Goal: Communication & Community: Answer question/provide support

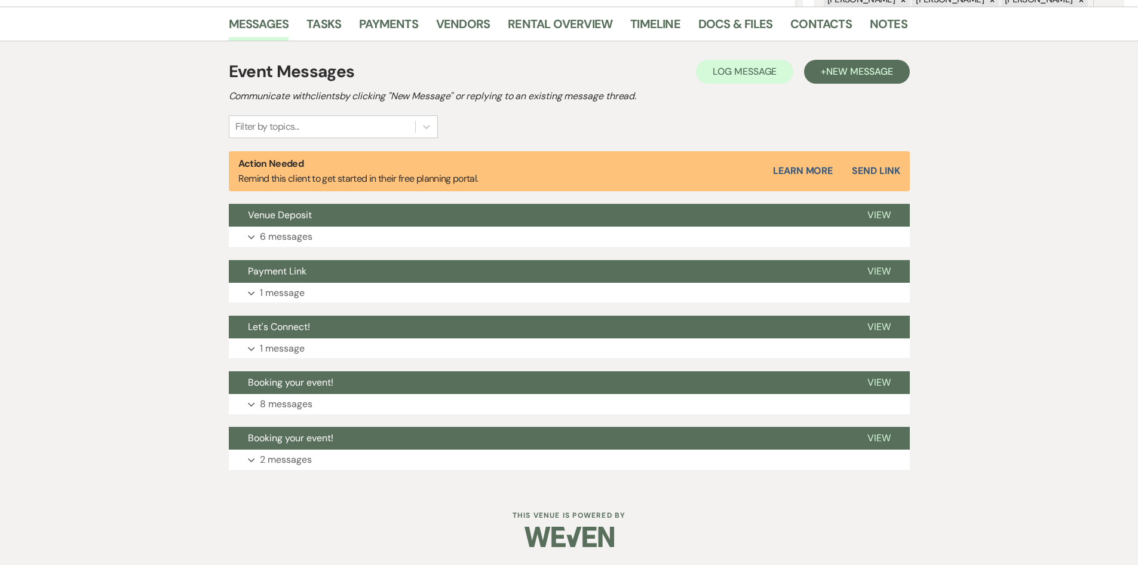
scroll to position [54, 0]
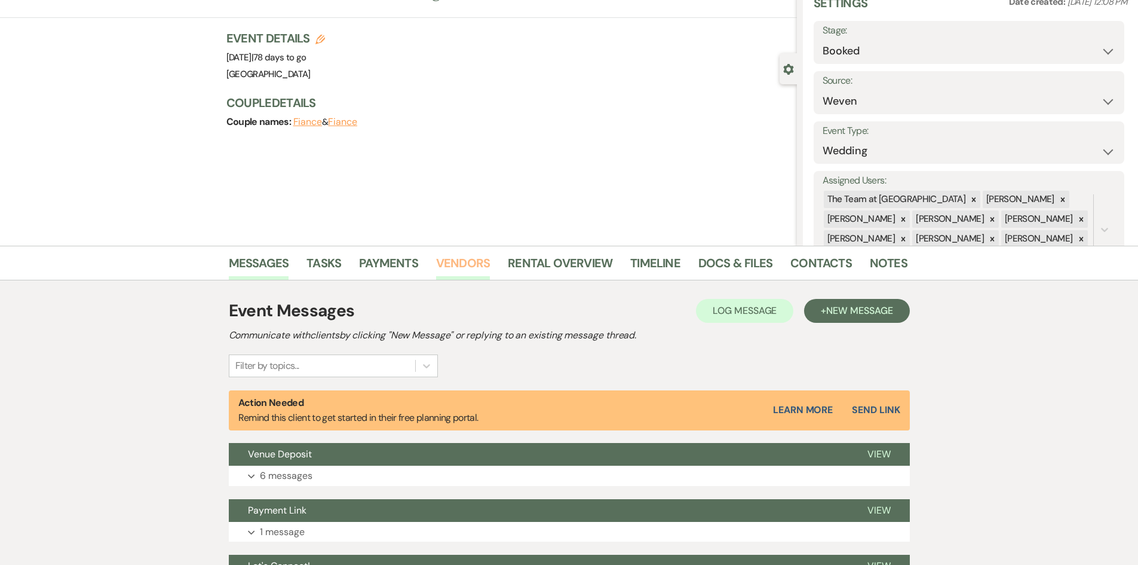
click at [462, 262] on link "Vendors" at bounding box center [463, 266] width 54 height 26
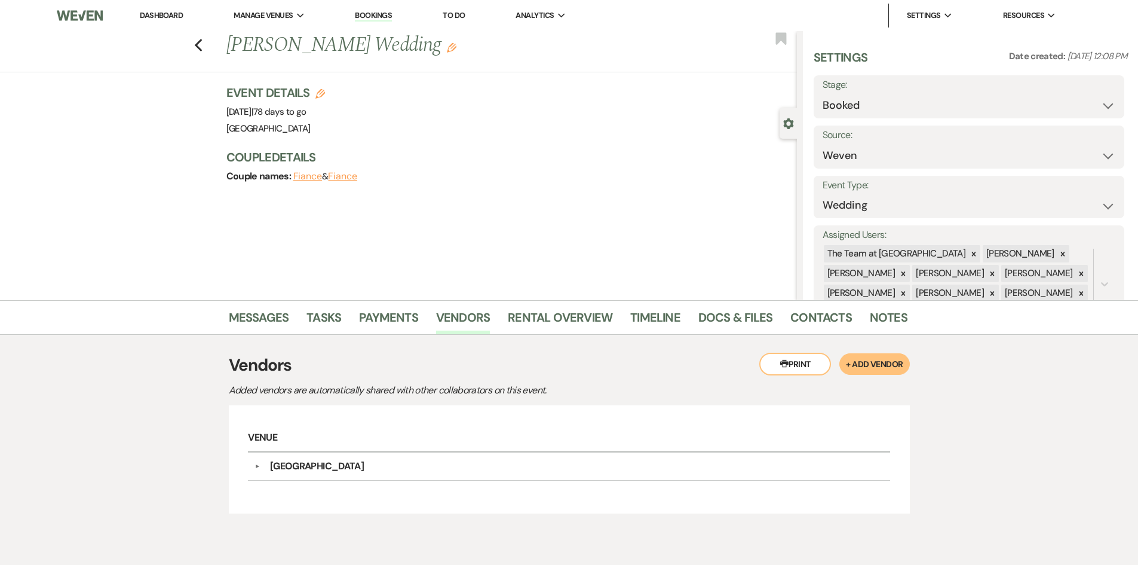
click at [154, 15] on link "Dashboard" at bounding box center [161, 15] width 43 height 10
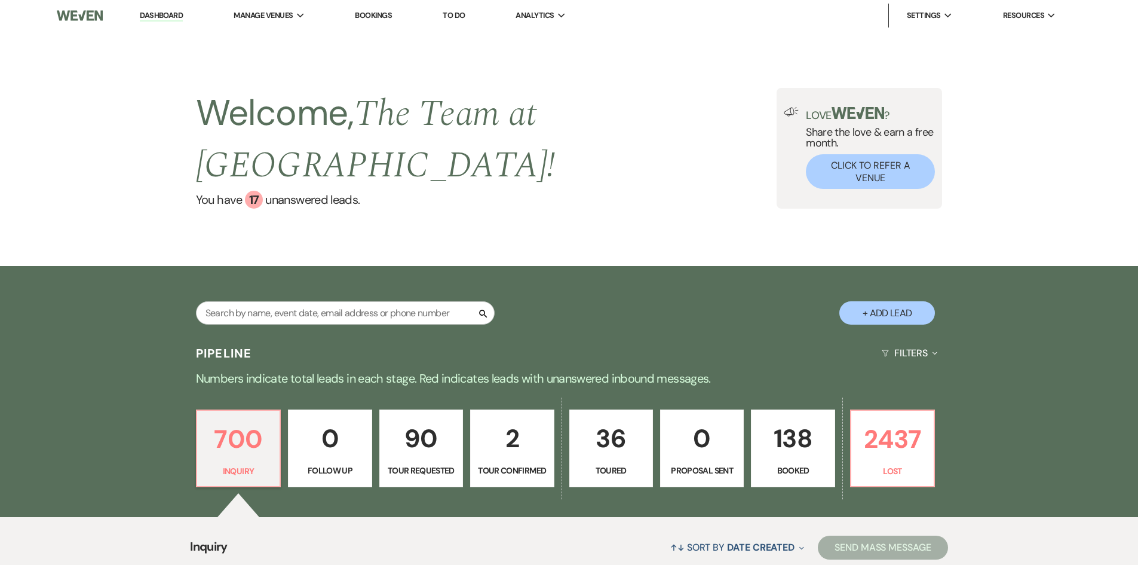
click at [785, 436] on p "138" at bounding box center [793, 438] width 68 height 40
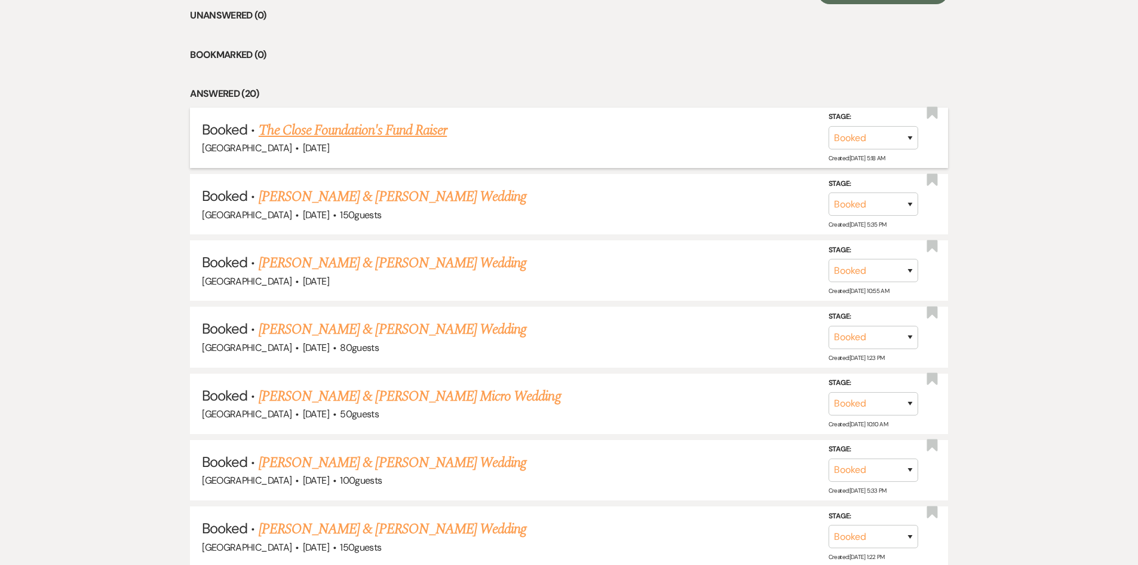
scroll to position [657, 0]
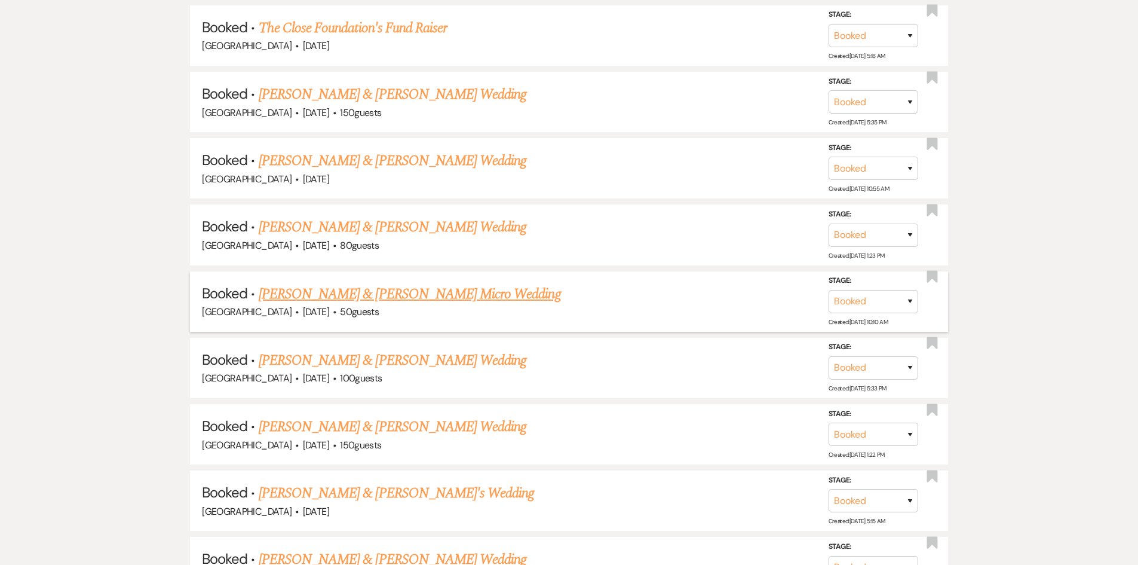
click at [374, 295] on link "Jason Wells & Amy Cholewczynski's Micro Wedding" at bounding box center [410, 294] width 302 height 22
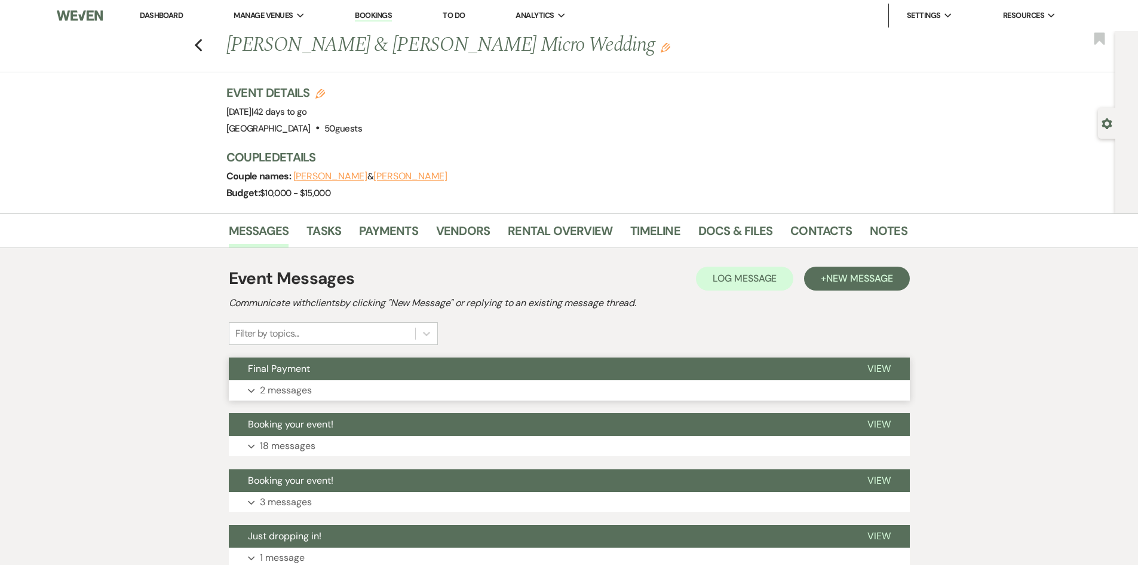
click at [881, 367] on span "View" at bounding box center [878, 368] width 23 height 13
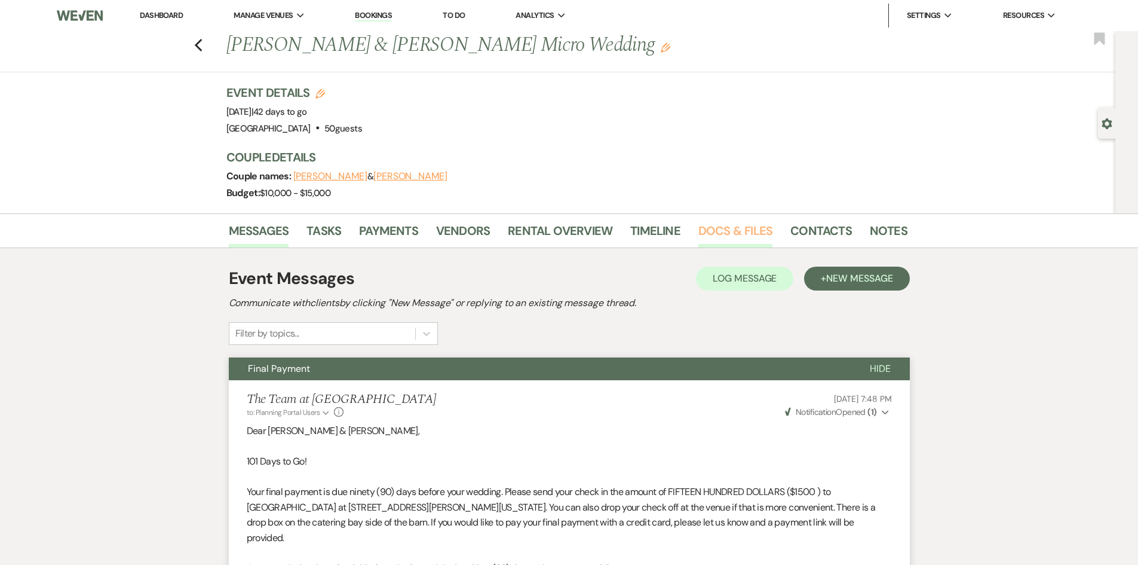
click at [718, 228] on link "Docs & Files" at bounding box center [735, 234] width 74 height 26
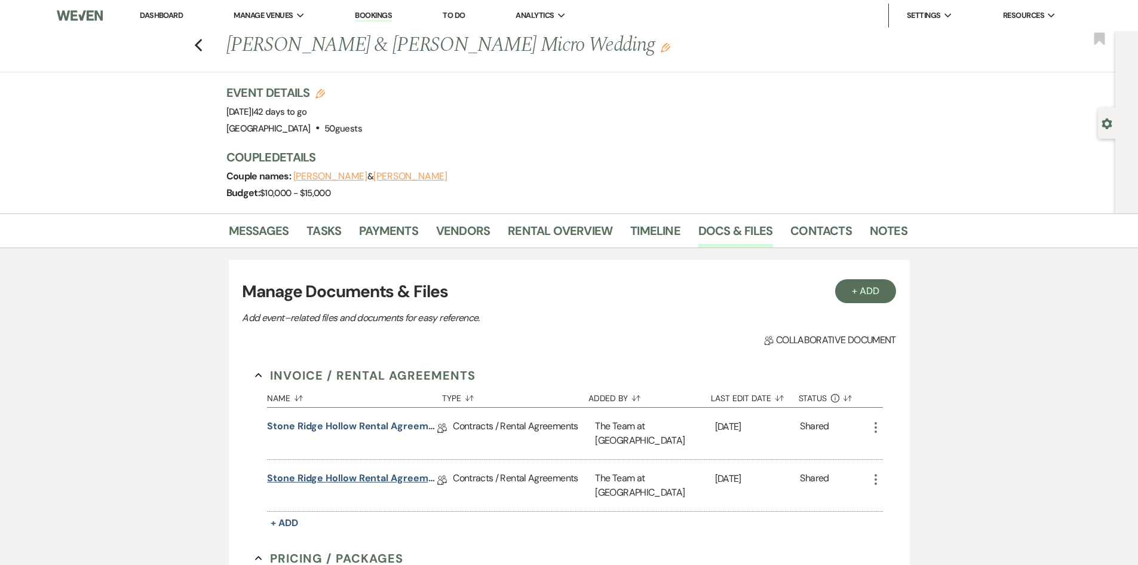
click at [368, 478] on link "Stone Ridge Hollow Rental Agreement- Weddings" at bounding box center [352, 480] width 170 height 19
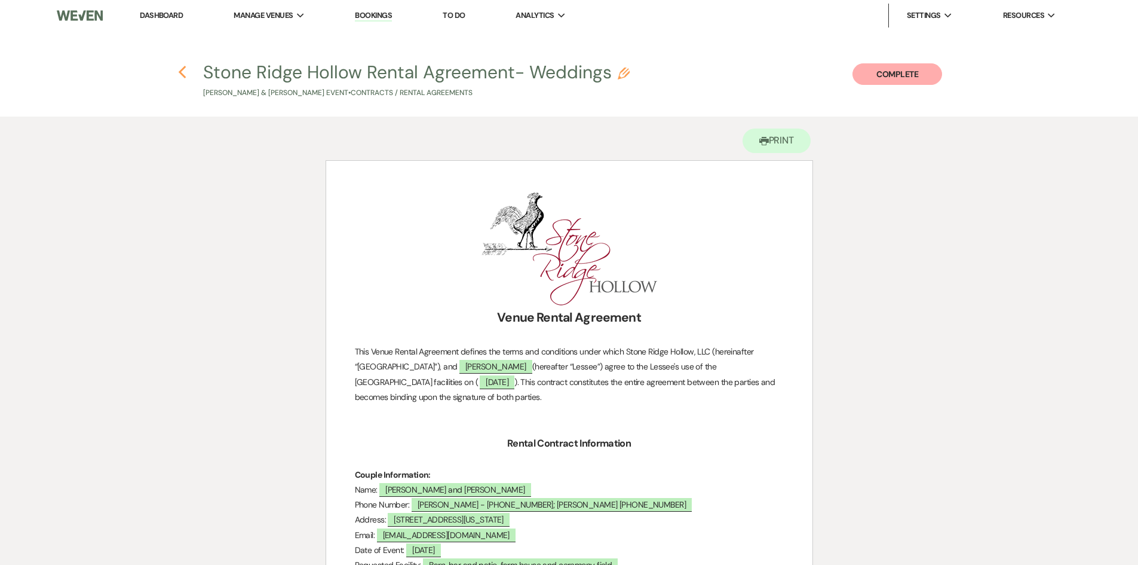
click at [180, 73] on use "button" at bounding box center [183, 72] width 8 height 13
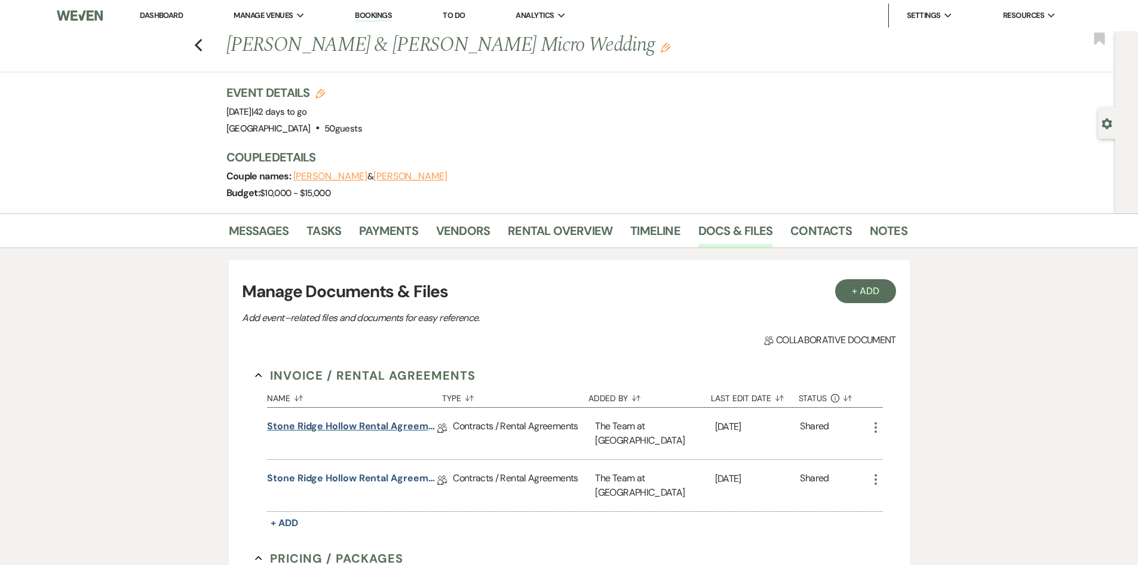
click at [335, 429] on link "Stone Ridge Hollow Rental Agreement- Weddings" at bounding box center [352, 428] width 170 height 19
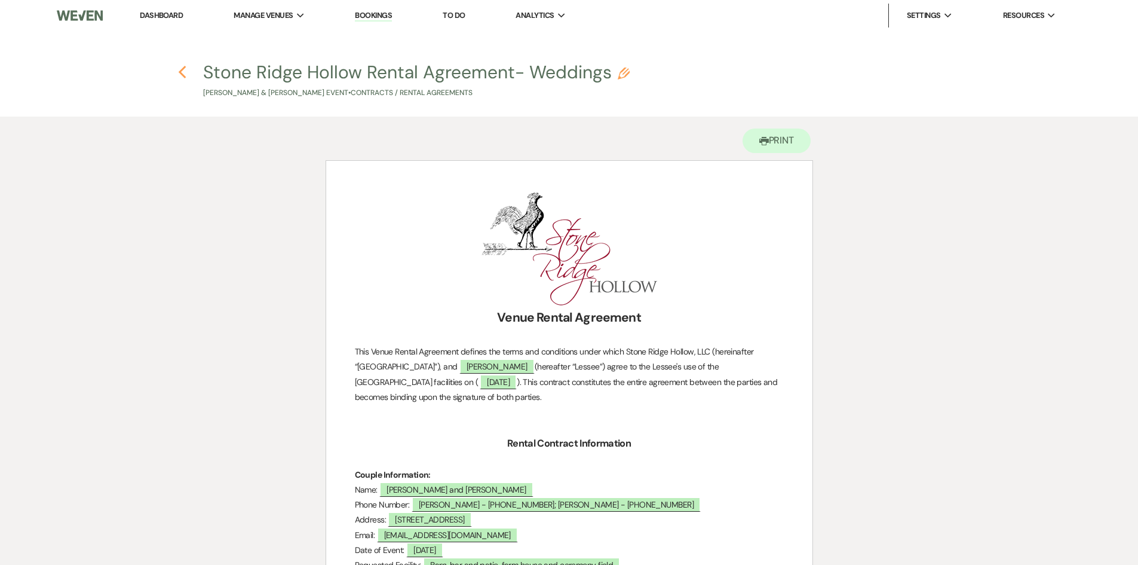
click at [180, 70] on icon "Previous" at bounding box center [182, 72] width 9 height 14
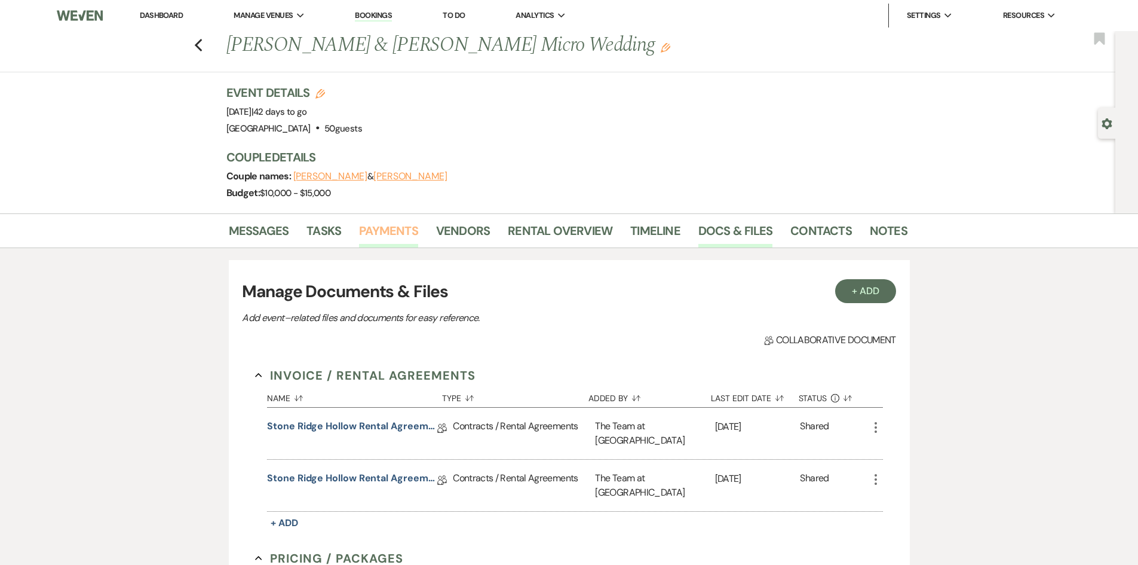
click at [389, 229] on link "Payments" at bounding box center [388, 234] width 59 height 26
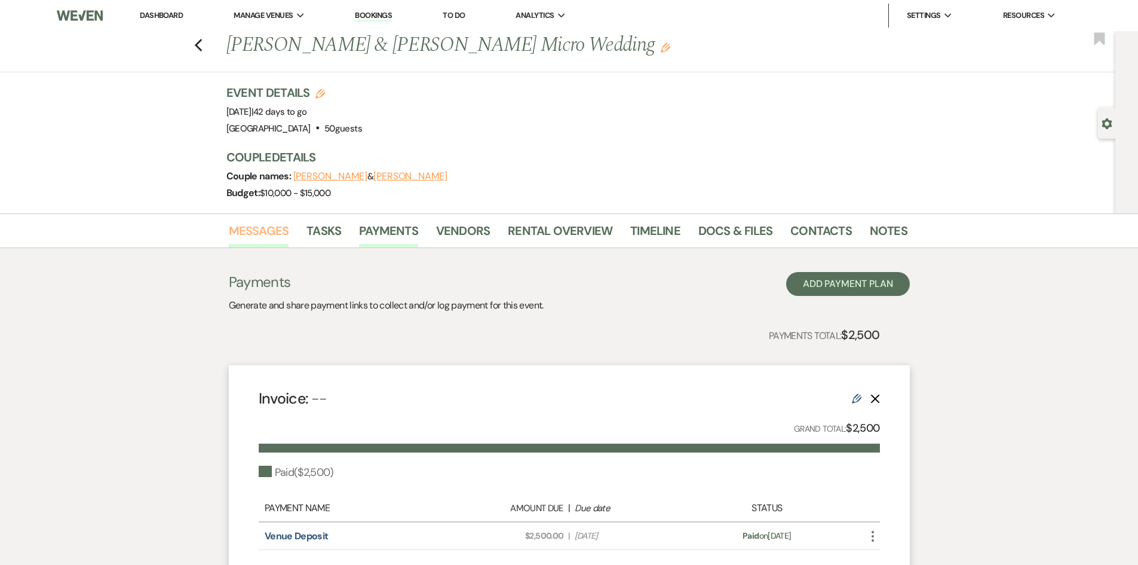
click at [256, 232] on link "Messages" at bounding box center [259, 234] width 60 height 26
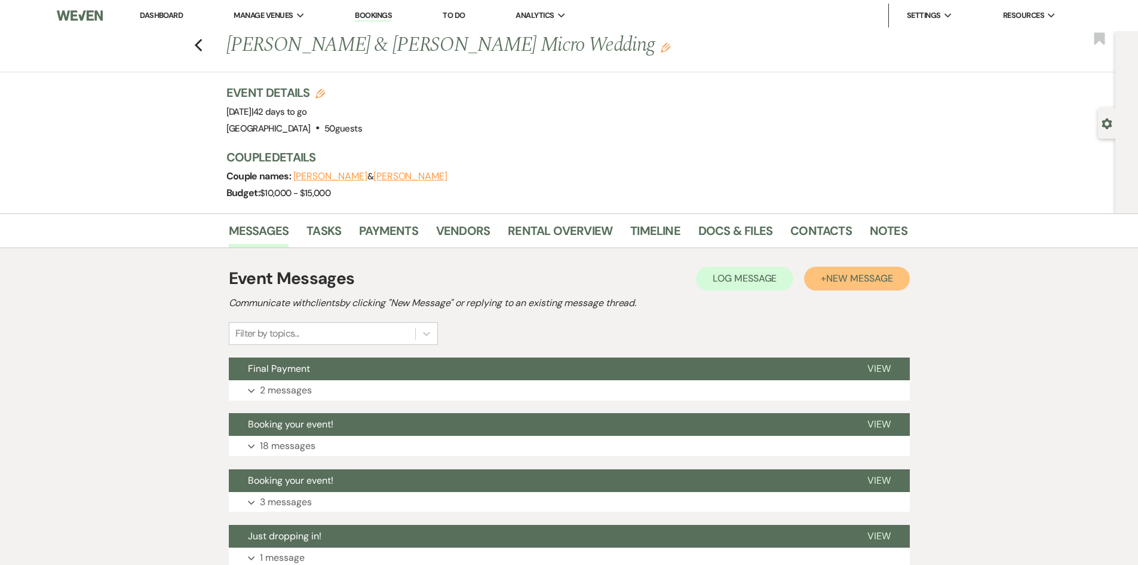
click at [866, 278] on span "New Message" at bounding box center [859, 278] width 66 height 13
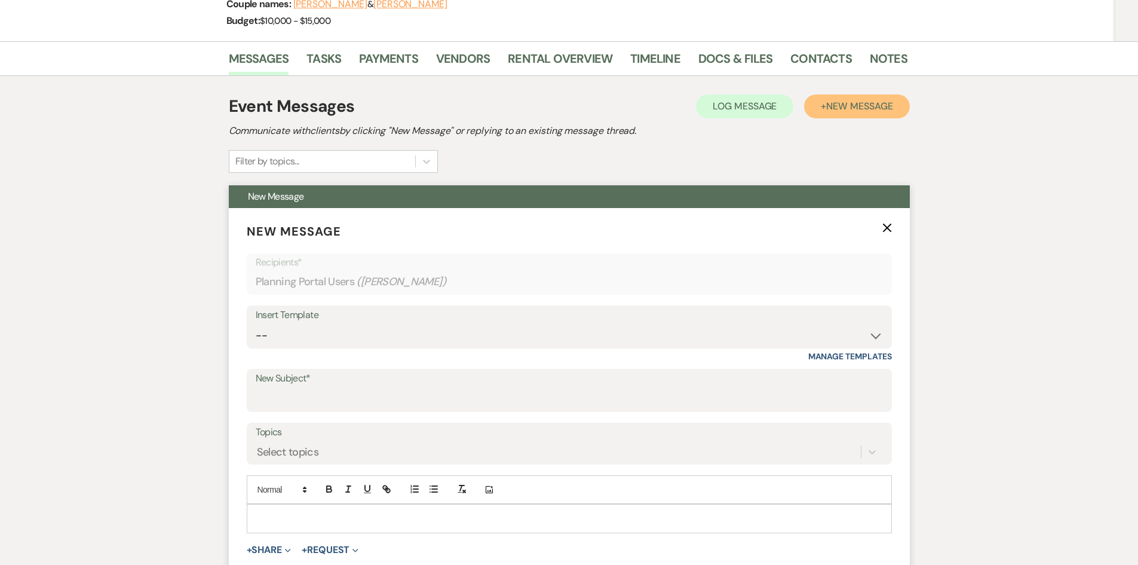
scroll to position [179, 0]
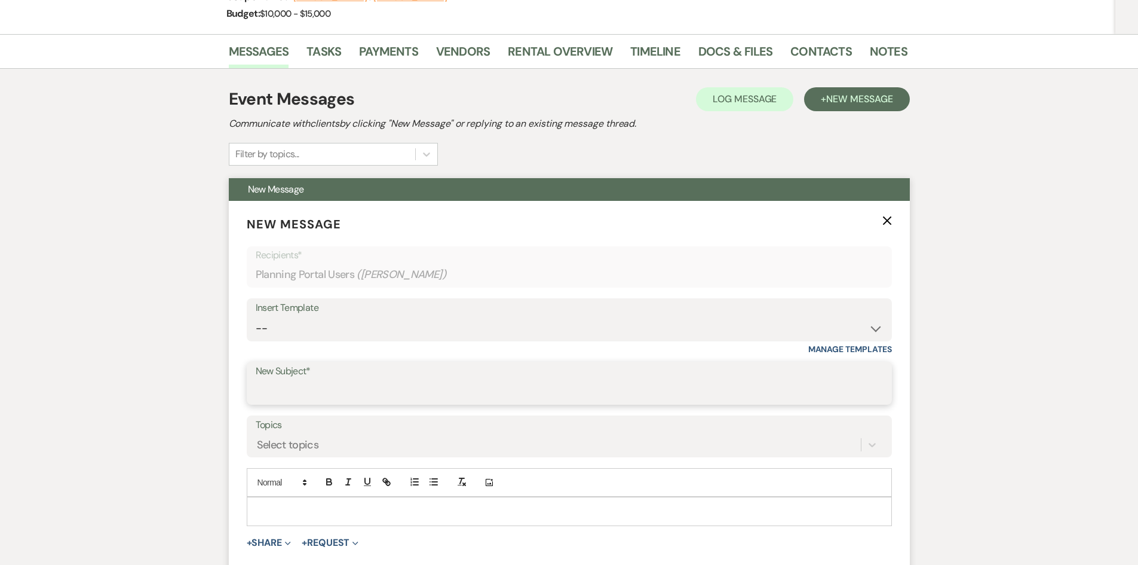
click at [485, 397] on input "New Subject*" at bounding box center [569, 391] width 627 height 23
type input "Final Payment"
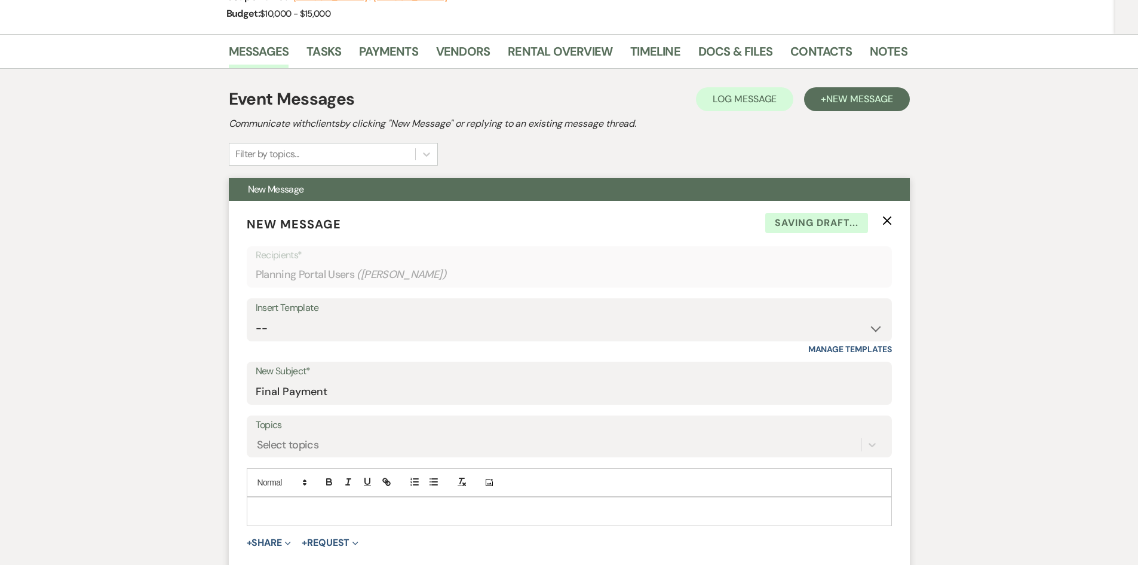
click at [276, 504] on div at bounding box center [569, 510] width 644 height 27
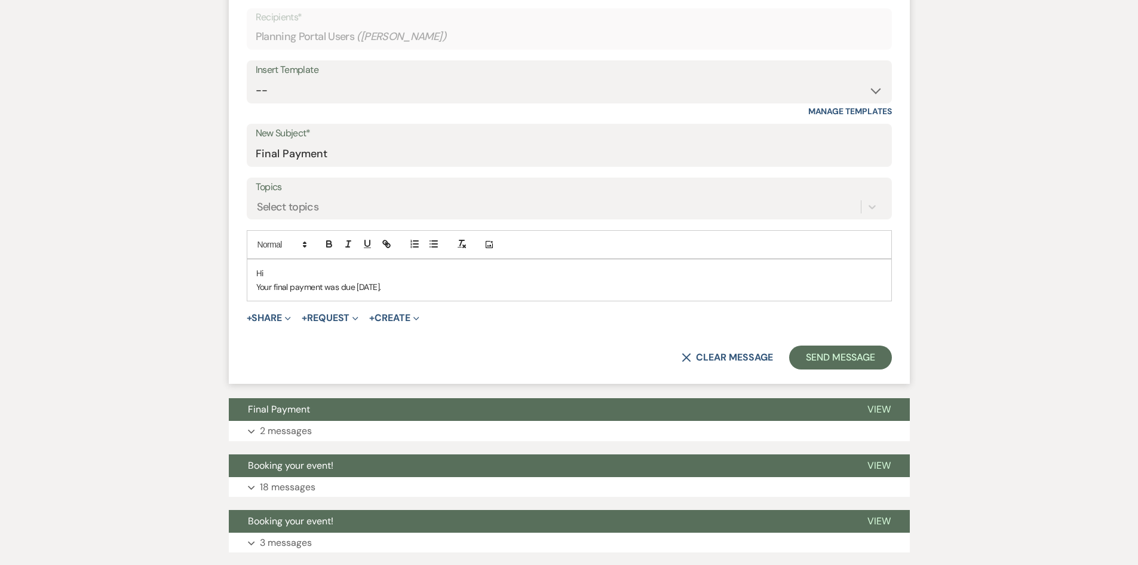
scroll to position [418, 0]
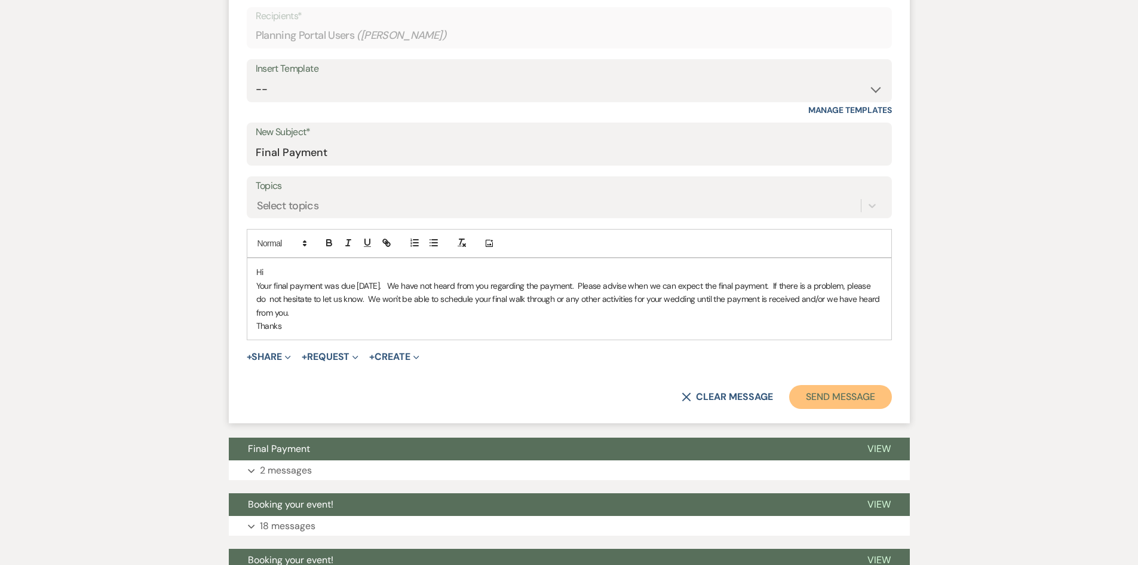
click at [817, 394] on button "Send Message" at bounding box center [840, 397] width 102 height 24
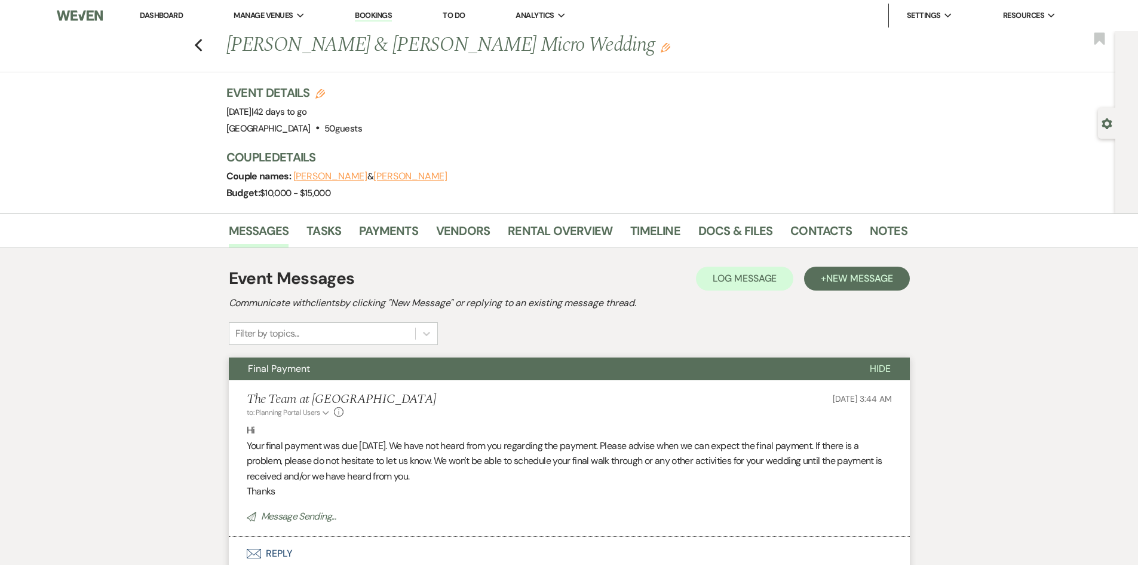
click at [151, 15] on link "Dashboard" at bounding box center [161, 15] width 43 height 10
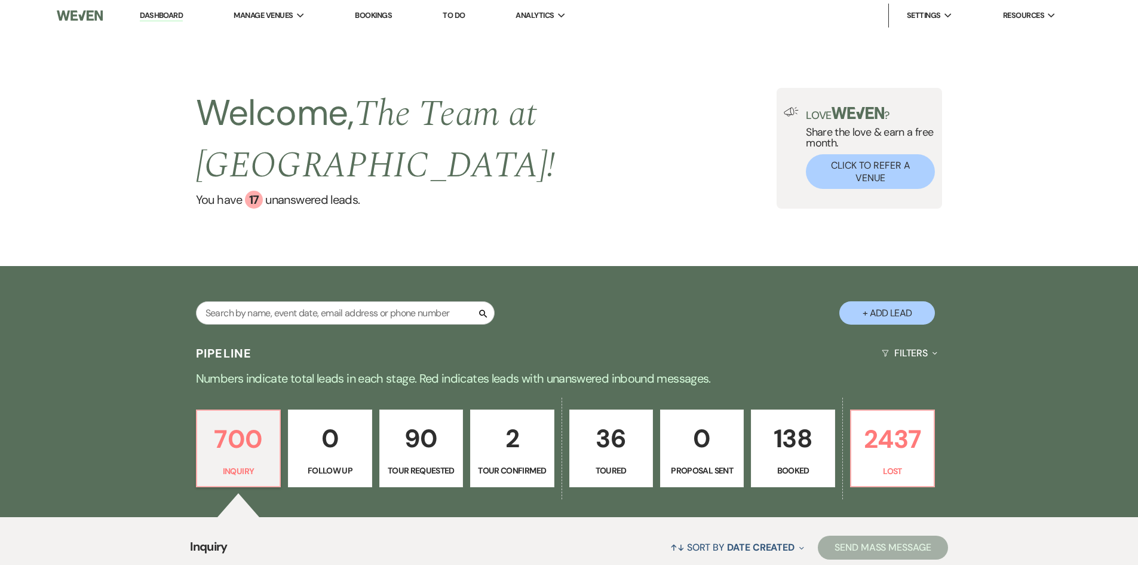
click at [796, 434] on p "138" at bounding box center [793, 438] width 68 height 40
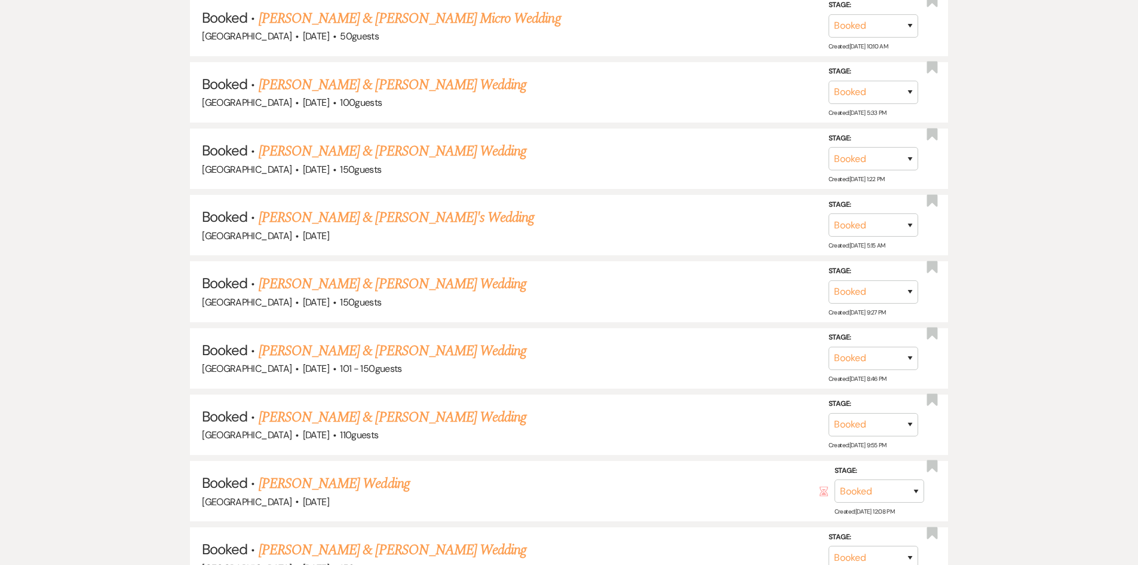
scroll to position [956, 0]
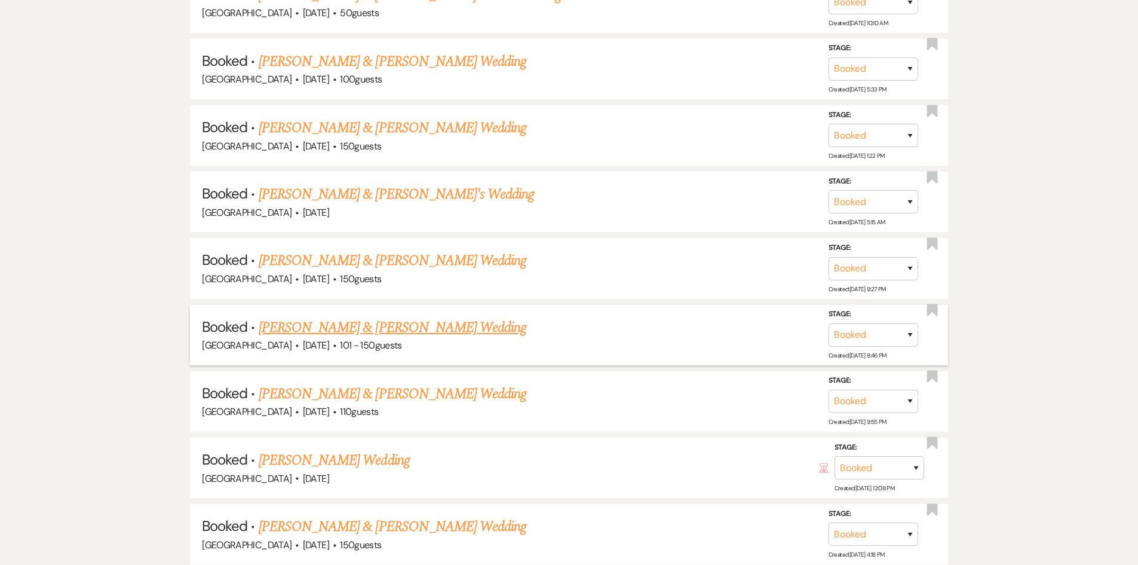
click at [370, 327] on link "Linda Schanberger & John Dunn's Wedding" at bounding box center [393, 328] width 268 height 22
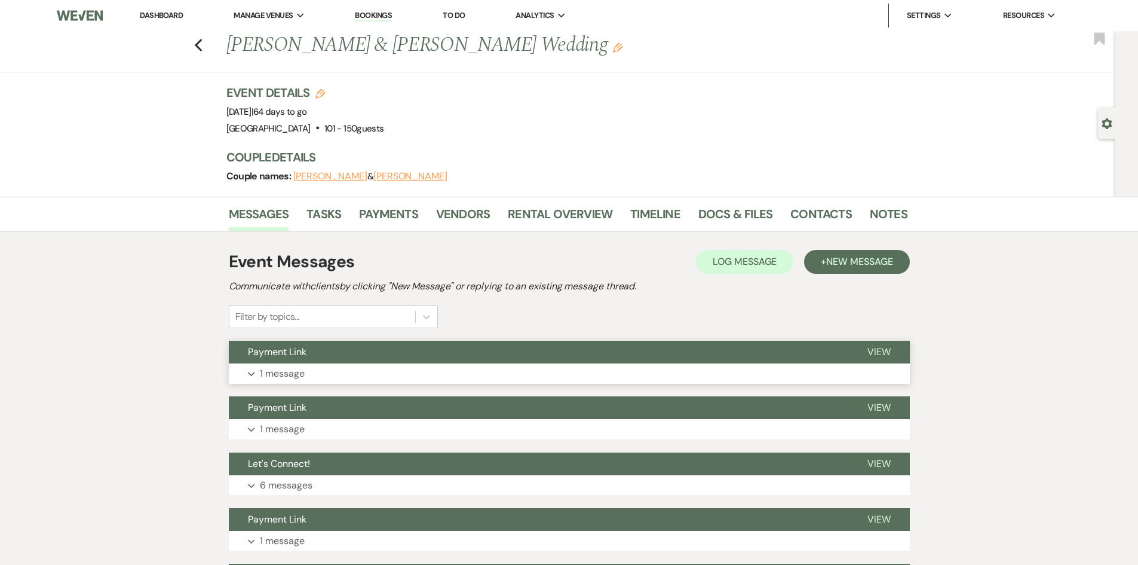
click at [873, 353] on span "View" at bounding box center [878, 351] width 23 height 13
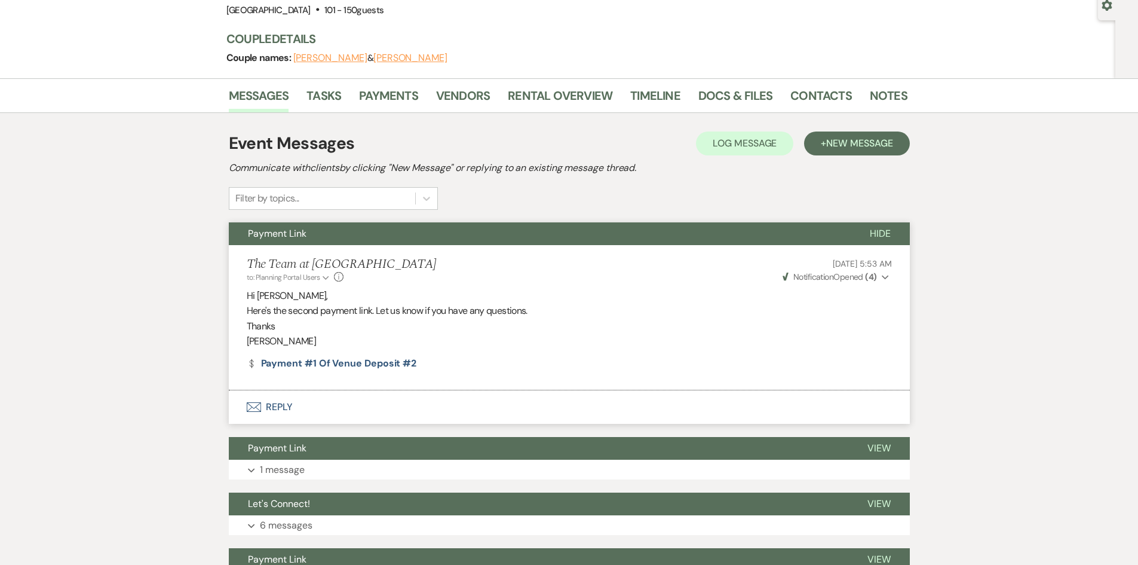
scroll to position [119, 0]
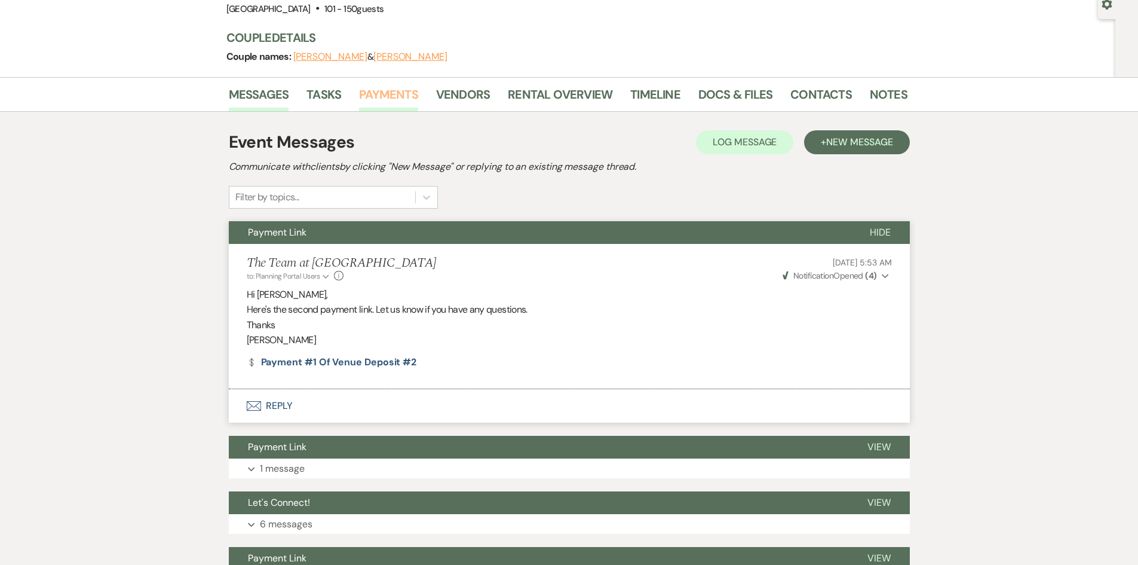
click at [387, 89] on link "Payments" at bounding box center [388, 98] width 59 height 26
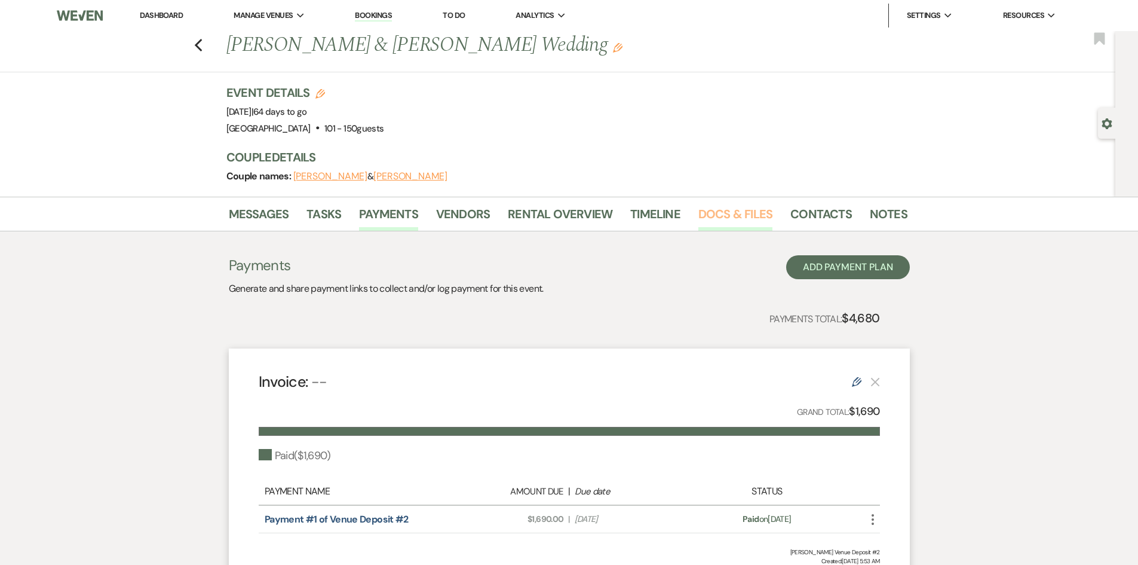
click at [734, 220] on link "Docs & Files" at bounding box center [735, 217] width 74 height 26
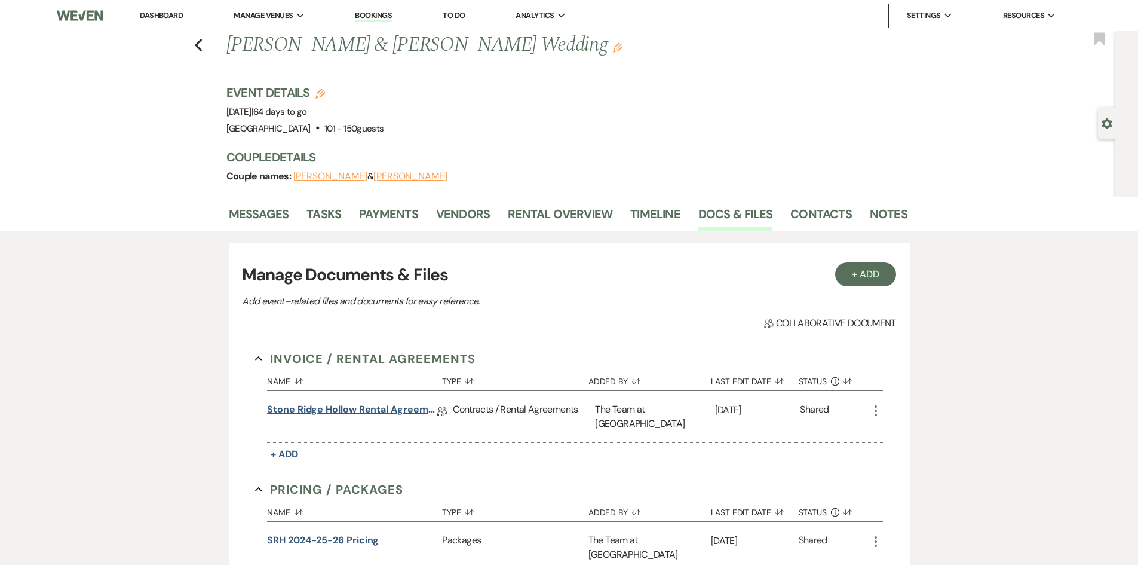
click at [373, 406] on link "Stone Ridge Hollow Rental Agreement- Weddings" at bounding box center [352, 411] width 170 height 19
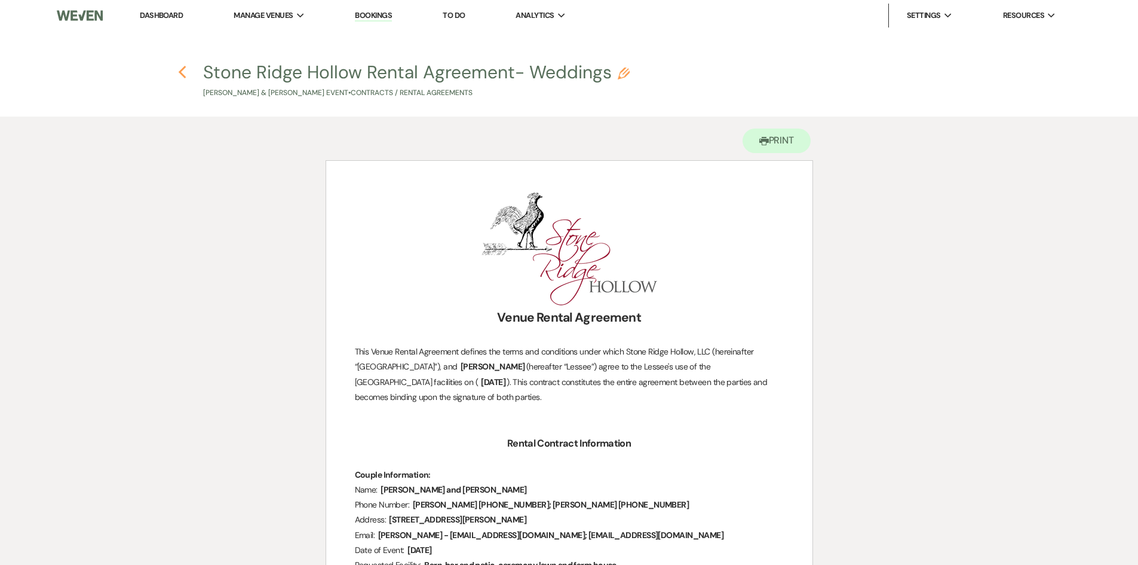
click at [182, 72] on icon "Previous" at bounding box center [182, 72] width 9 height 14
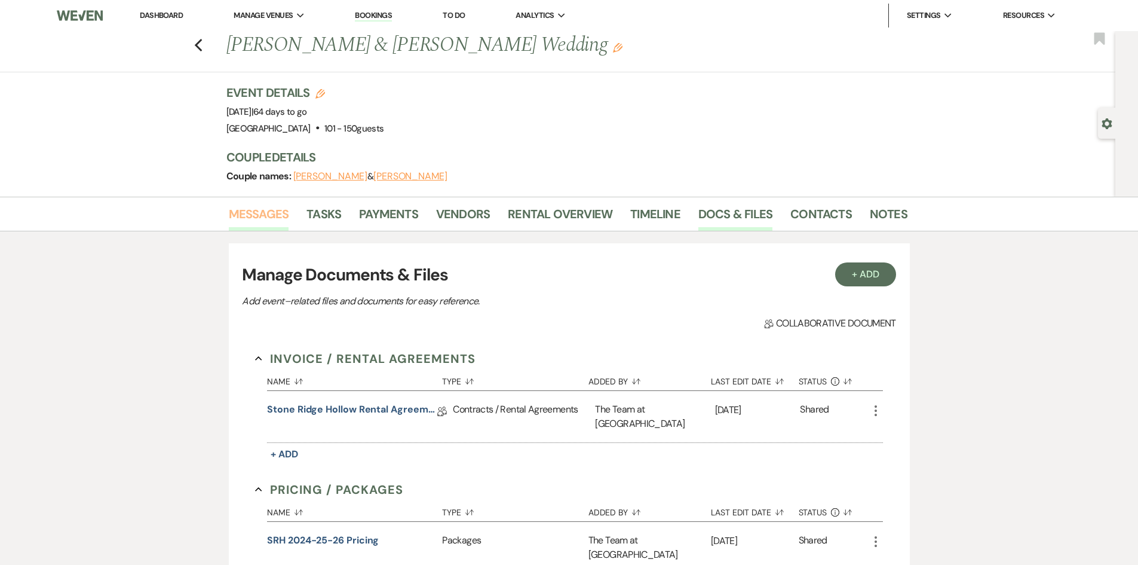
click at [252, 210] on link "Messages" at bounding box center [259, 217] width 60 height 26
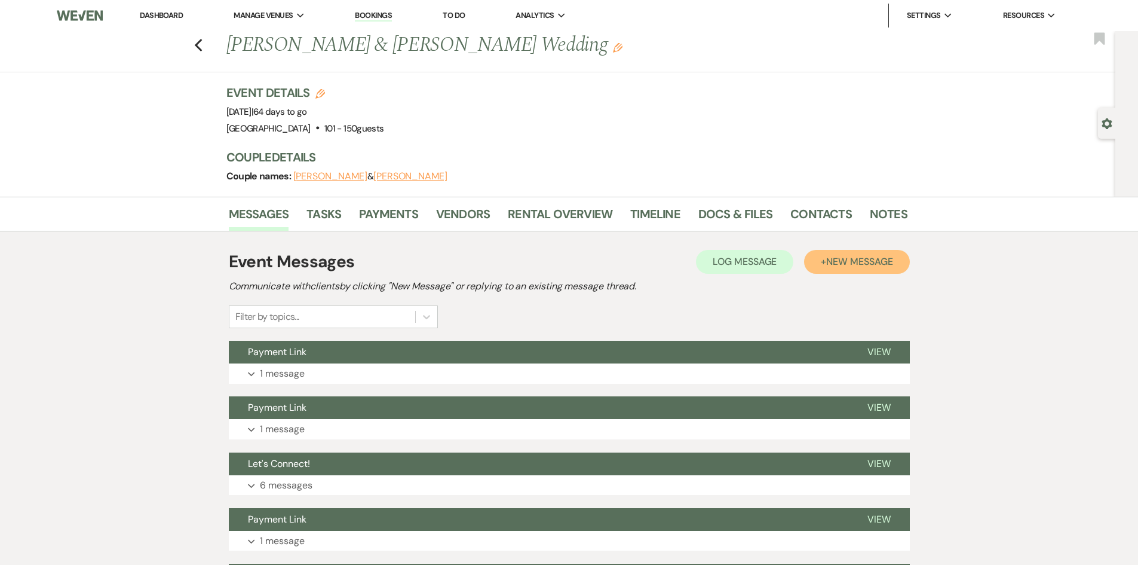
click at [870, 261] on span "New Message" at bounding box center [859, 261] width 66 height 13
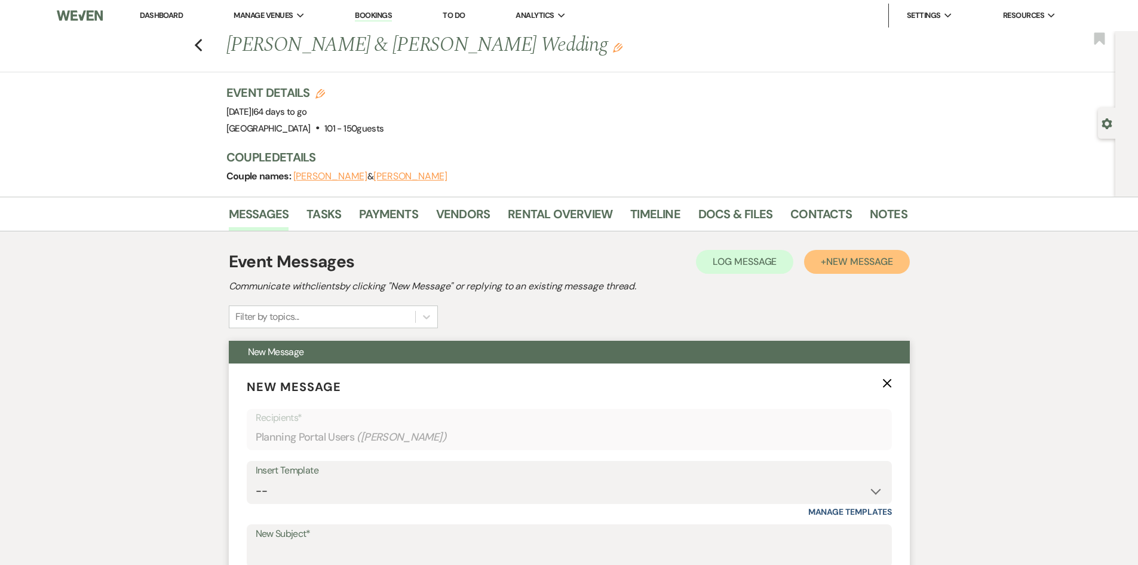
scroll to position [179, 0]
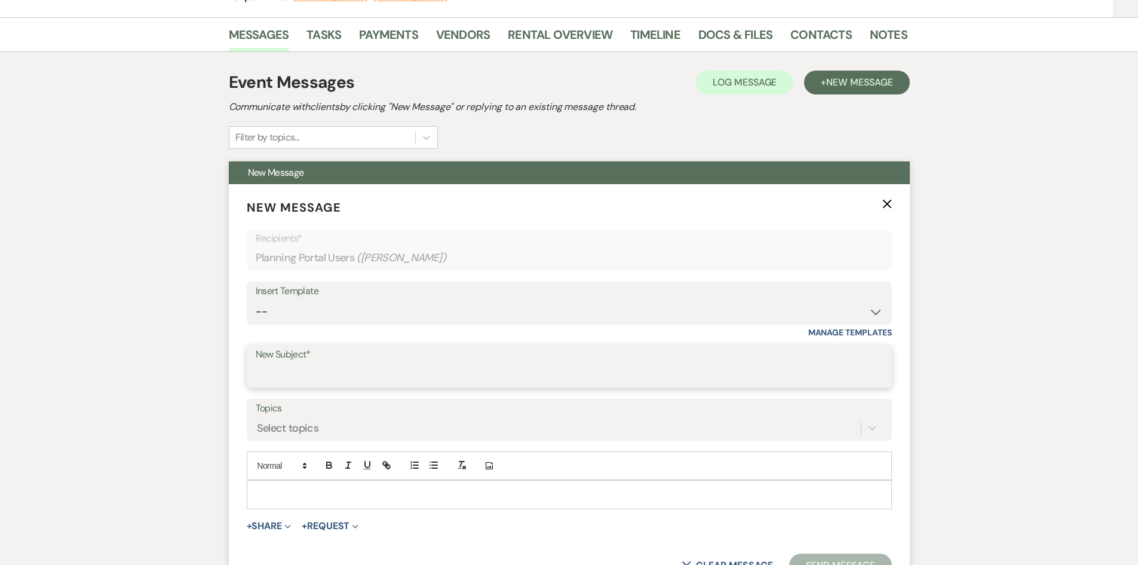
click at [278, 369] on input "New Subject*" at bounding box center [569, 374] width 627 height 23
type input "Final Payment"
click at [275, 492] on p at bounding box center [569, 493] width 626 height 13
click at [873, 314] on select "-- Initial Inquiry Auto Response - Weddings Contract - Corporate & Private Even…" at bounding box center [569, 311] width 627 height 23
select select "5885"
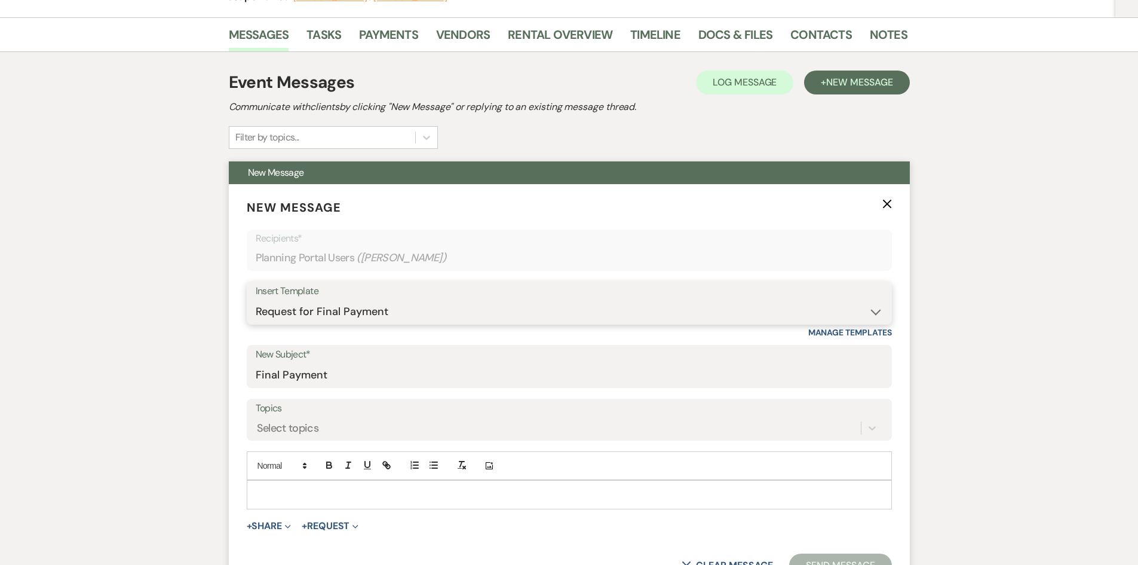
click at [256, 300] on select "-- Initial Inquiry Auto Response - Weddings Contract - Corporate & Private Even…" at bounding box center [569, 311] width 627 height 23
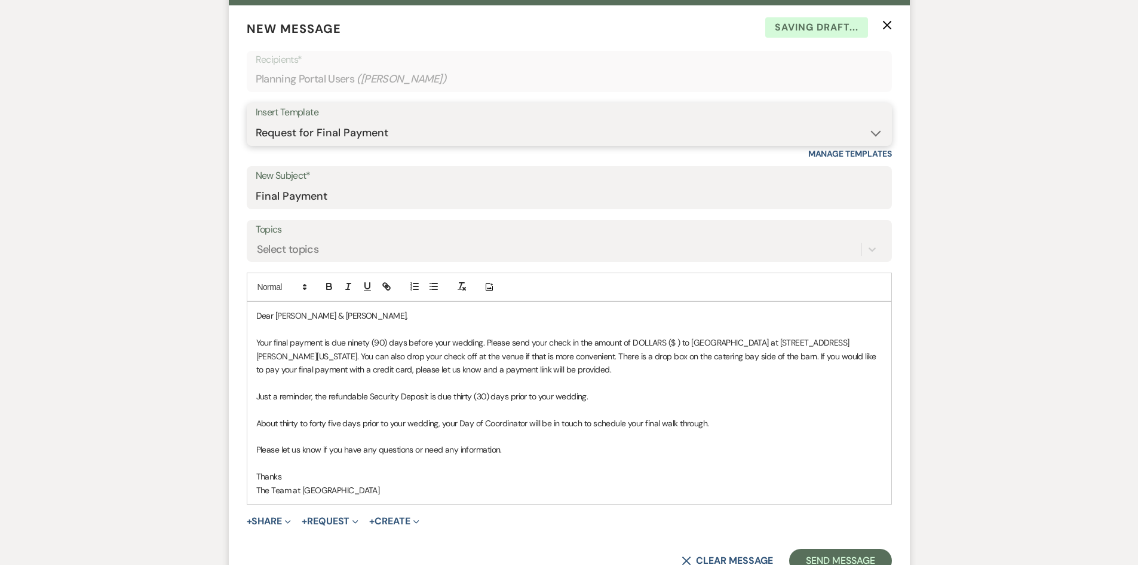
scroll to position [358, 0]
click at [630, 341] on p "Your final payment is due ninety (90) days before your wedding. Please send you…" at bounding box center [569, 355] width 626 height 40
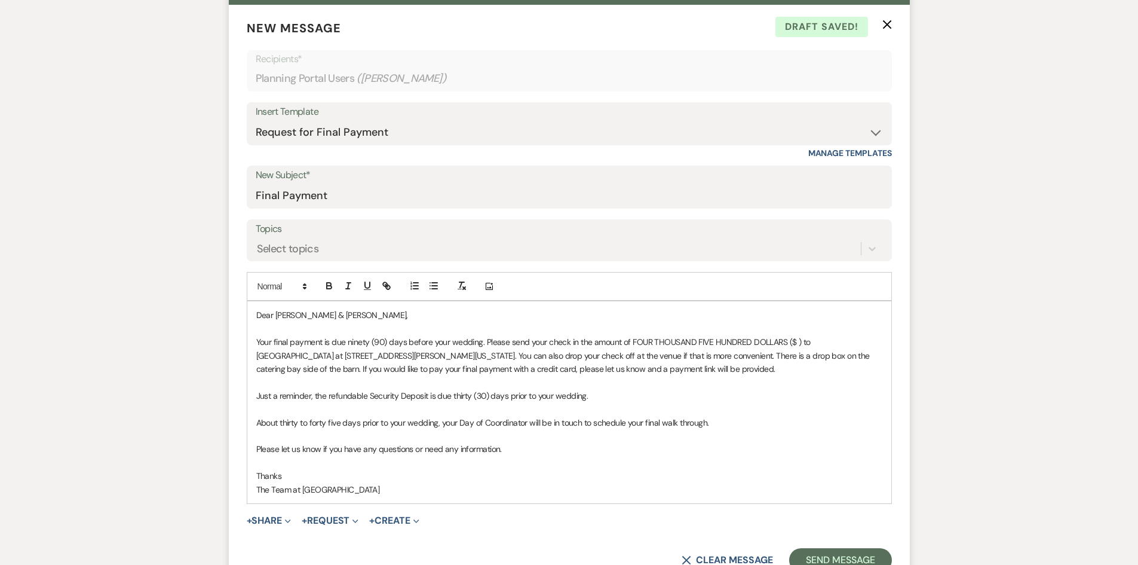
click at [793, 342] on p "Your final payment is due ninety (90) days before your wedding. Please send you…" at bounding box center [569, 355] width 626 height 40
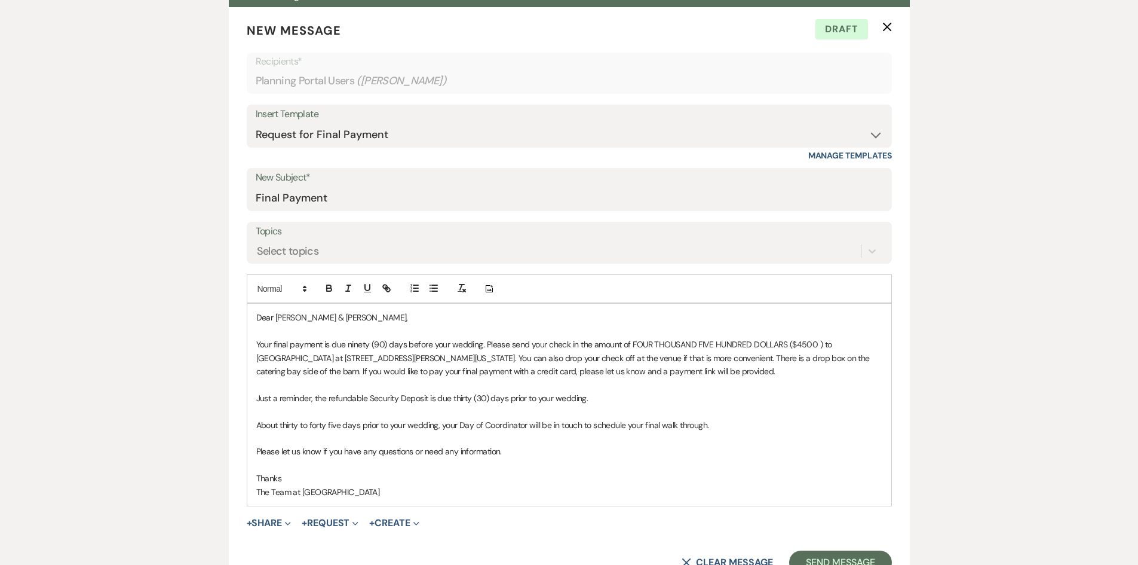
scroll to position [538, 0]
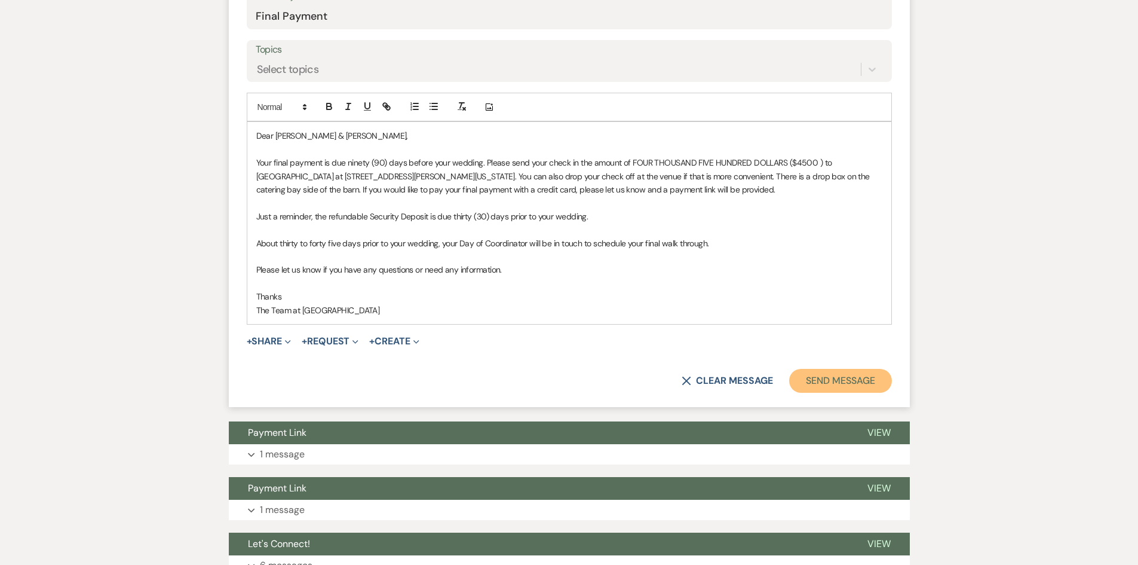
click at [826, 379] on button "Send Message" at bounding box center [840, 381] width 102 height 24
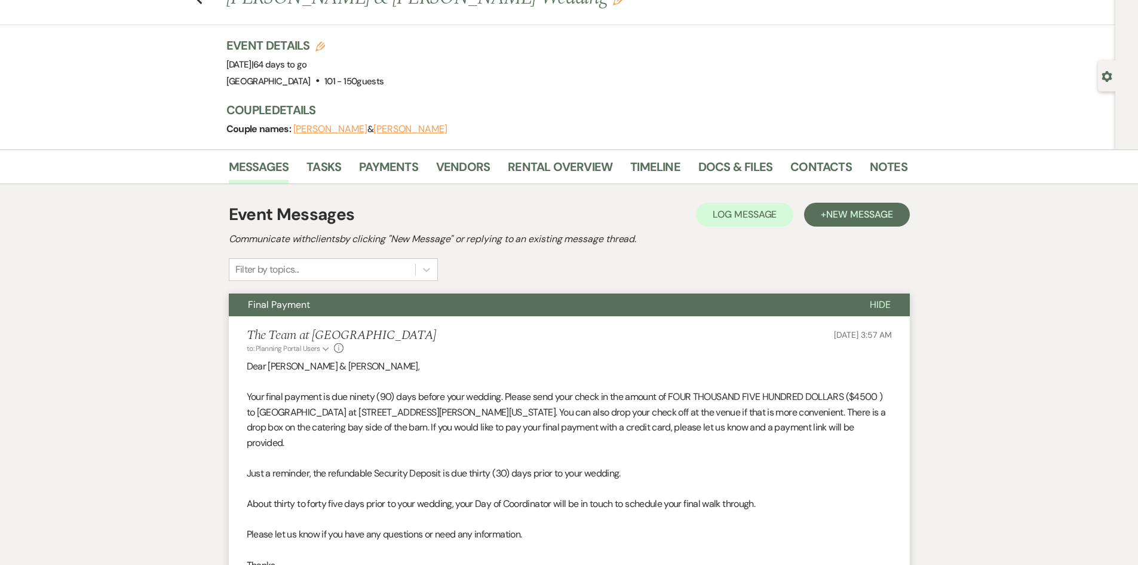
scroll to position [0, 0]
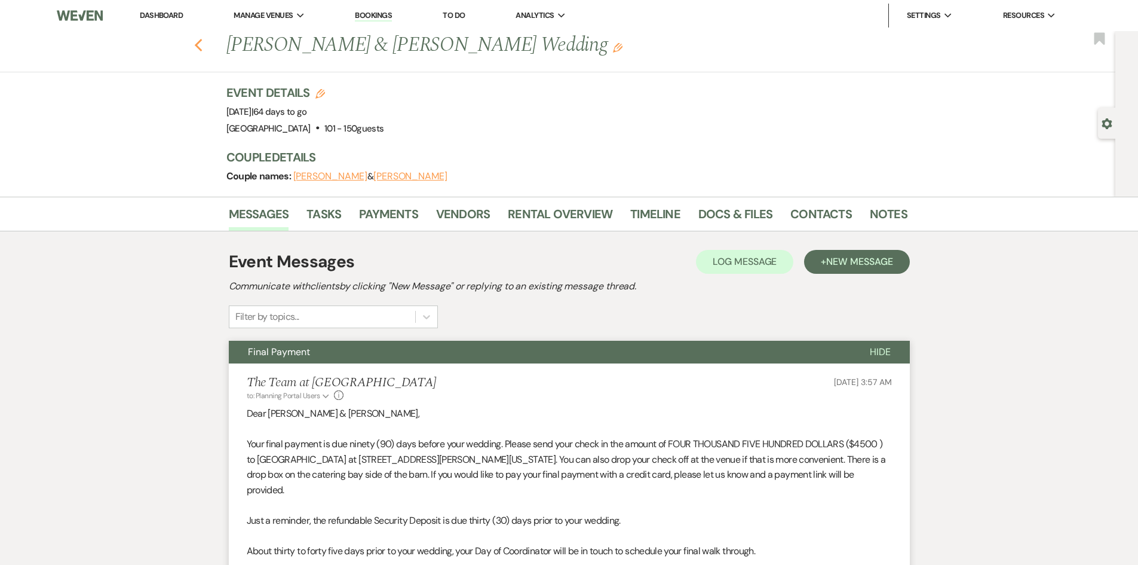
click at [199, 43] on icon "Previous" at bounding box center [198, 45] width 9 height 14
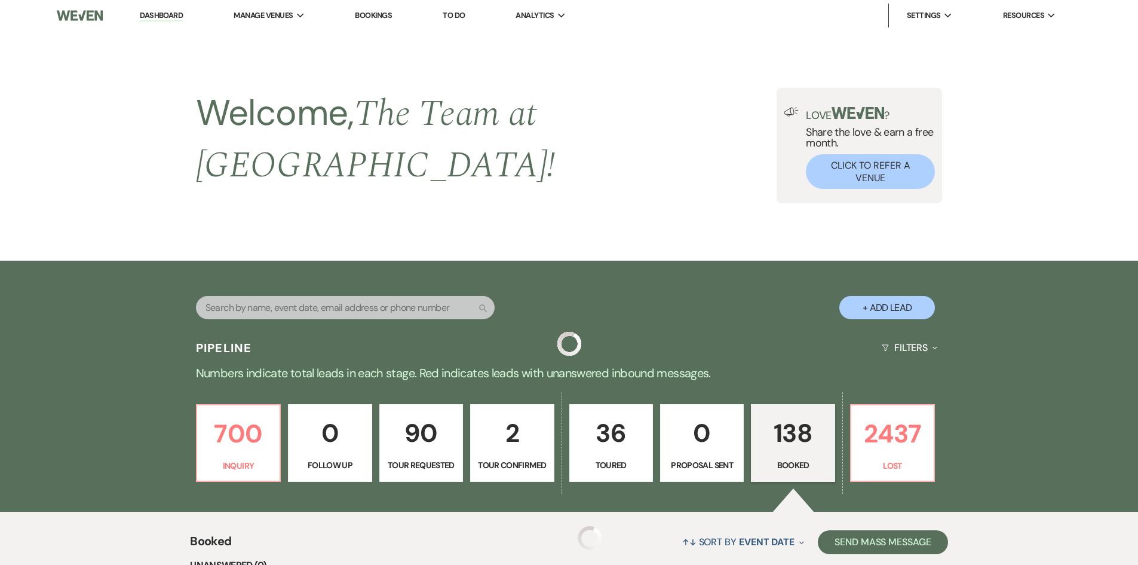
scroll to position [956, 0]
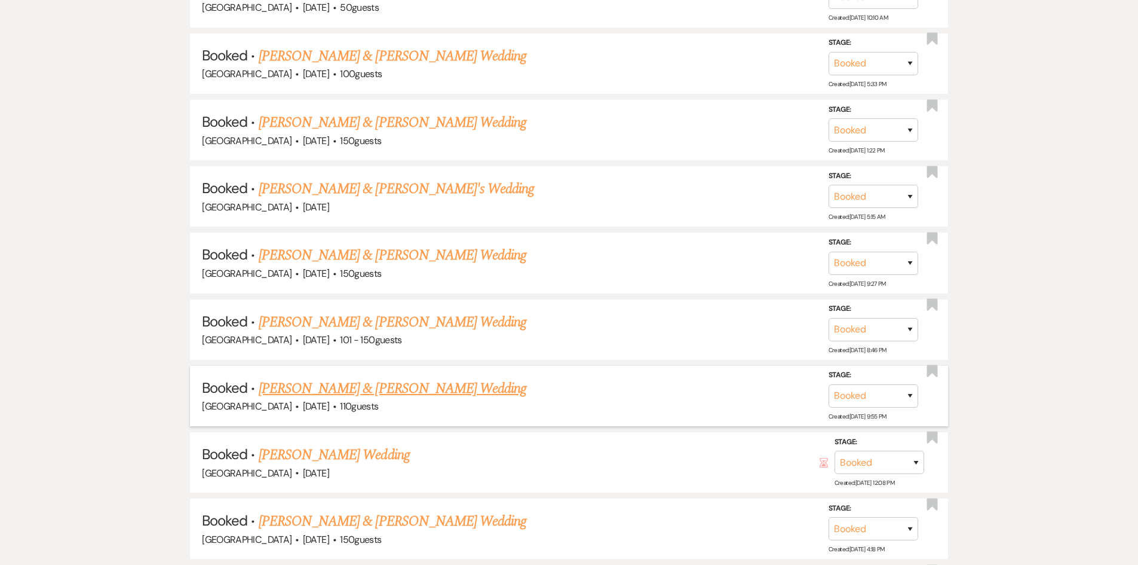
click at [365, 378] on link "Abigail Smith & Kevin Tam's Wedding" at bounding box center [393, 389] width 268 height 22
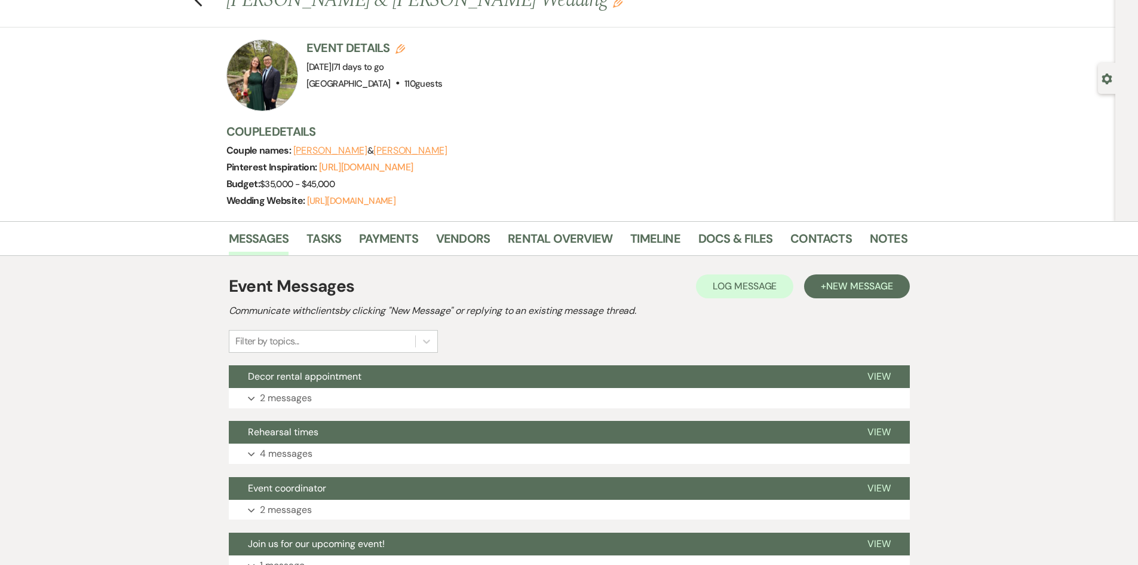
scroll to position [119, 0]
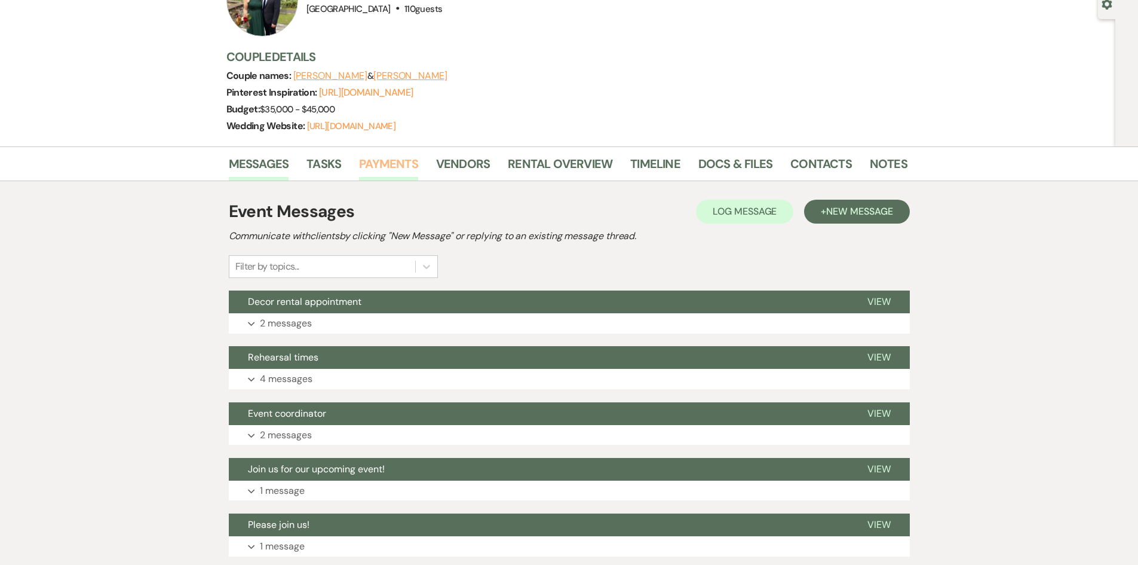
click at [381, 168] on link "Payments" at bounding box center [388, 167] width 59 height 26
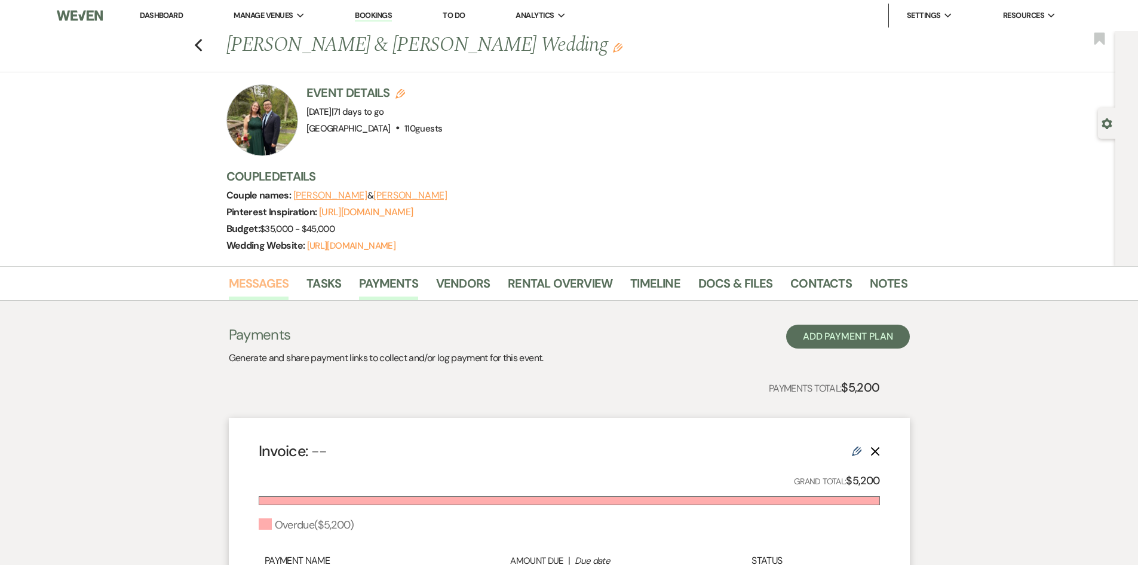
click at [247, 280] on link "Messages" at bounding box center [259, 287] width 60 height 26
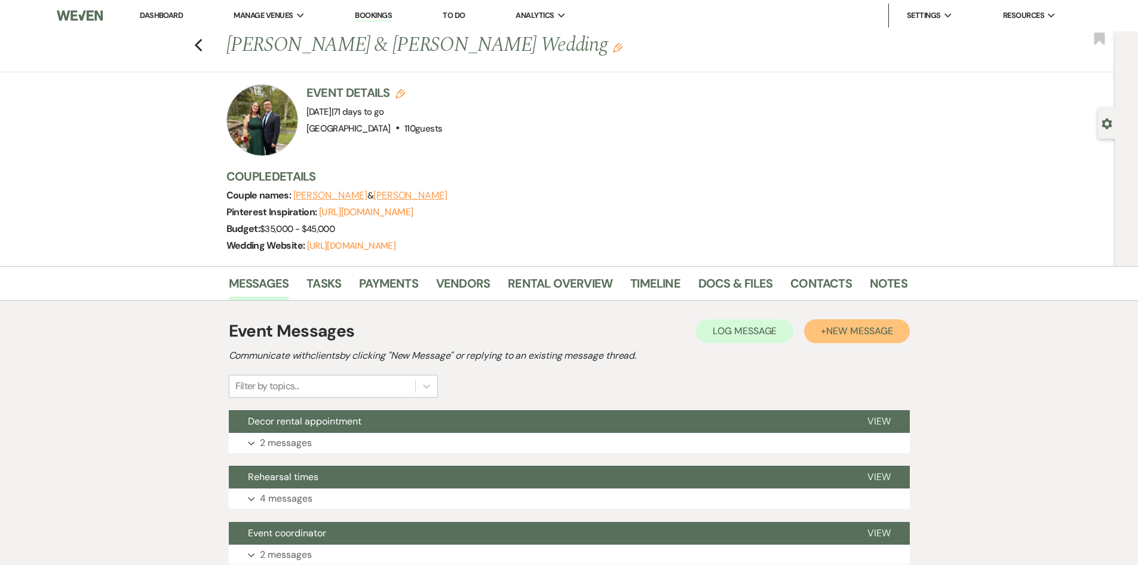
click at [875, 333] on span "New Message" at bounding box center [859, 330] width 66 height 13
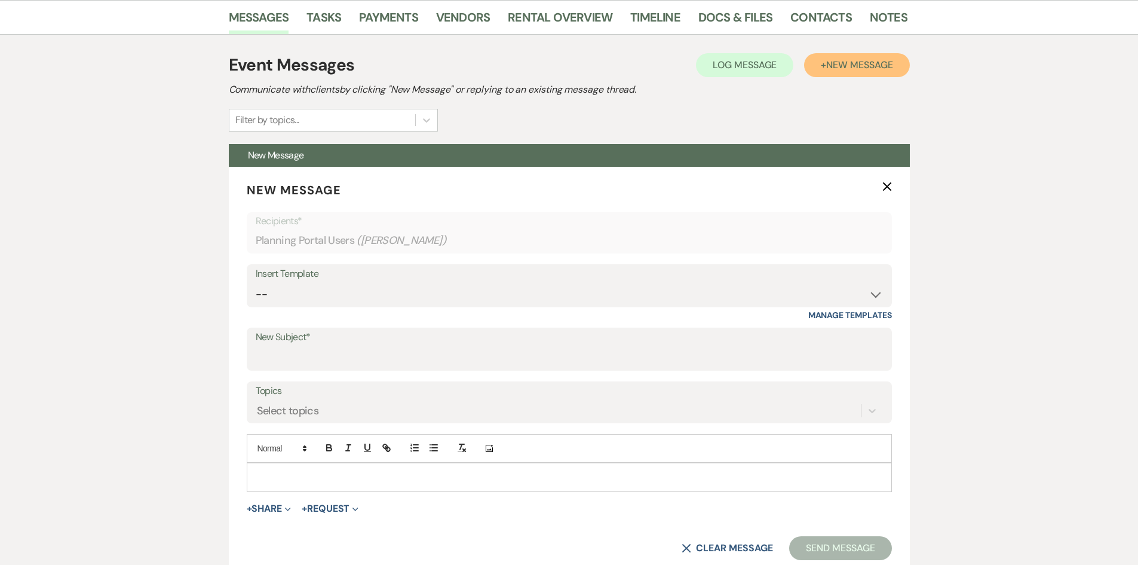
scroll to position [299, 0]
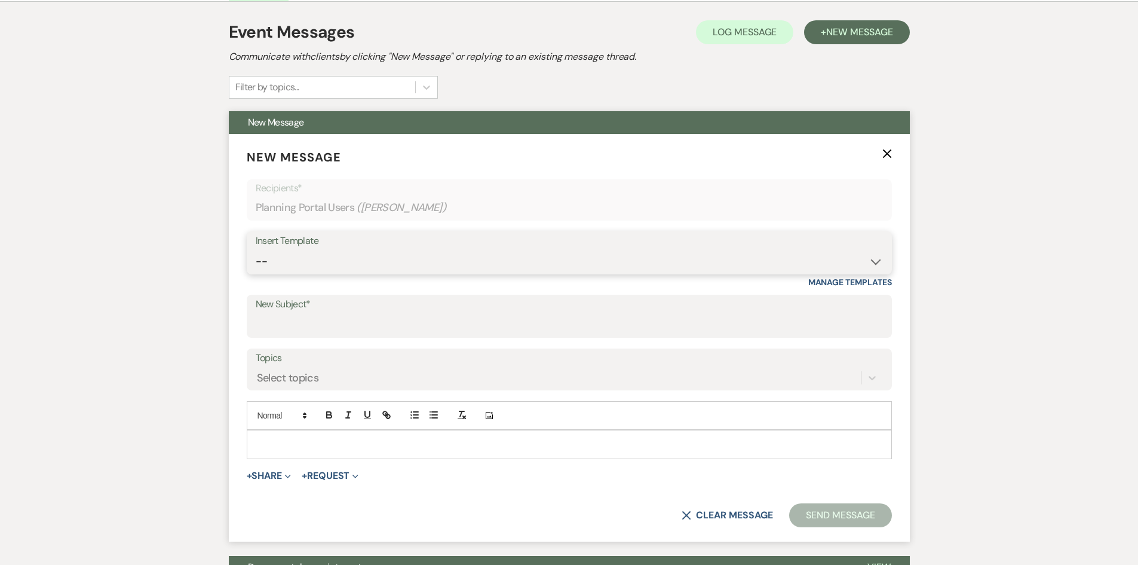
click at [873, 260] on select "-- Initial Inquiry Auto Response - Weddings Contract - Corporate & Private Even…" at bounding box center [569, 261] width 627 height 23
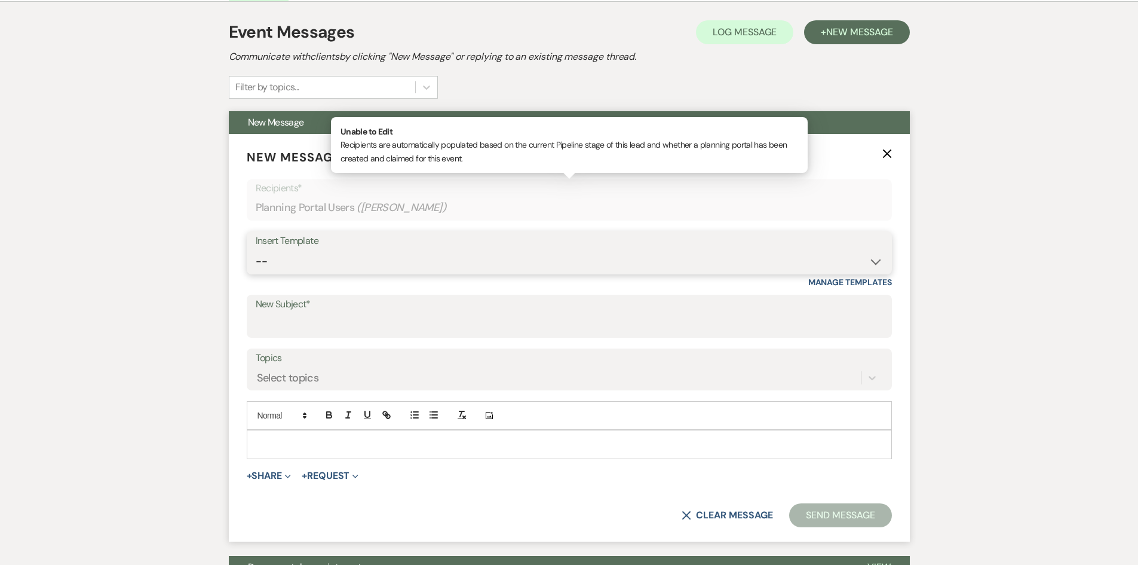
select select "5885"
click at [256, 250] on select "-- Initial Inquiry Auto Response - Weddings Contract - Corporate & Private Even…" at bounding box center [569, 261] width 627 height 23
type input "Final Payment"
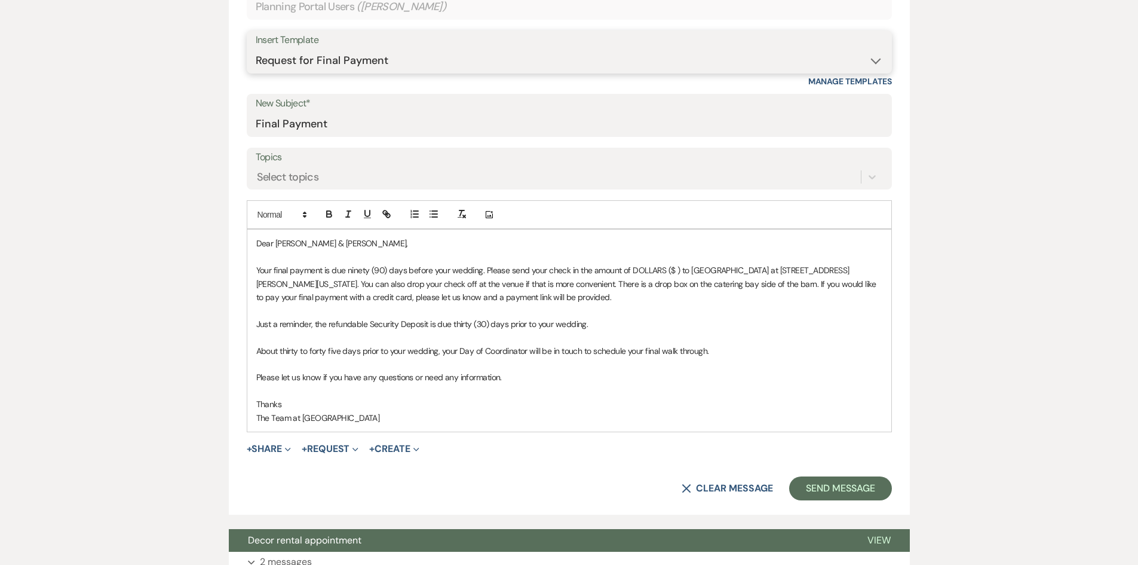
scroll to position [538, 0]
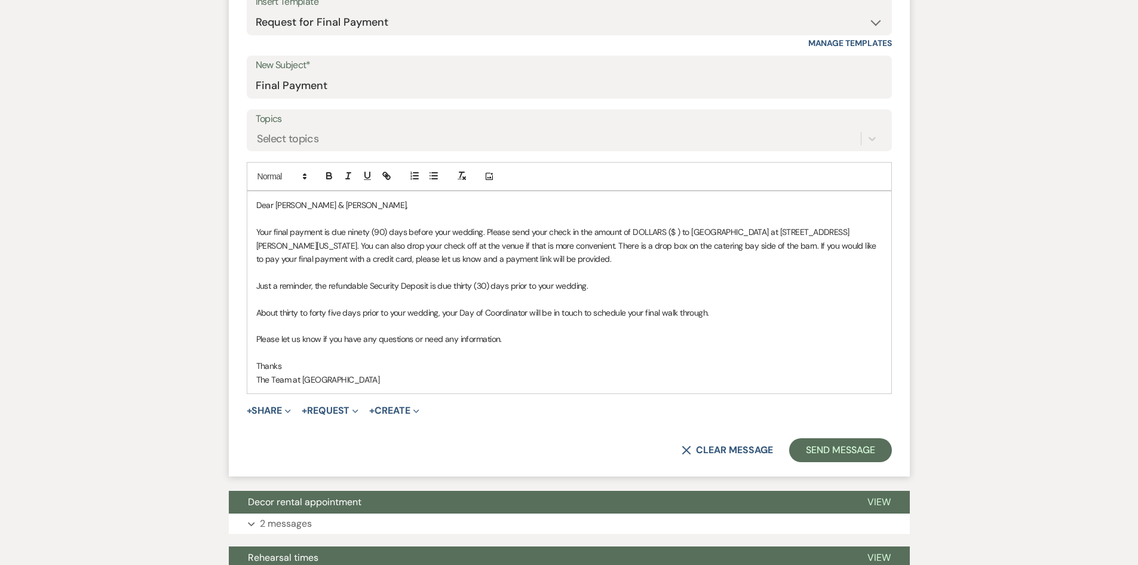
click at [630, 232] on p "Your final payment is due ninety (90) days before your wedding. Please send you…" at bounding box center [569, 245] width 626 height 40
click at [735, 230] on p "Your final payment is due ninety (90) days before your wedding. Please send you…" at bounding box center [569, 245] width 626 height 40
click at [837, 444] on button "Send Message" at bounding box center [840, 450] width 102 height 24
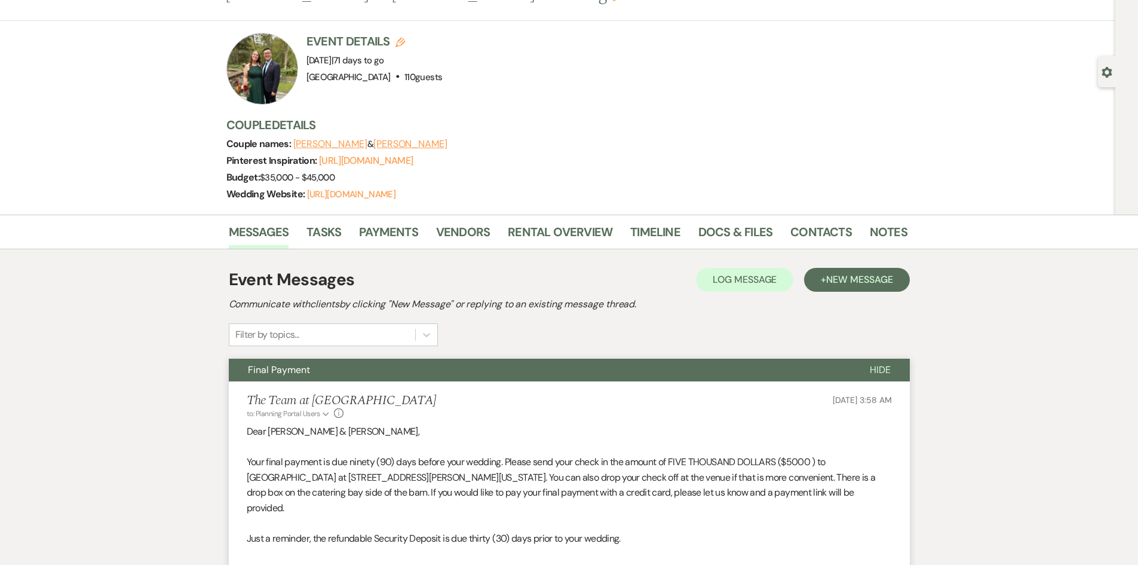
scroll to position [0, 0]
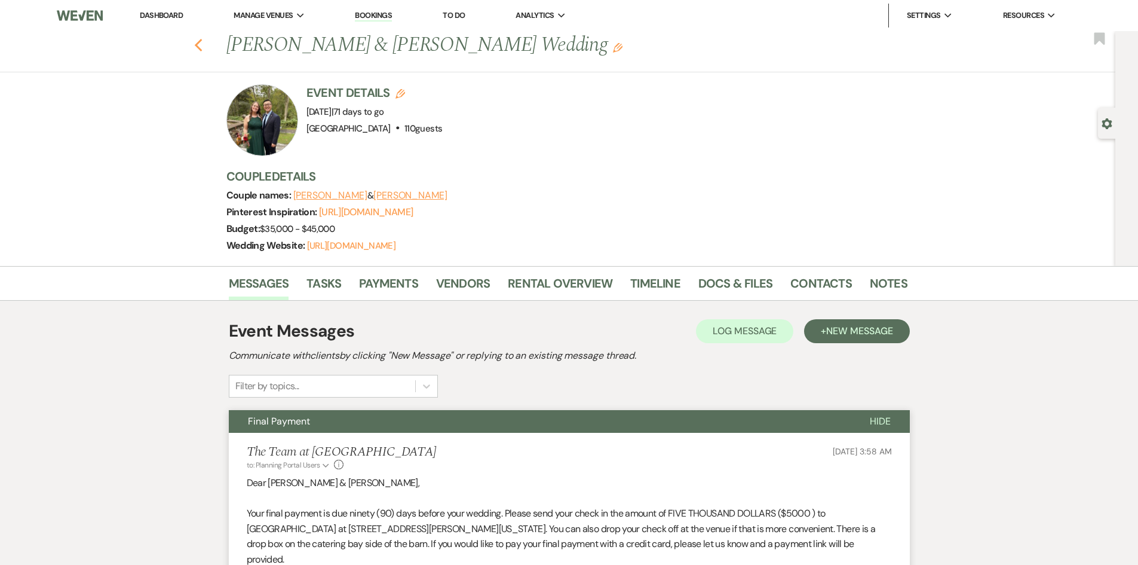
click at [203, 39] on icon "Previous" at bounding box center [198, 45] width 9 height 14
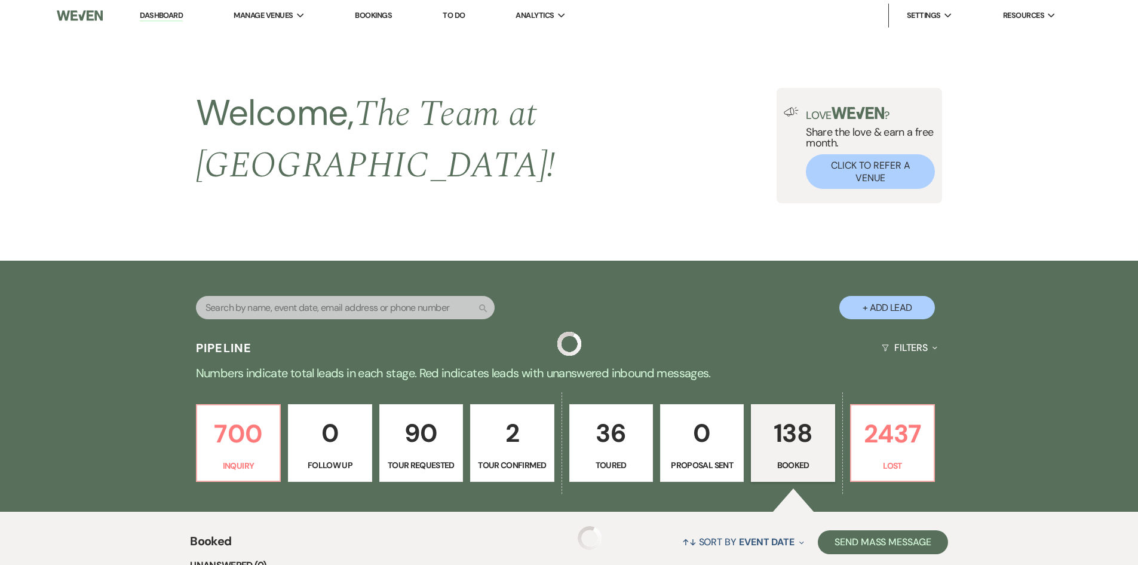
scroll to position [956, 0]
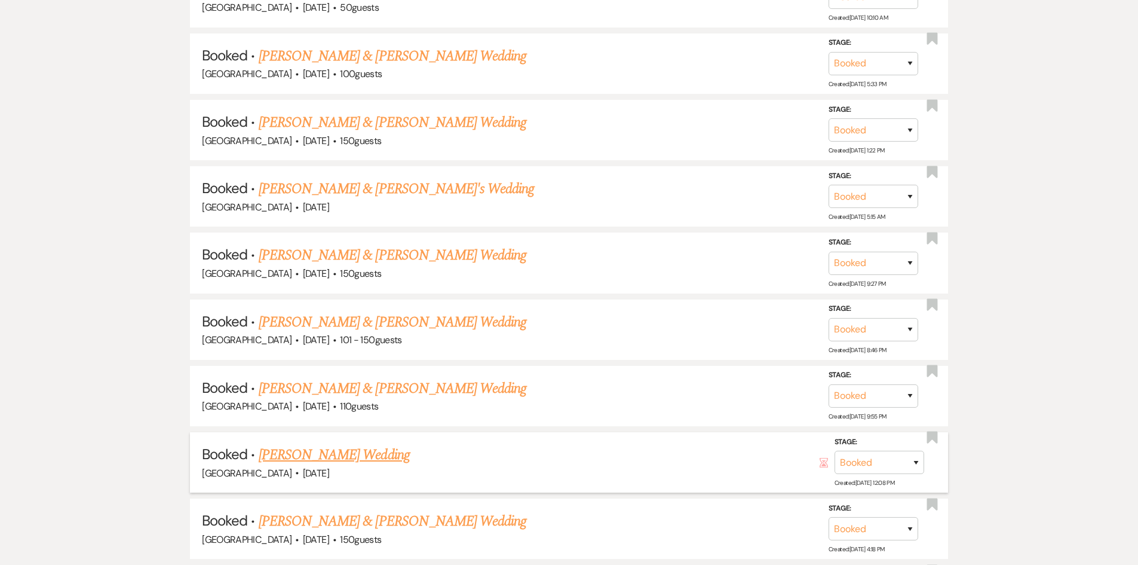
click at [357, 444] on link "Denise Norsworthy's Wedding" at bounding box center [334, 455] width 151 height 22
select select "1"
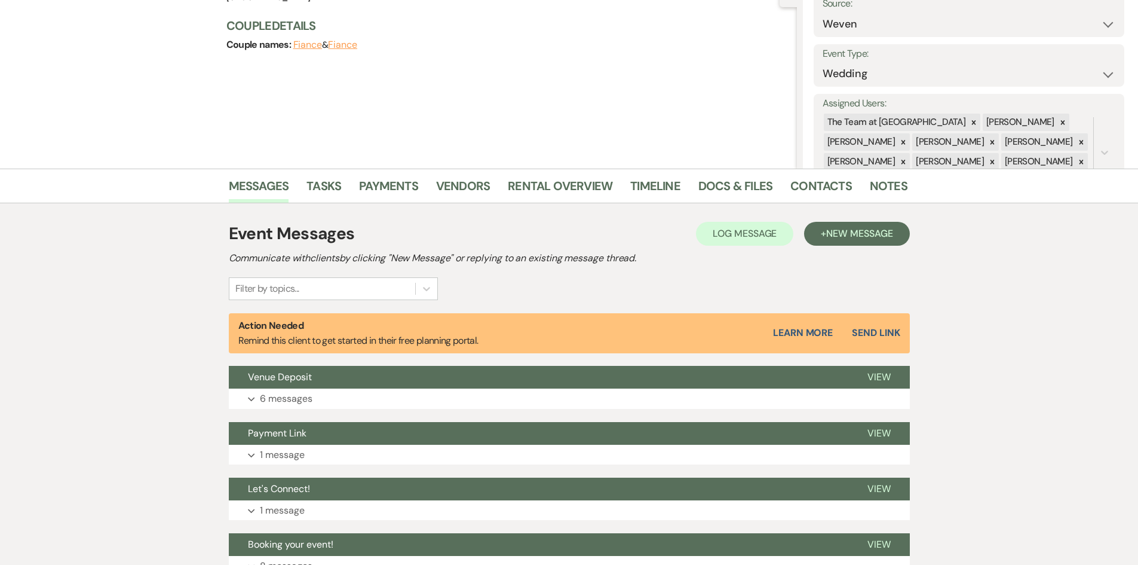
scroll to position [293, 0]
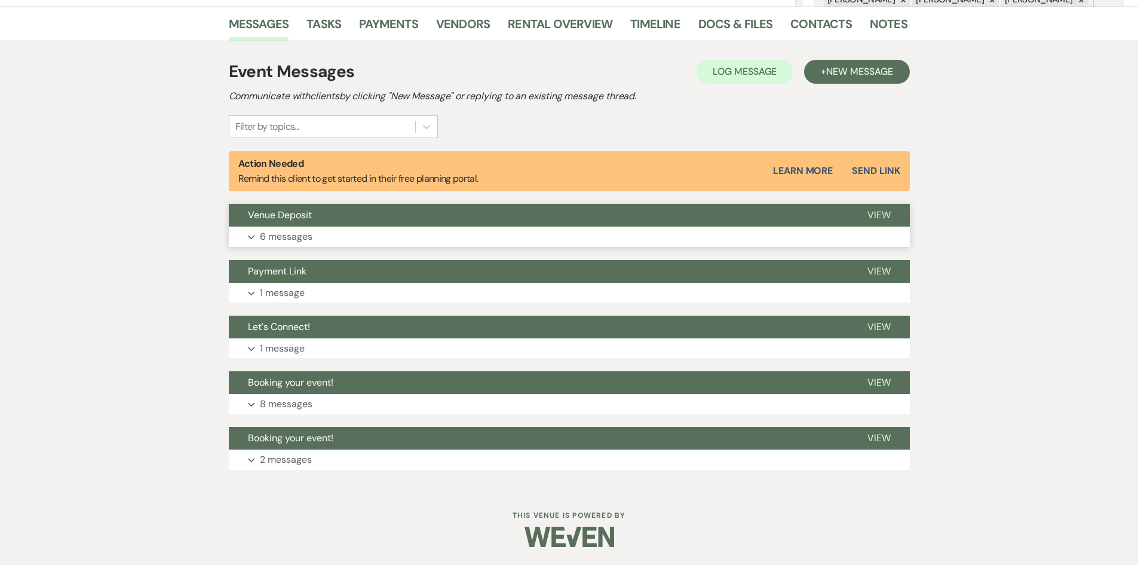
click at [884, 209] on span "View" at bounding box center [878, 214] width 23 height 13
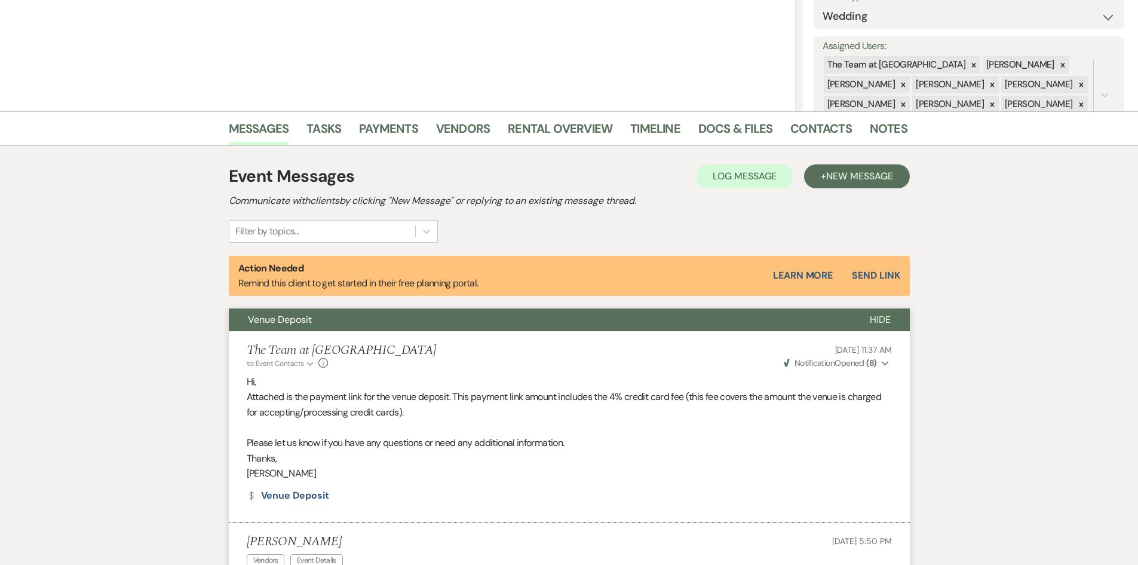
scroll to position [0, 0]
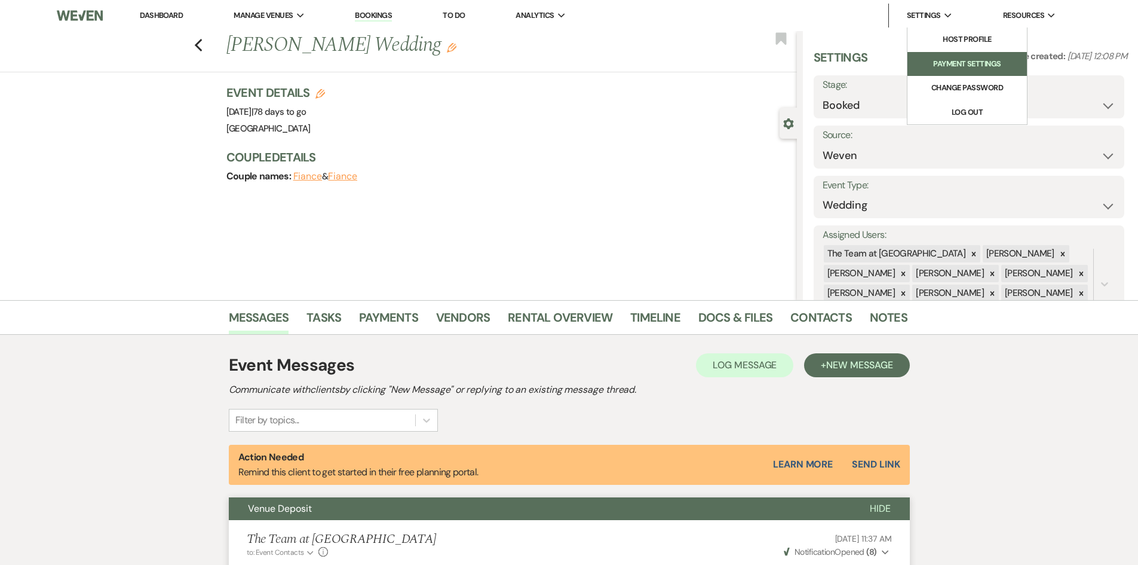
click at [931, 62] on li "Payment Settings" at bounding box center [967, 64] width 108 height 12
select select "true"
select select "172"
select select "618"
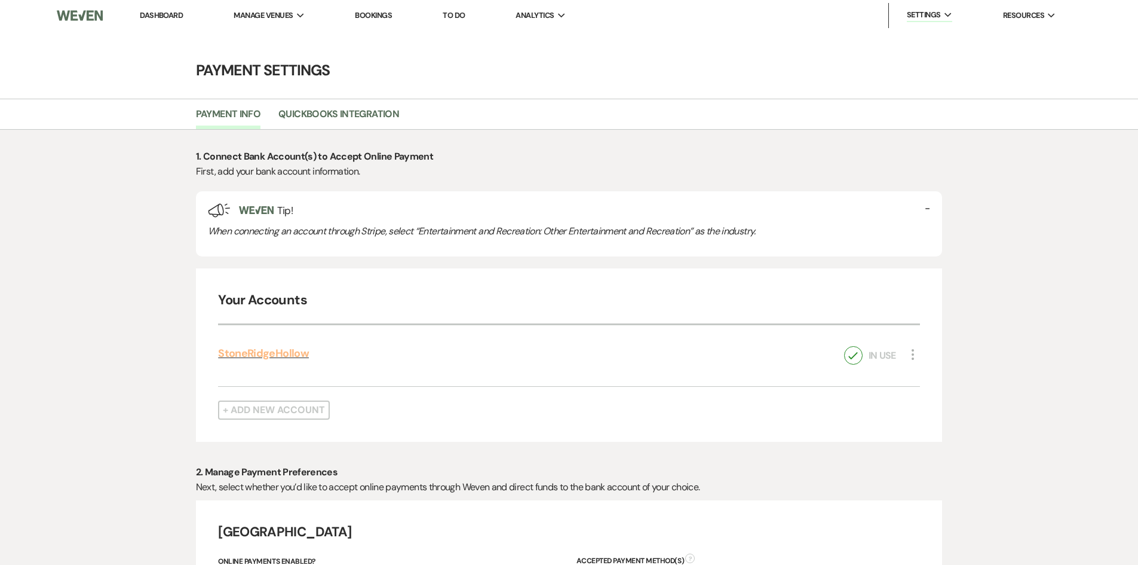
click at [279, 350] on link "StoneRidgeHollow" at bounding box center [263, 353] width 91 height 14
click at [160, 13] on link "Dashboard" at bounding box center [161, 15] width 43 height 10
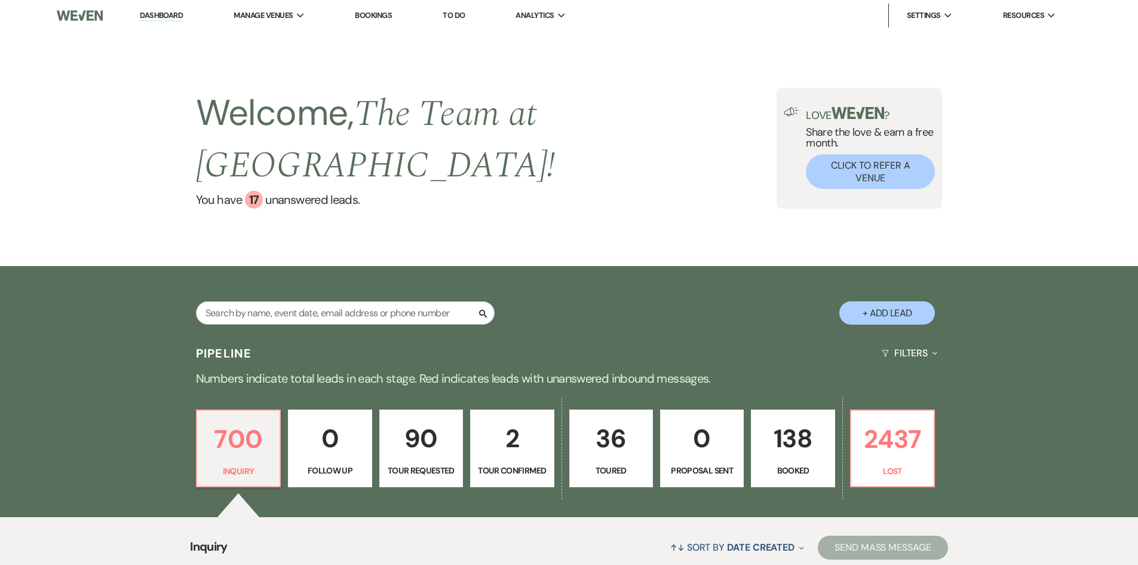
click at [790, 442] on p "138" at bounding box center [793, 438] width 68 height 40
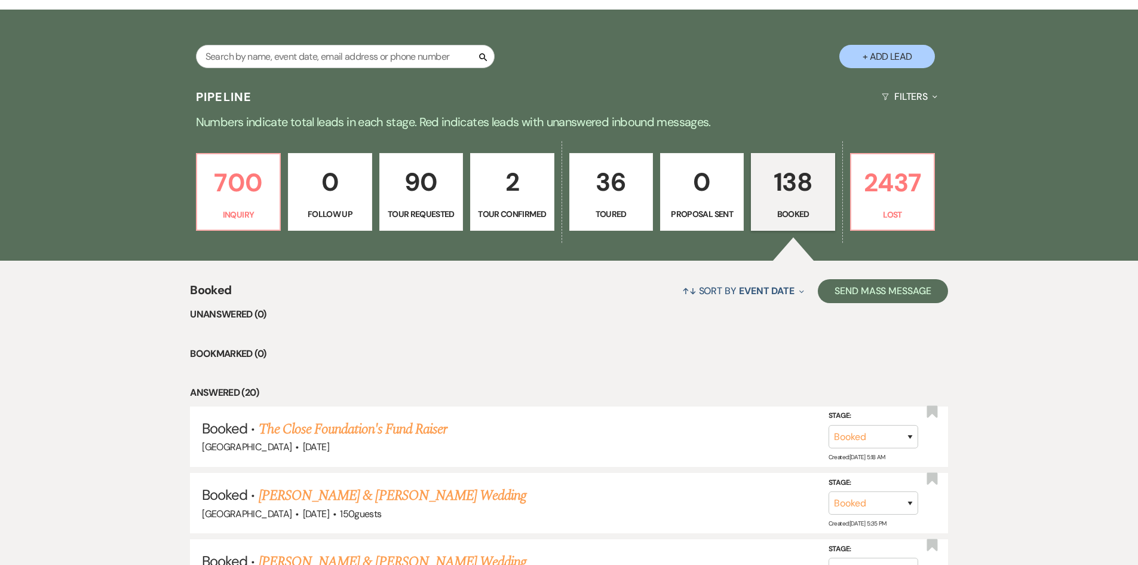
scroll to position [478, 0]
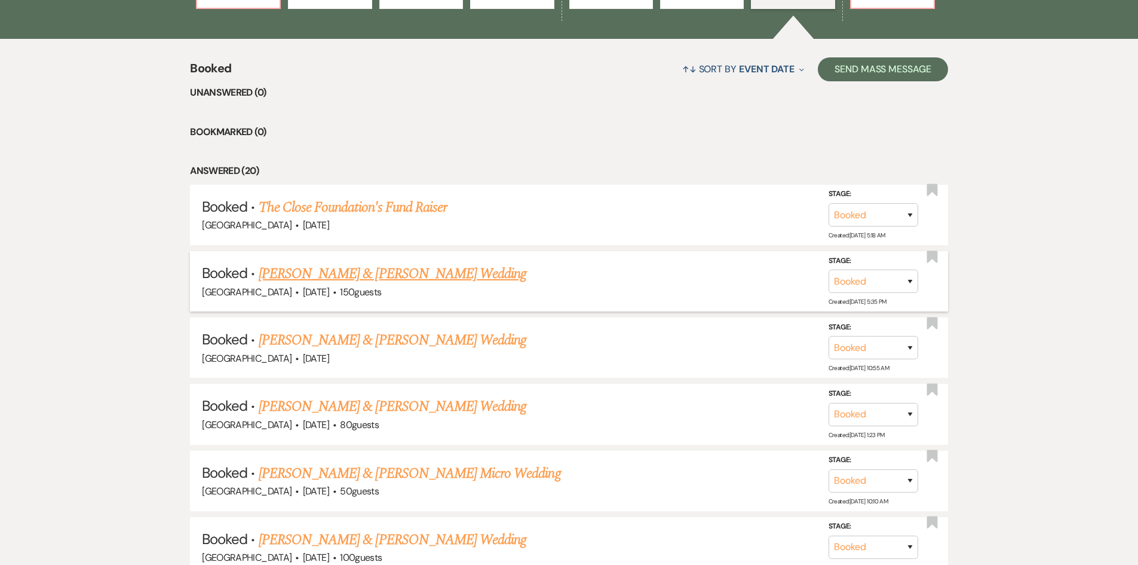
click at [326, 269] on link "Sophia Plate & Jack Gibbons's Wedding" at bounding box center [393, 274] width 268 height 22
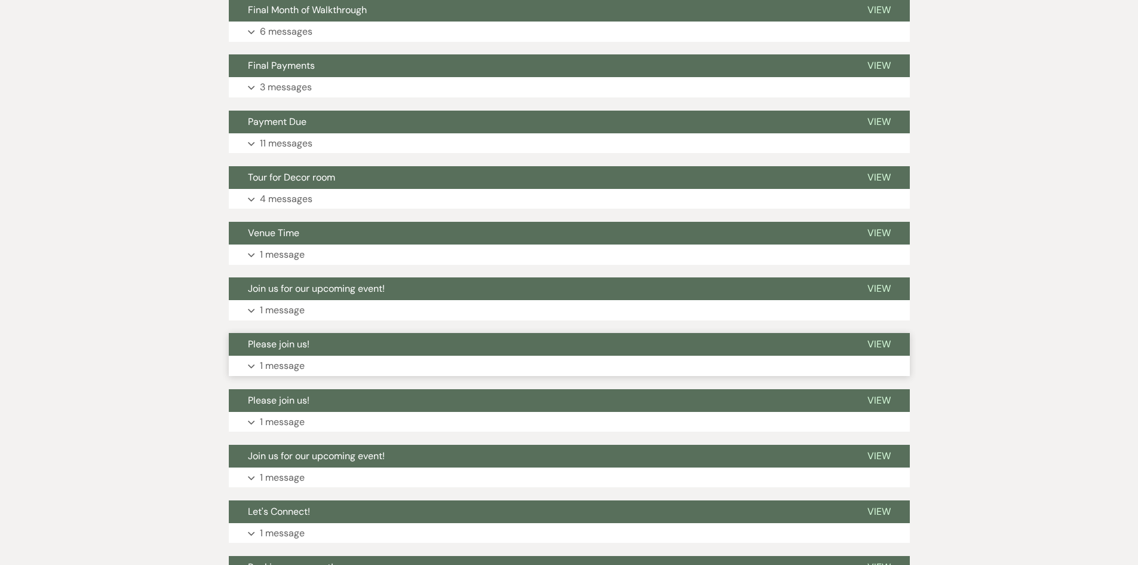
scroll to position [60, 0]
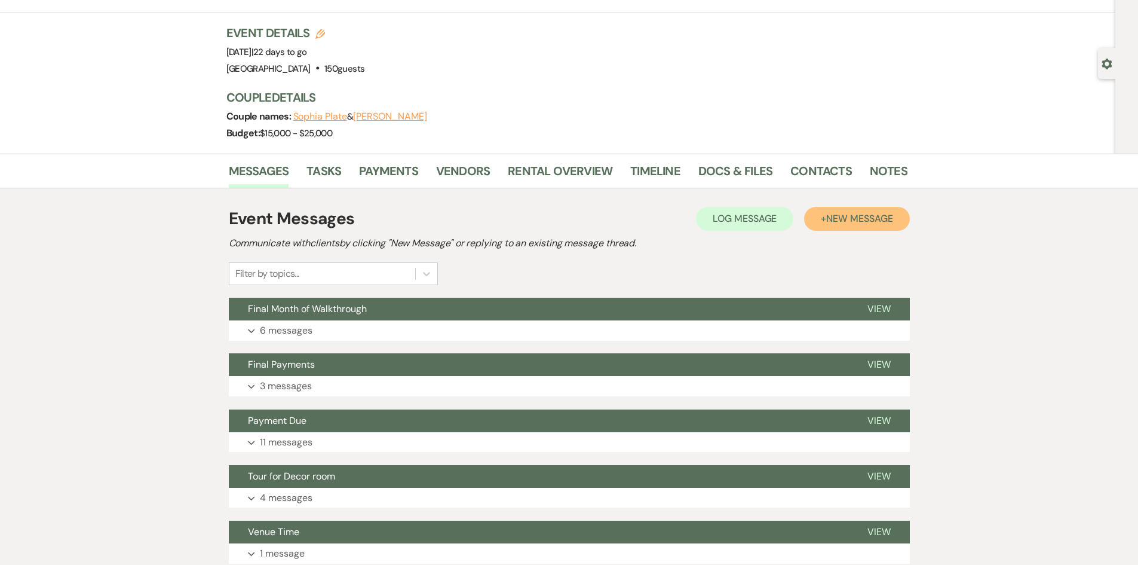
click at [851, 216] on span "New Message" at bounding box center [859, 218] width 66 height 13
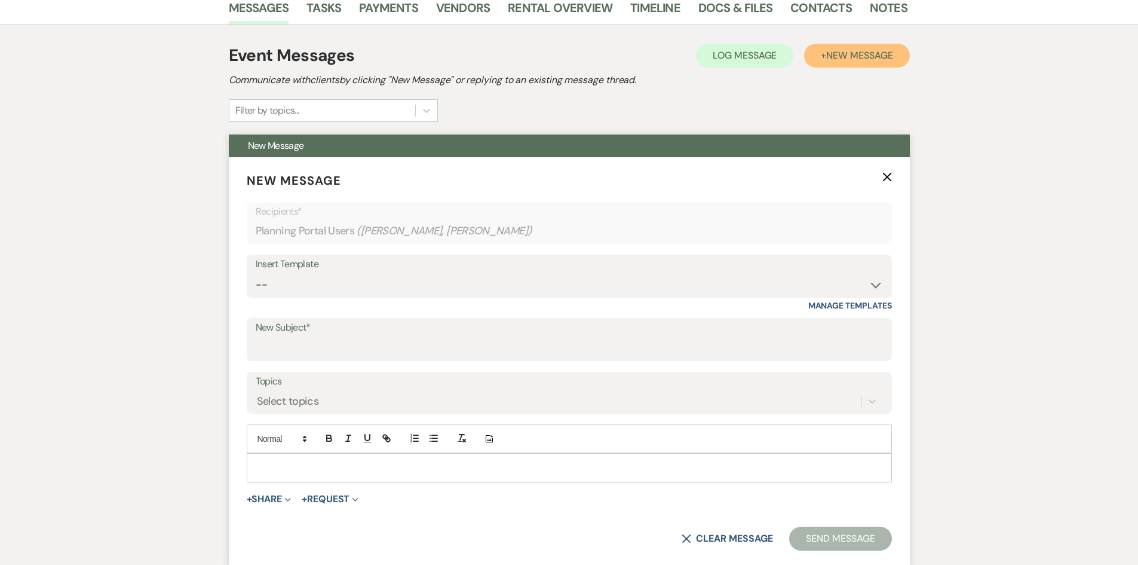
scroll to position [239, 0]
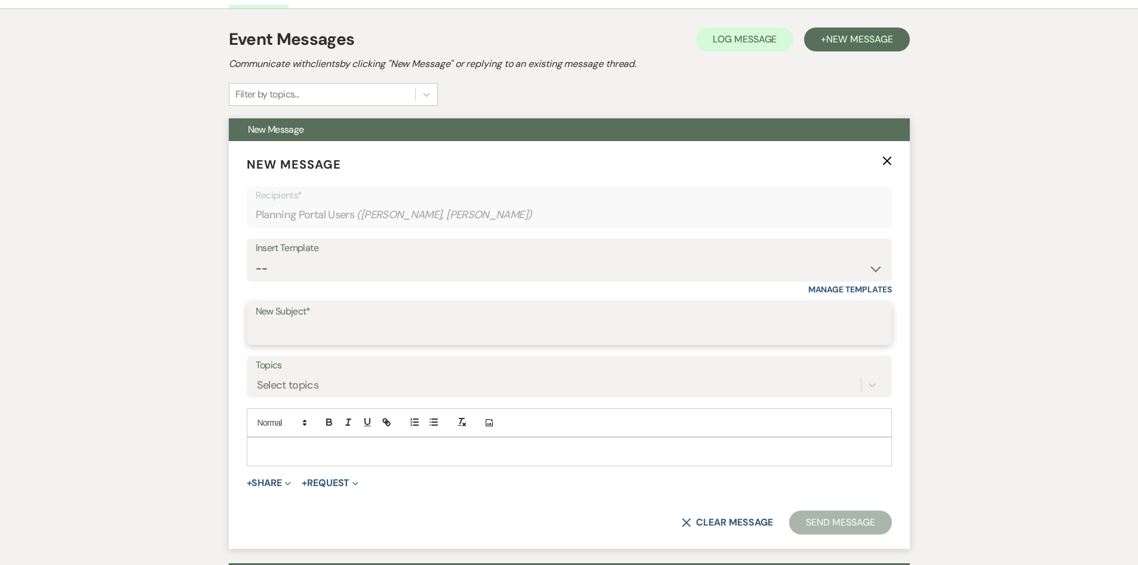
click at [389, 324] on input "New Subject*" at bounding box center [569, 331] width 627 height 23
type input "Security Deposit"
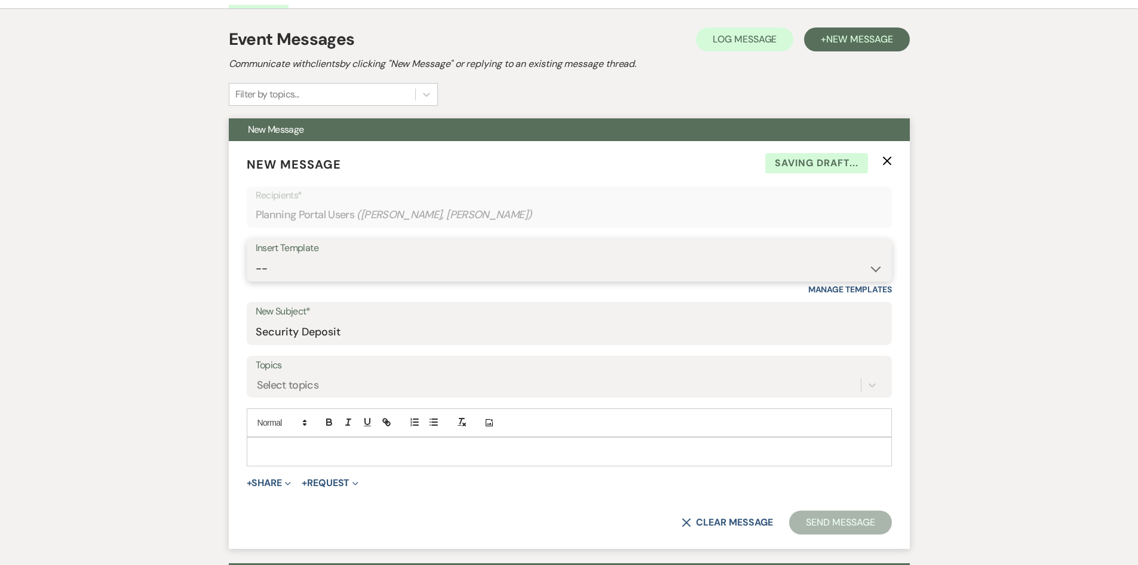
click at [876, 269] on select "-- Initial Inquiry Auto Response - Weddings Contract - Corporate & Private Even…" at bounding box center [569, 268] width 627 height 23
select select "2514"
click at [256, 257] on select "-- Initial Inquiry Auto Response - Weddings Contract - Corporate & Private Even…" at bounding box center [569, 268] width 627 height 23
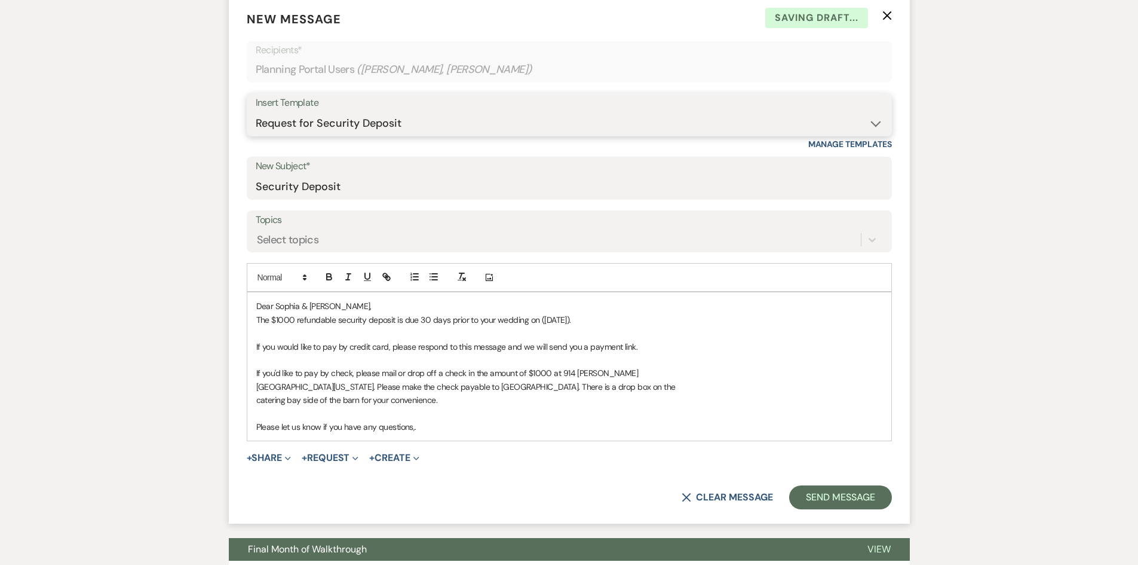
scroll to position [418, 0]
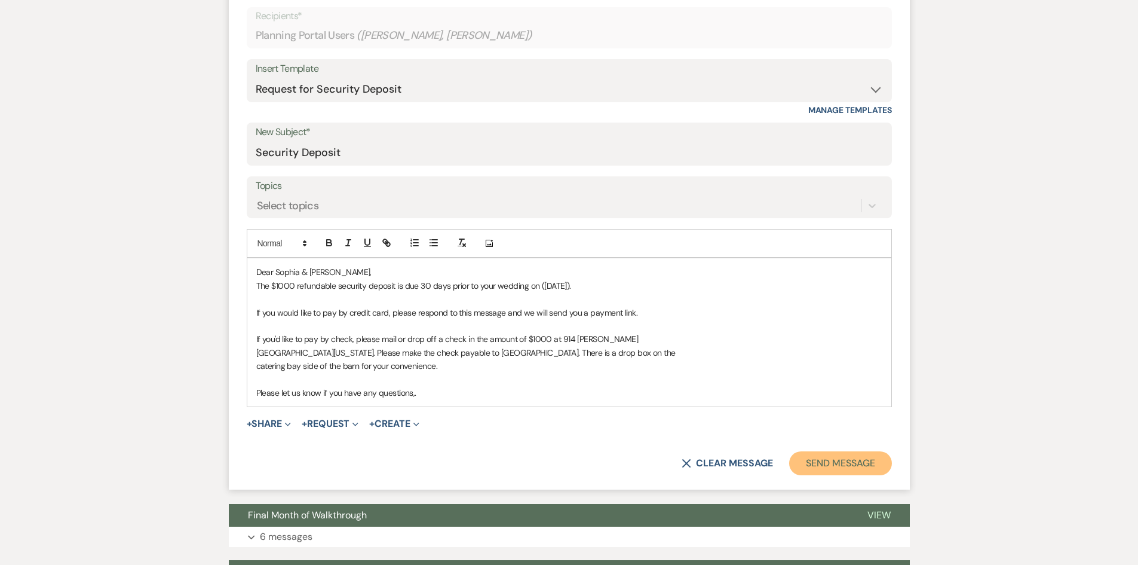
click at [830, 463] on button "Send Message" at bounding box center [840, 463] width 102 height 24
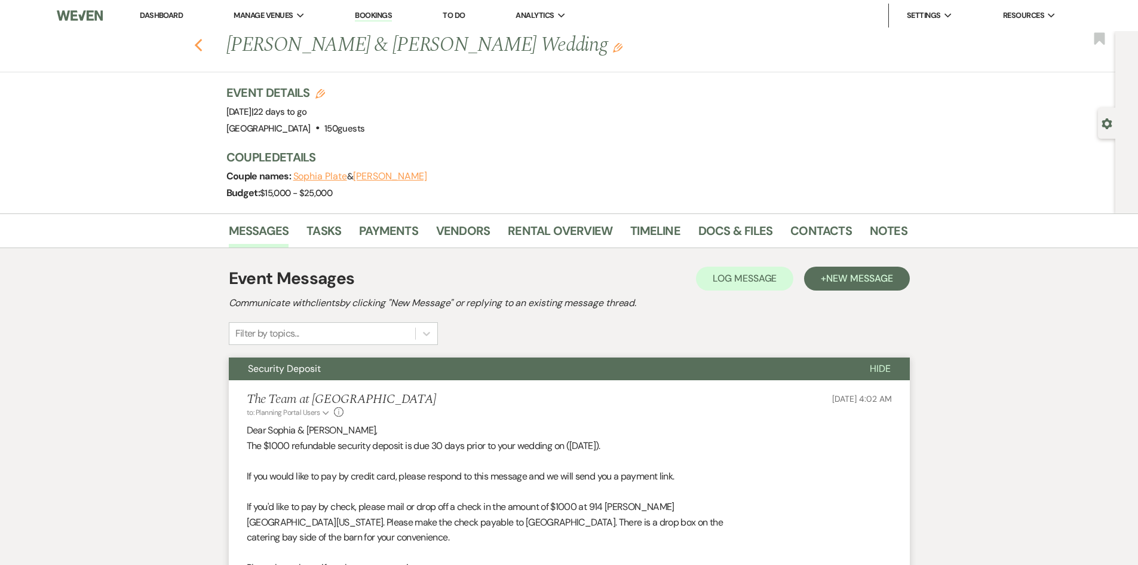
click at [203, 44] on icon "Previous" at bounding box center [198, 45] width 9 height 14
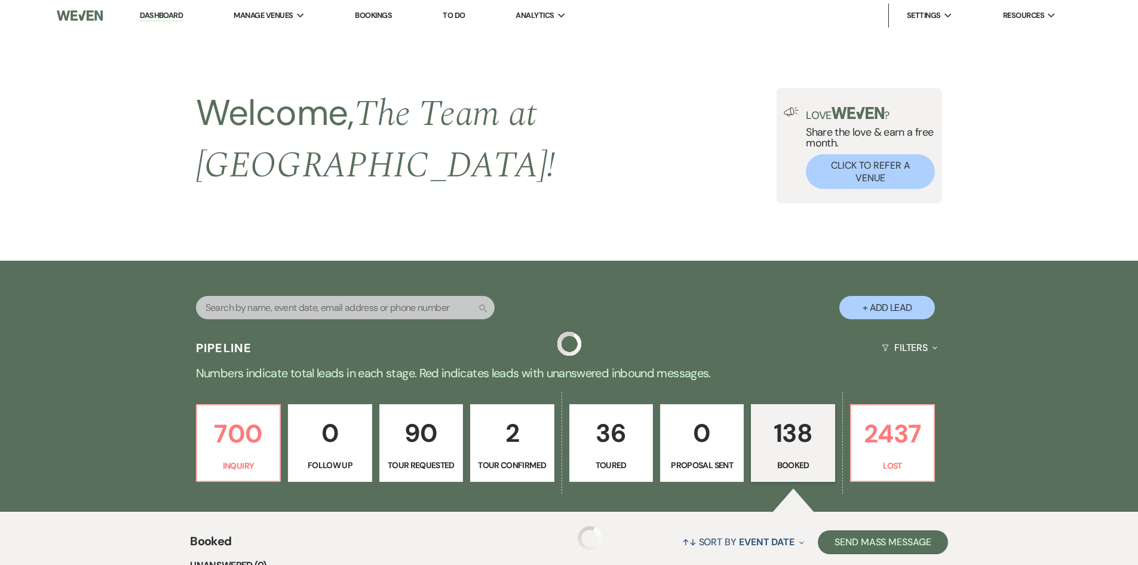
scroll to position [478, 0]
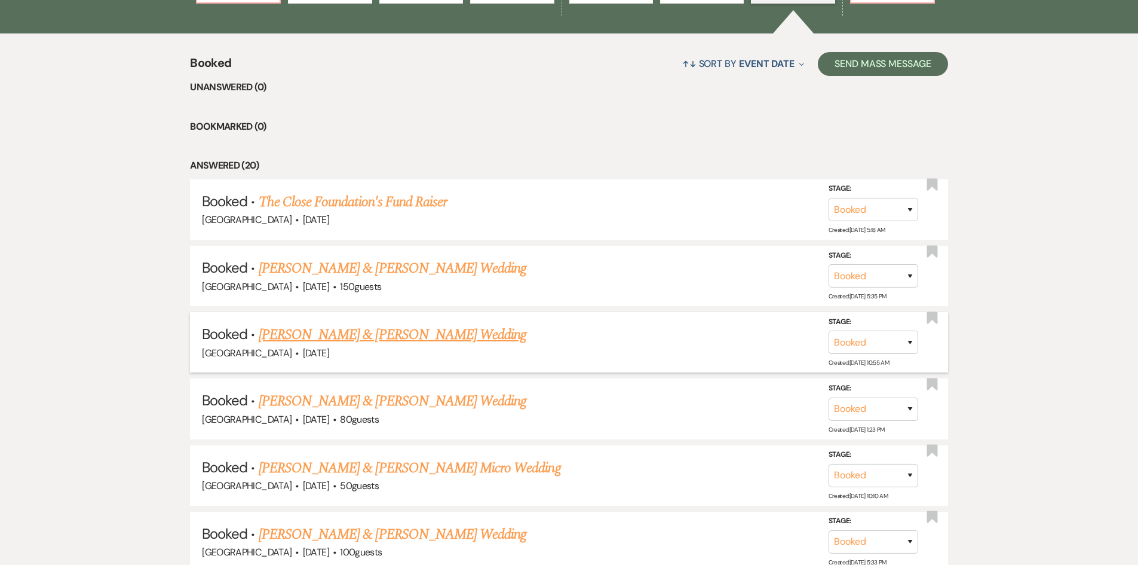
click at [314, 325] on link "Mark Whitely & Samantha Pappas's Wedding" at bounding box center [393, 335] width 268 height 22
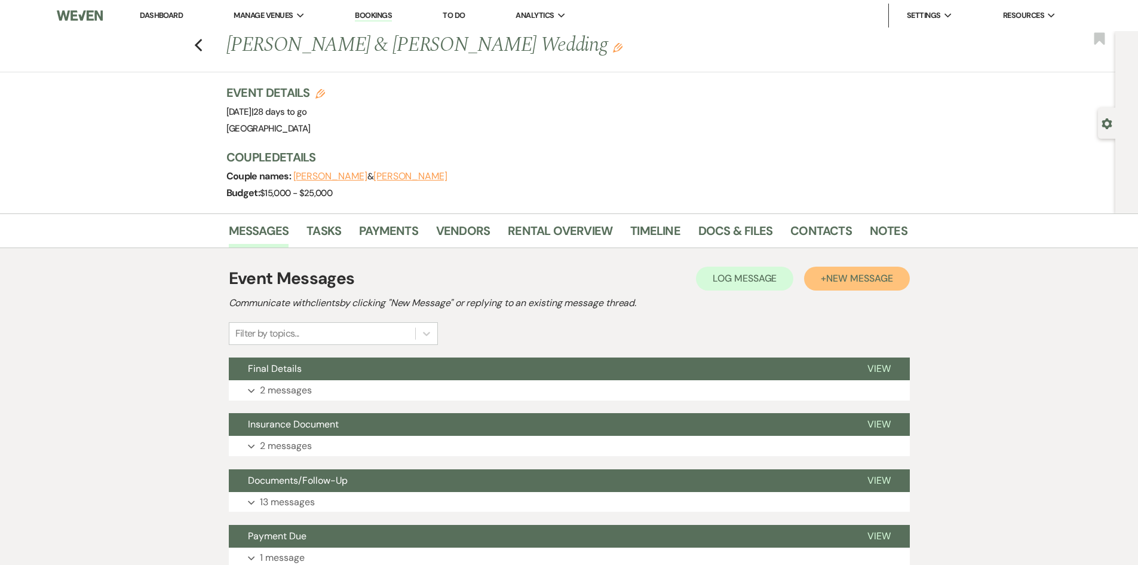
click at [851, 274] on span "New Message" at bounding box center [859, 278] width 66 height 13
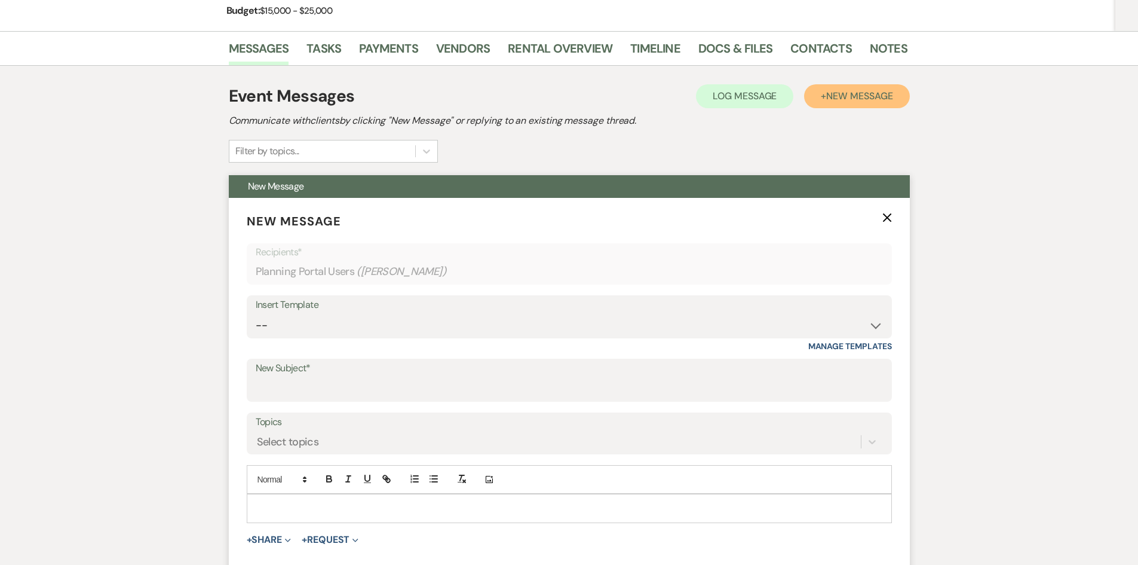
scroll to position [239, 0]
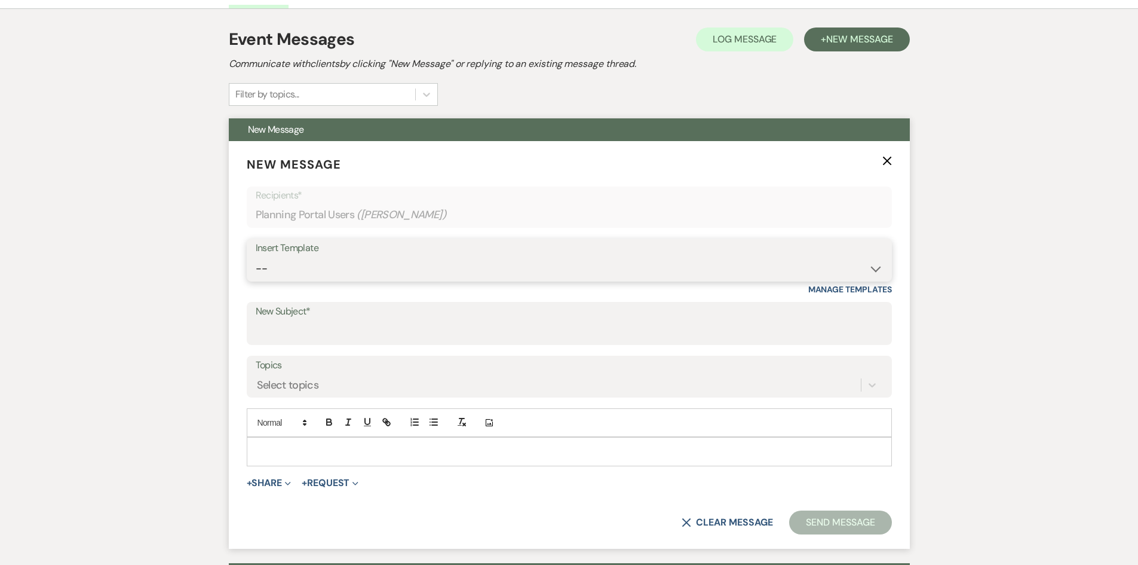
click at [873, 271] on select "-- Initial Inquiry Auto Response - Weddings Contract - Corporate & Private Even…" at bounding box center [569, 268] width 627 height 23
select select "2514"
click at [256, 257] on select "-- Initial Inquiry Auto Response - Weddings Contract - Corporate & Private Even…" at bounding box center [569, 268] width 627 height 23
type input "Security Deposit"
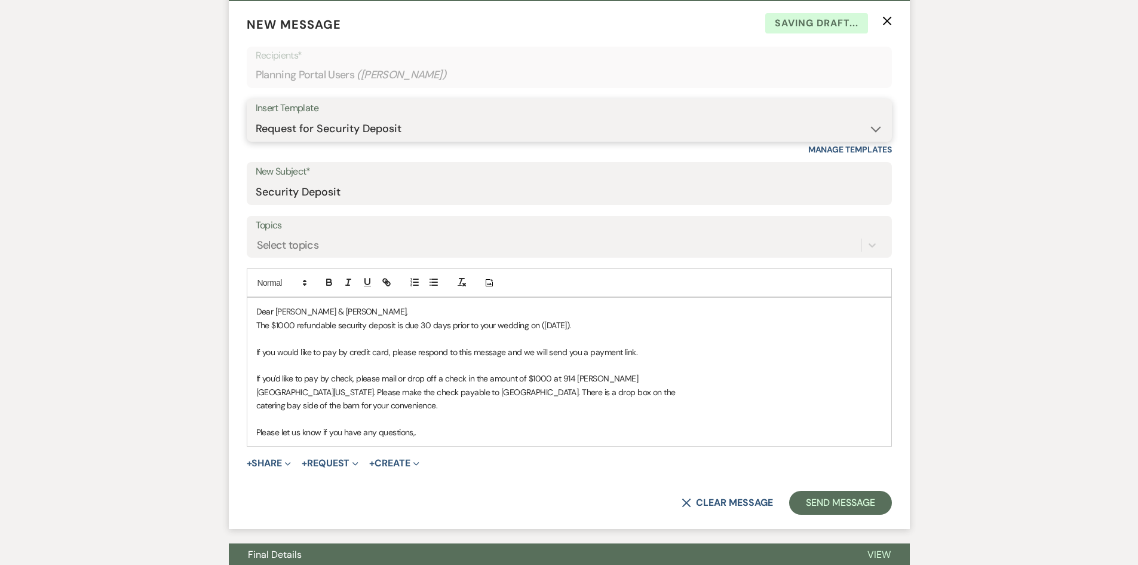
scroll to position [418, 0]
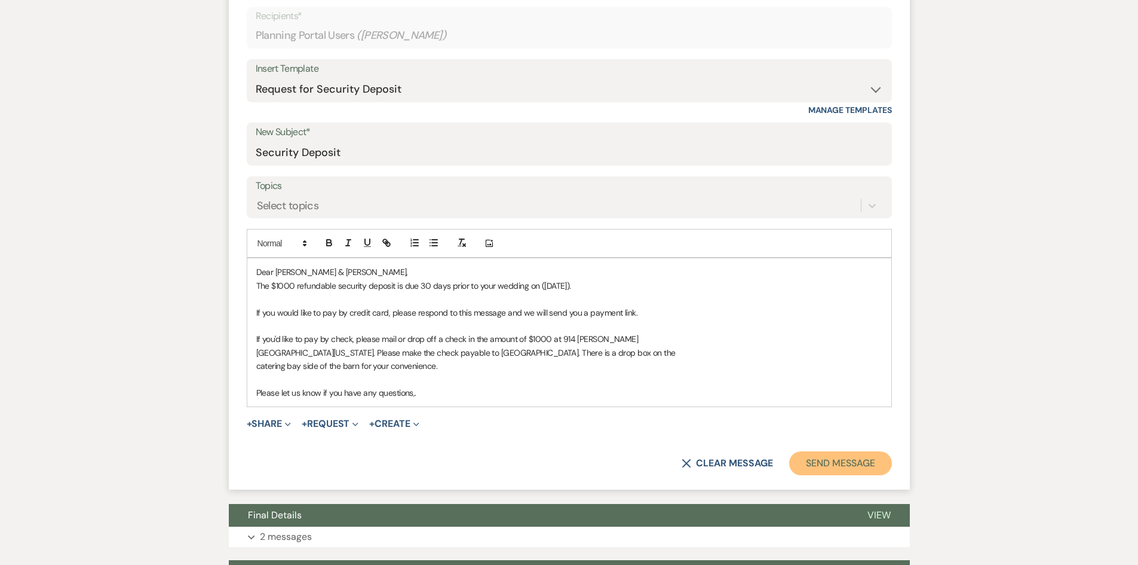
click at [842, 461] on button "Send Message" at bounding box center [840, 463] width 102 height 24
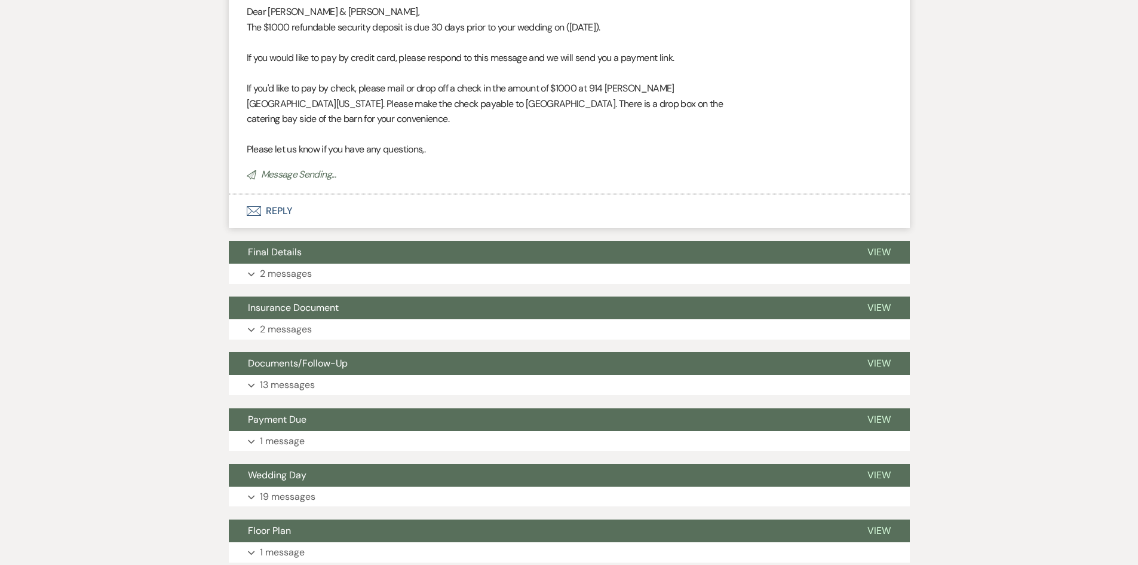
scroll to position [0, 0]
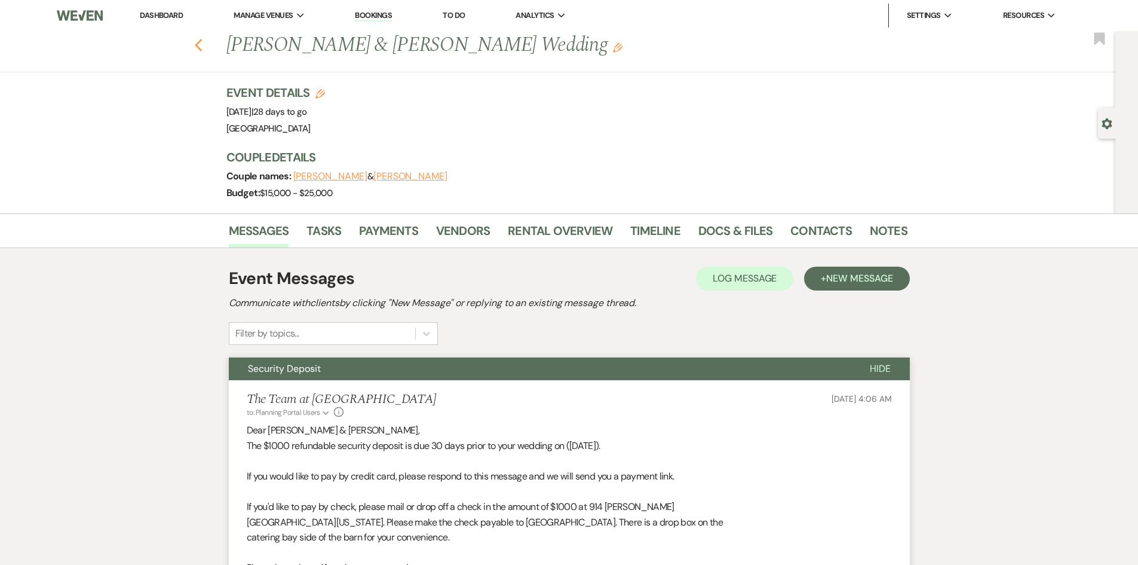
click at [200, 39] on icon "Previous" at bounding box center [198, 45] width 9 height 14
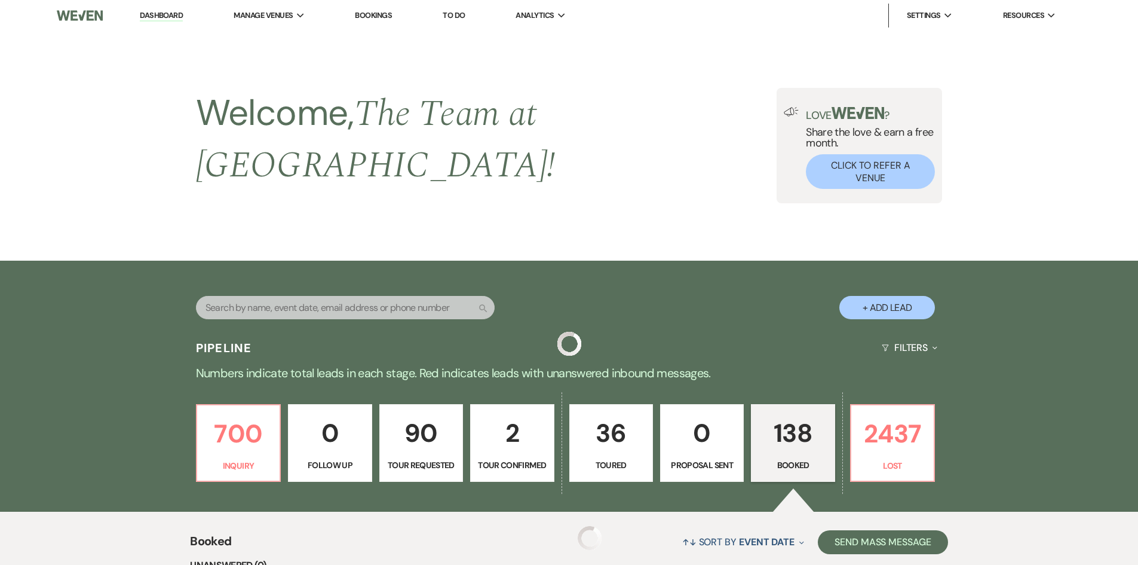
scroll to position [478, 0]
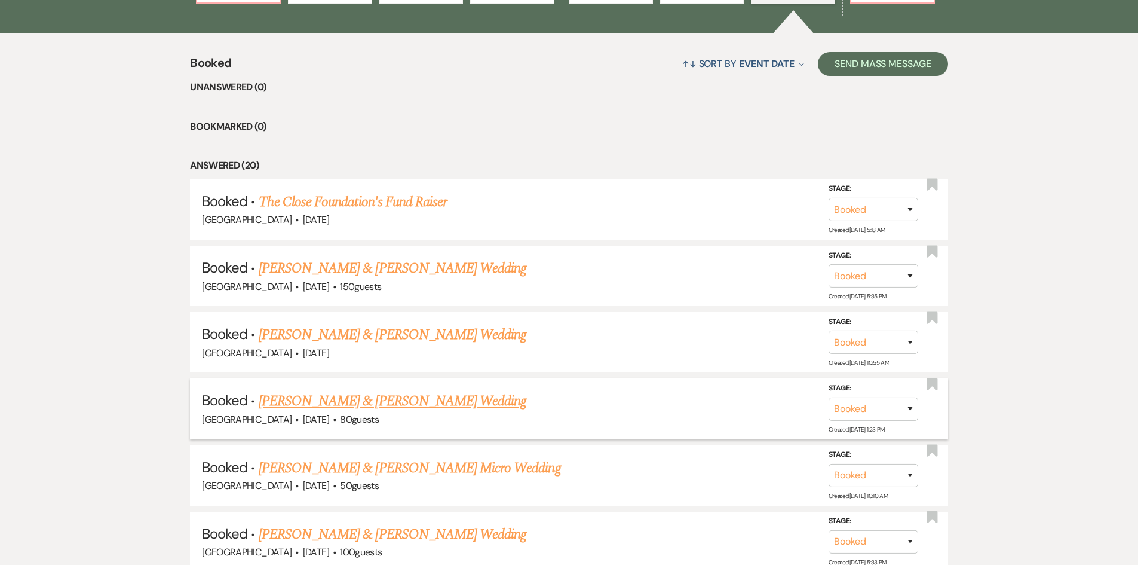
click at [419, 390] on link "Kyle Wilcox & Dara Kelly's Wedding" at bounding box center [393, 401] width 268 height 22
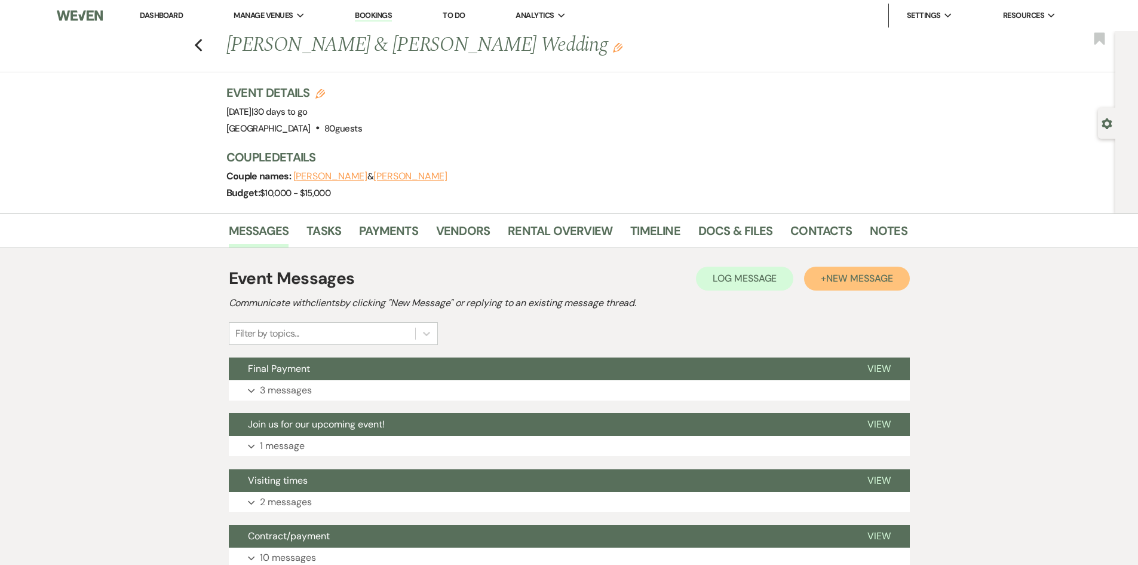
click at [863, 277] on span "New Message" at bounding box center [859, 278] width 66 height 13
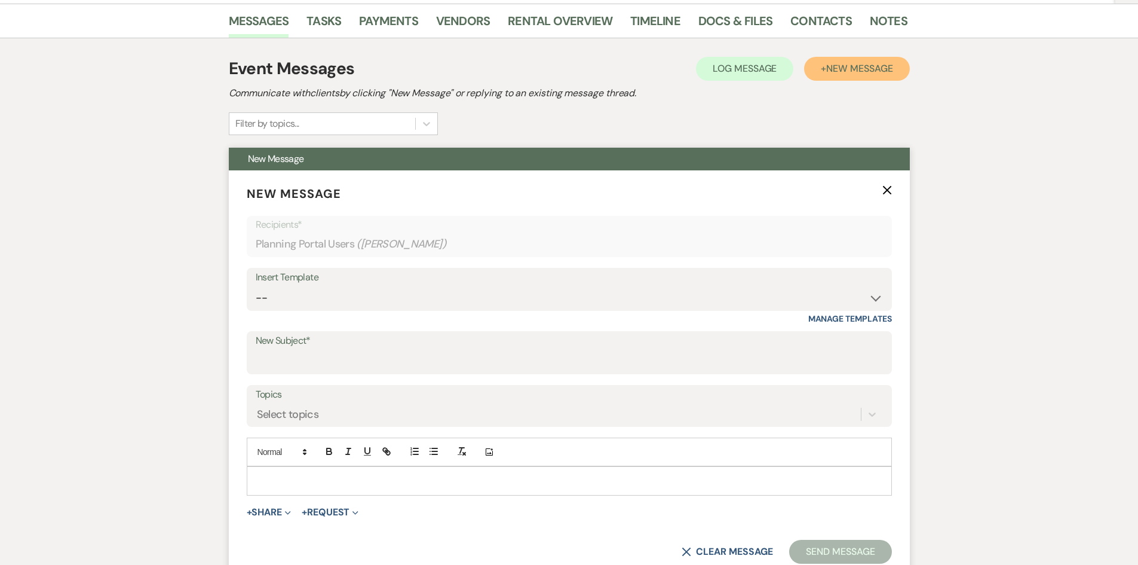
scroll to position [239, 0]
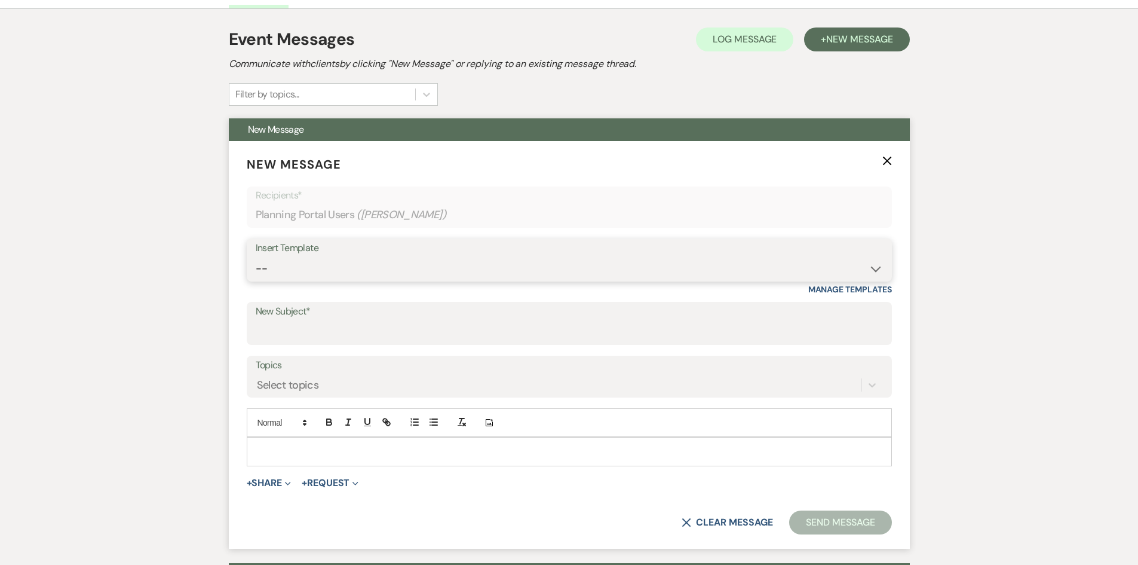
click at [879, 268] on select "-- Initial Inquiry Auto Response - Weddings Contract - Corporate & Private Even…" at bounding box center [569, 268] width 627 height 23
select select "2514"
click at [256, 257] on select "-- Initial Inquiry Auto Response - Weddings Contract - Corporate & Private Even…" at bounding box center [569, 268] width 627 height 23
type input "Security Deposit"
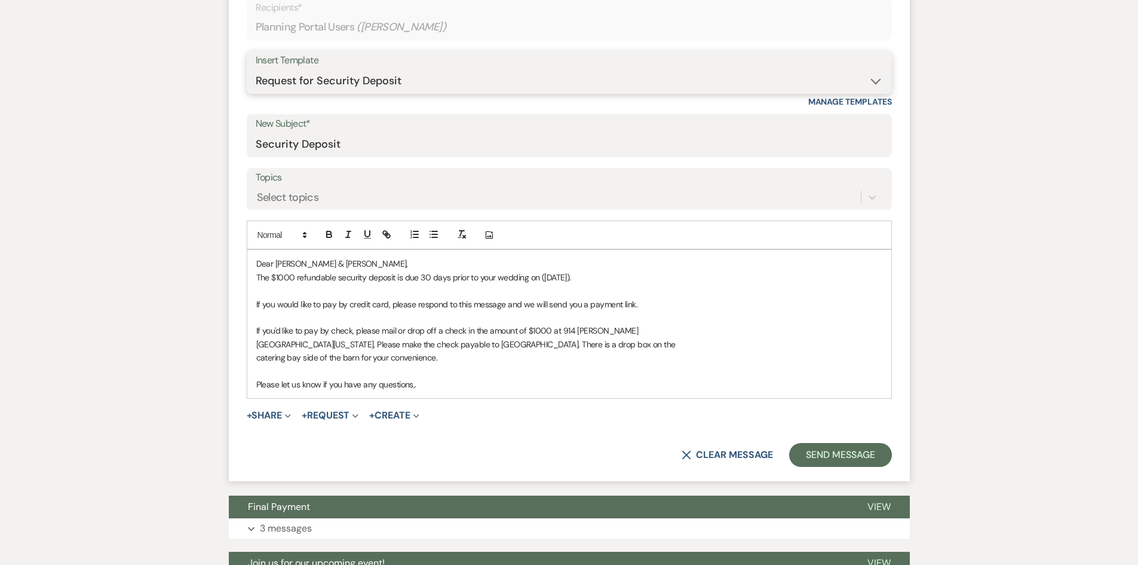
scroll to position [478, 0]
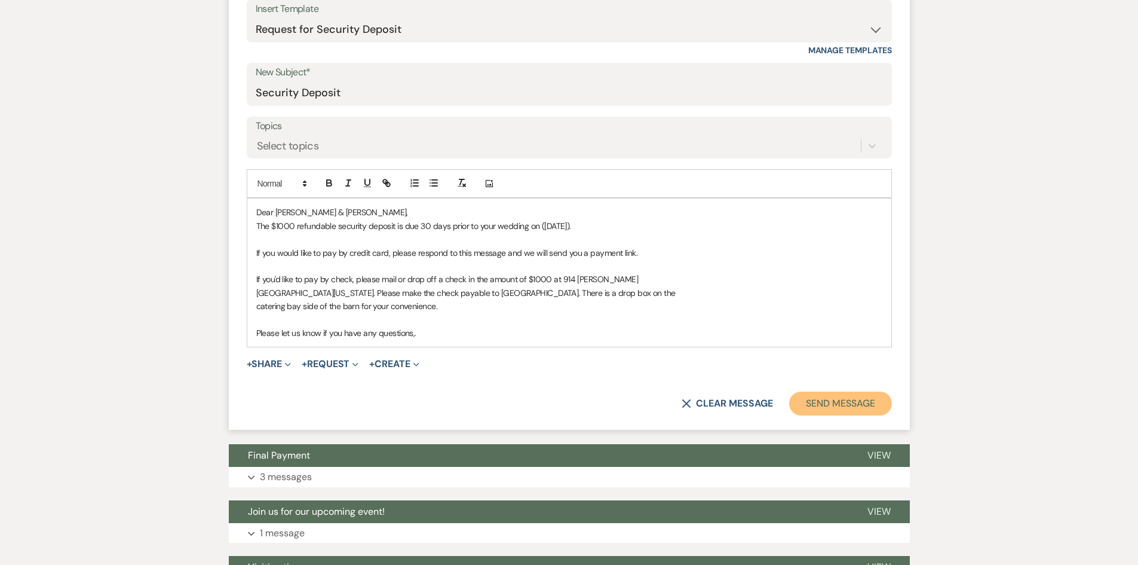
click at [829, 398] on button "Send Message" at bounding box center [840, 403] width 102 height 24
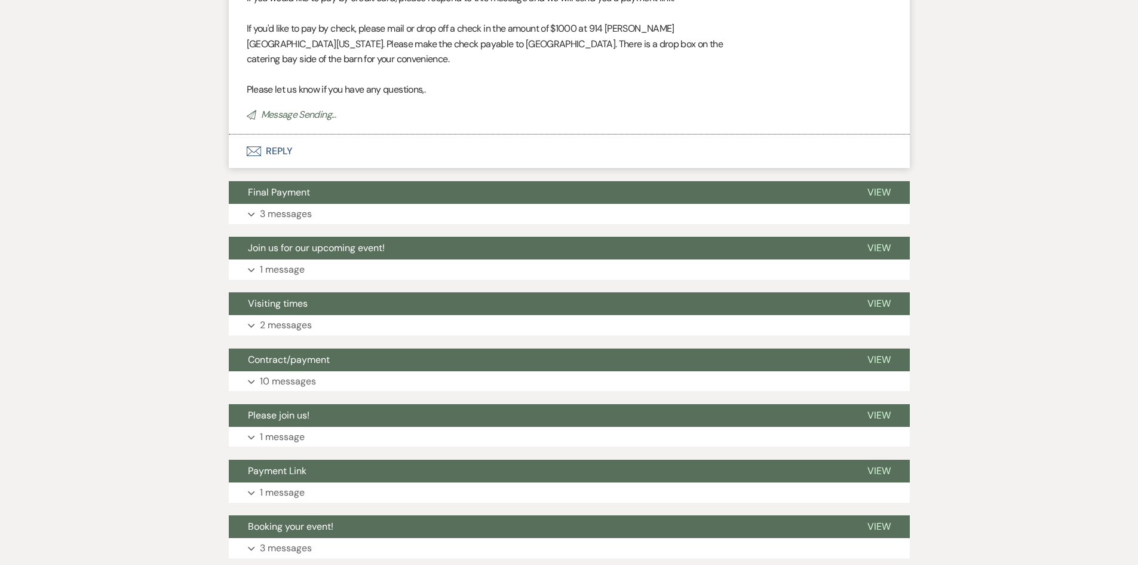
scroll to position [33, 0]
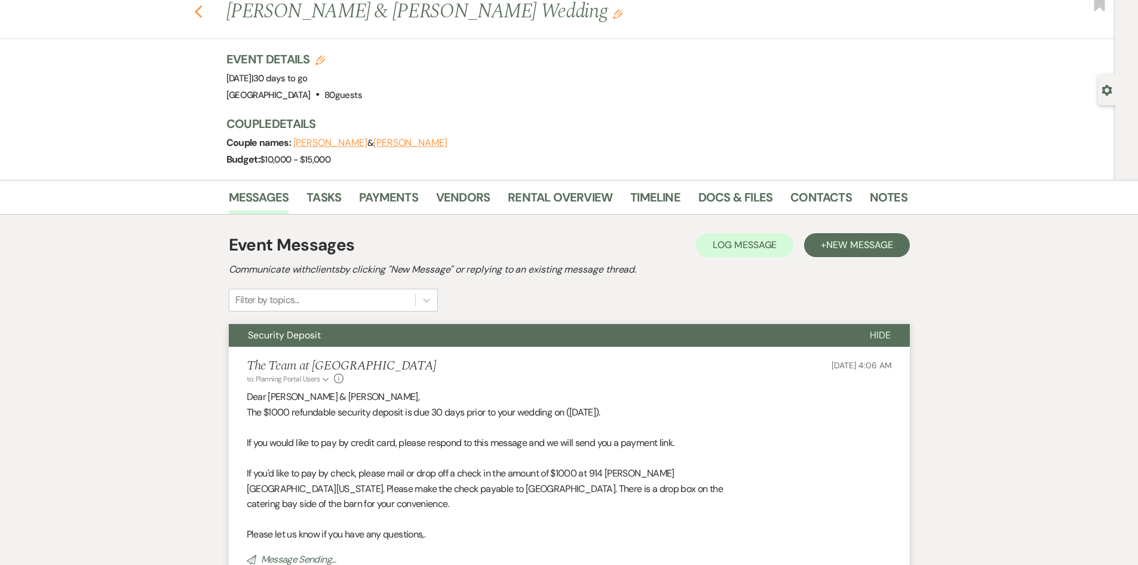
click at [201, 13] on use "button" at bounding box center [198, 11] width 8 height 13
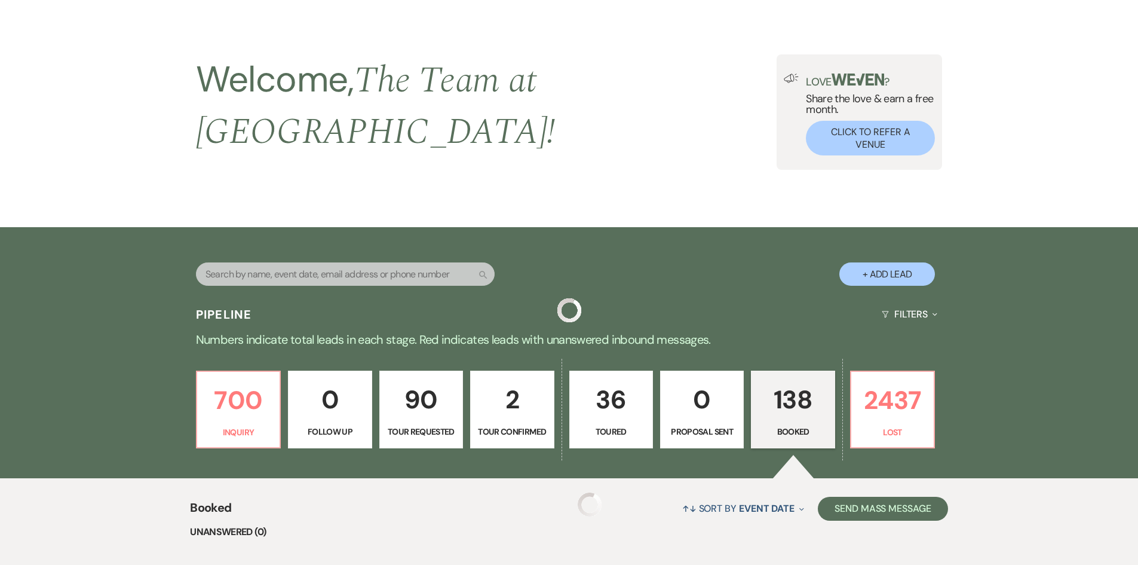
scroll to position [478, 0]
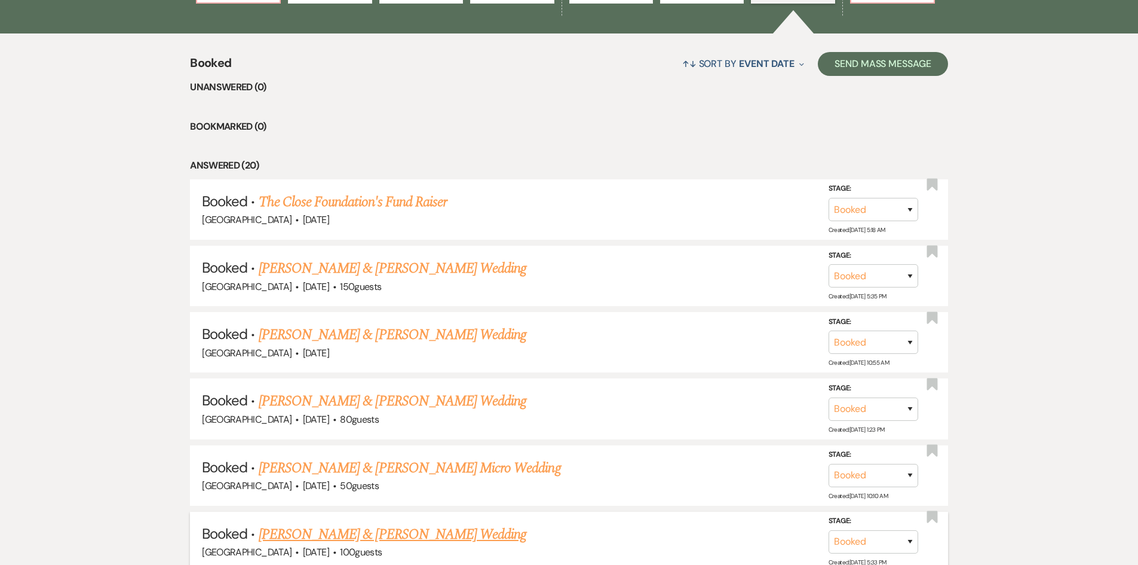
click at [389, 523] on link "Adam Kreider & Angela Rabbai's Wedding" at bounding box center [393, 534] width 268 height 22
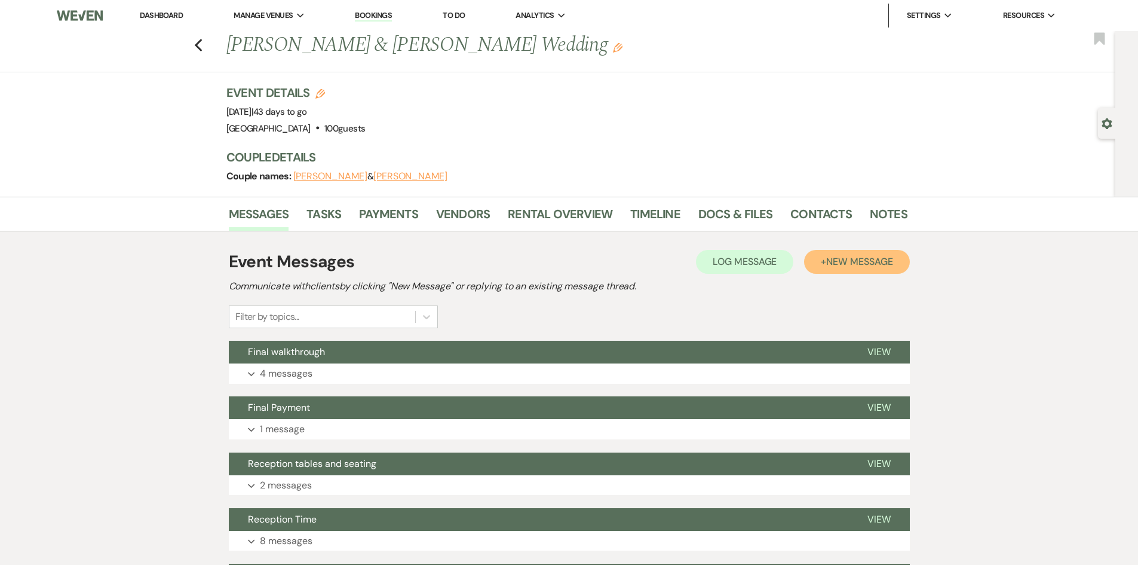
click at [858, 256] on span "New Message" at bounding box center [859, 261] width 66 height 13
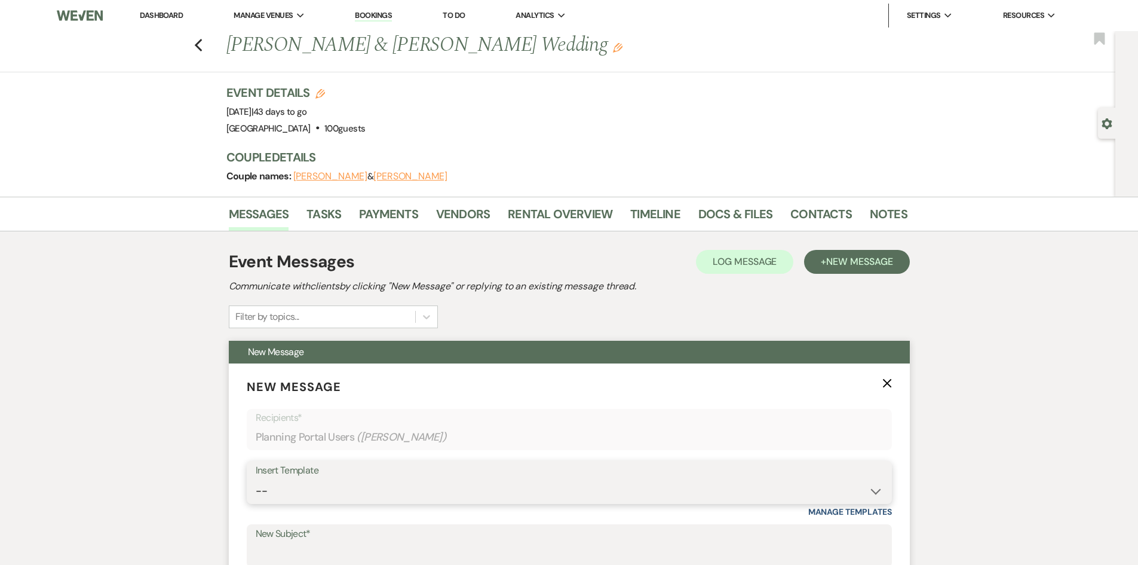
click at [878, 492] on select "-- Initial Inquiry Auto Response - Weddings Contract - Corporate & Private Even…" at bounding box center [569, 490] width 627 height 23
select select "2514"
click at [256, 479] on select "-- Initial Inquiry Auto Response - Weddings Contract - Corporate & Private Even…" at bounding box center [569, 490] width 627 height 23
type input "Security Deposit"
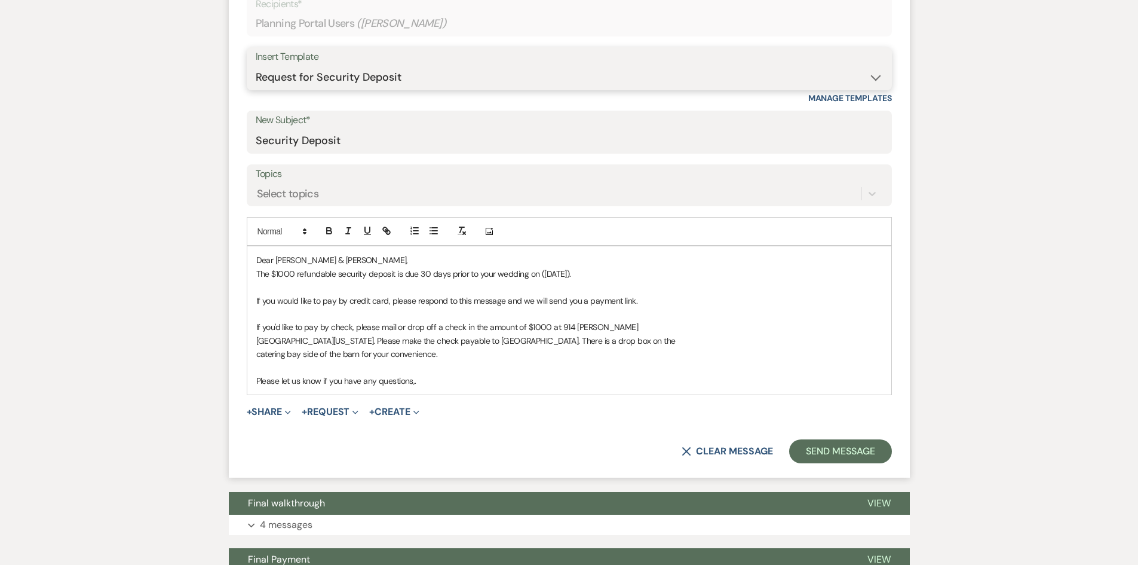
scroll to position [418, 0]
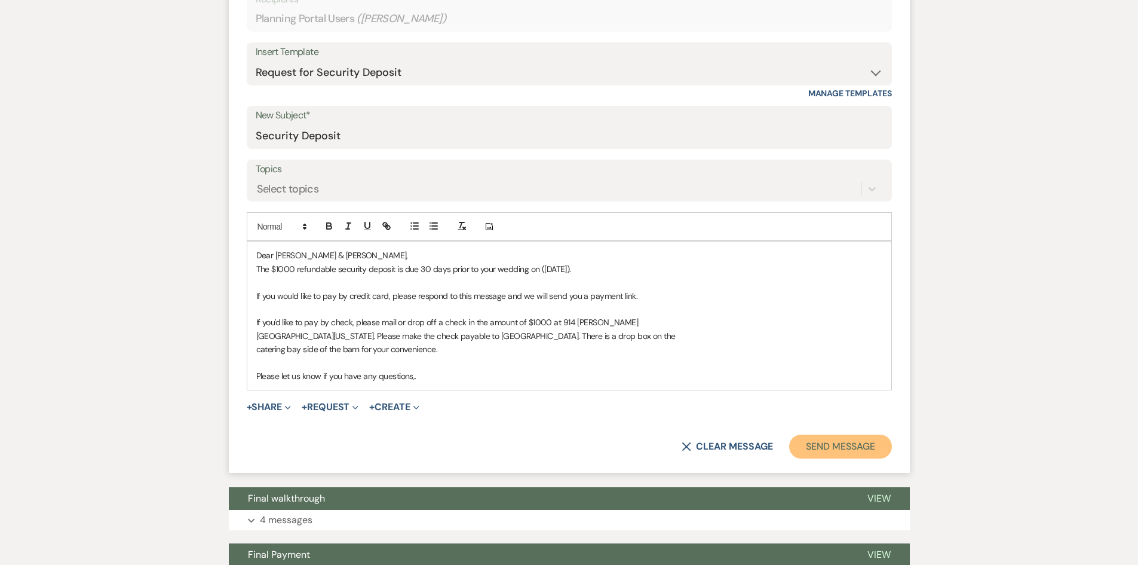
click at [830, 446] on button "Send Message" at bounding box center [840, 446] width 102 height 24
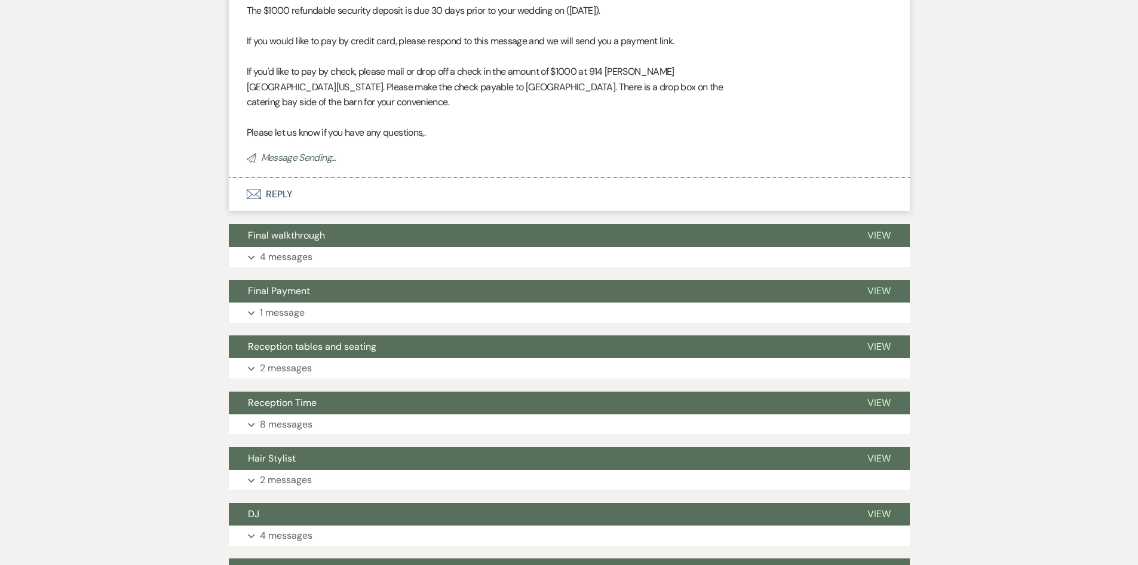
scroll to position [0, 0]
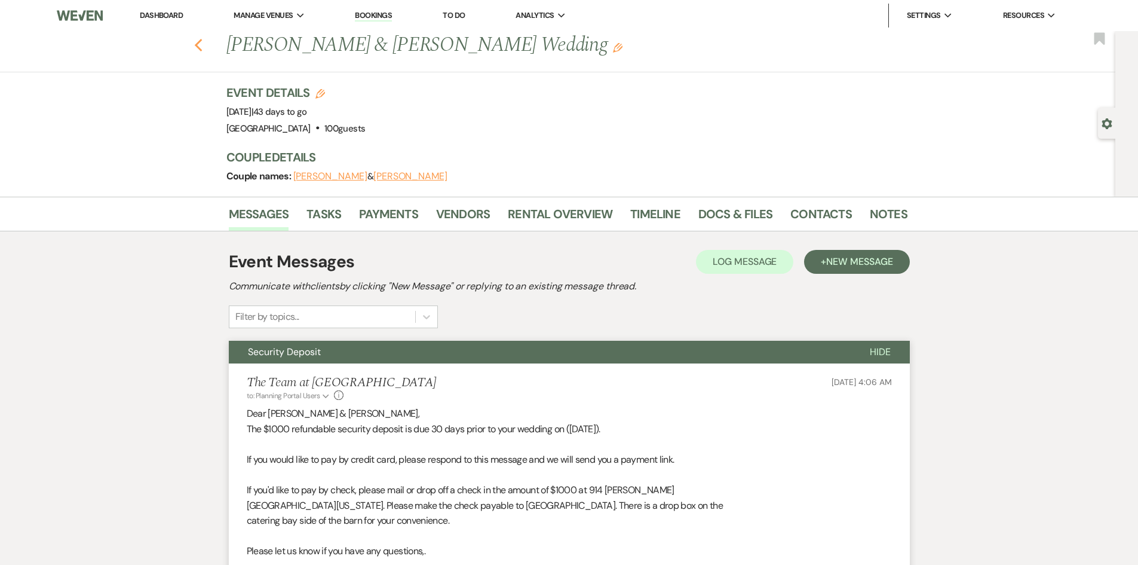
click at [202, 42] on use "button" at bounding box center [198, 45] width 8 height 13
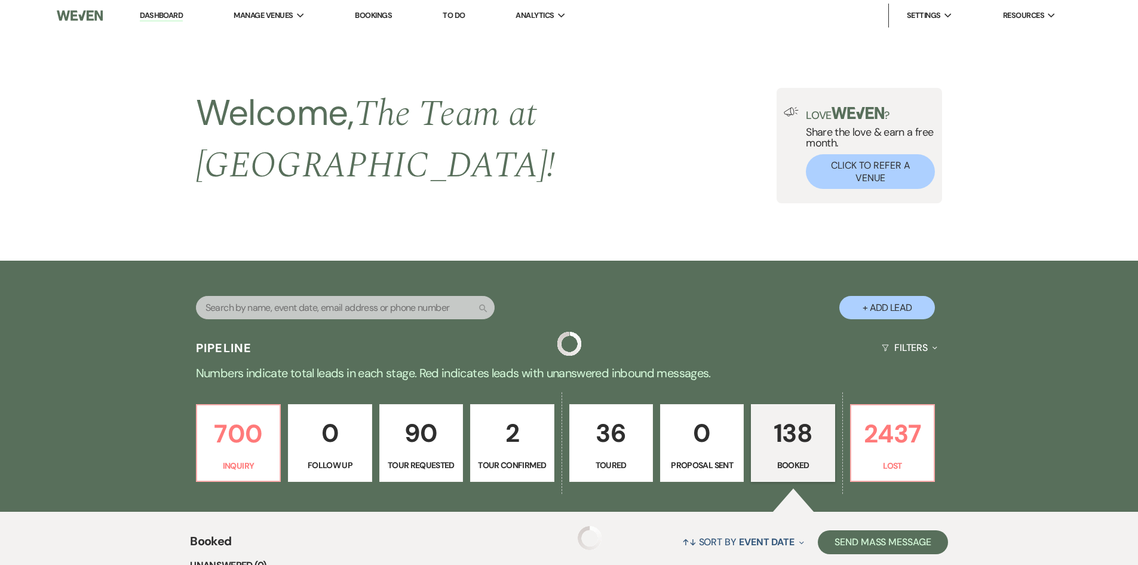
scroll to position [478, 0]
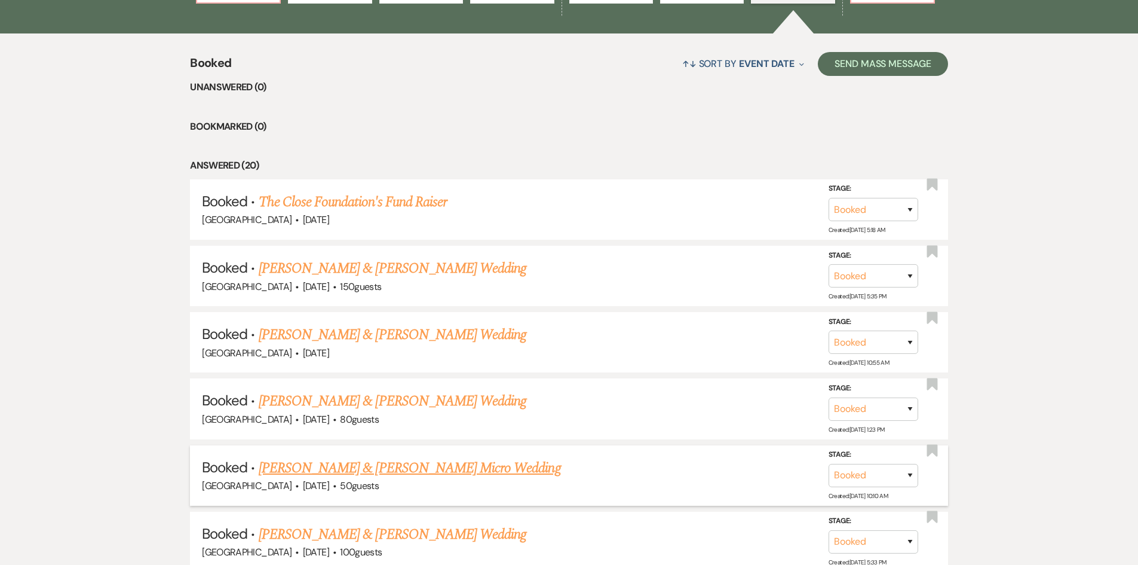
click at [366, 458] on link "Jason Wells & Amy Cholewczynski's Micro Wedding" at bounding box center [410, 468] width 302 height 22
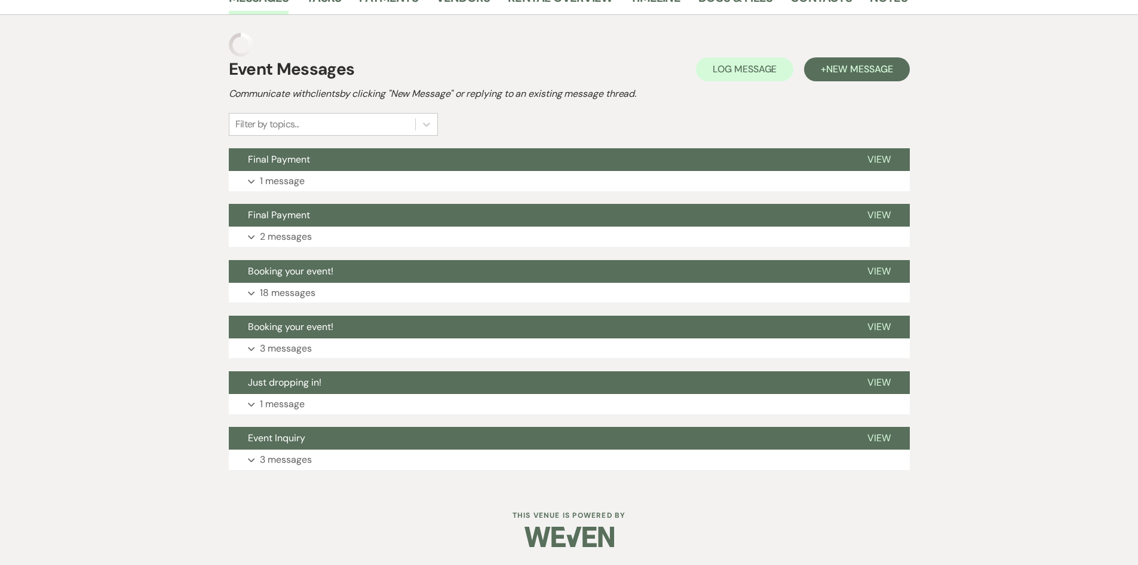
scroll to position [209, 0]
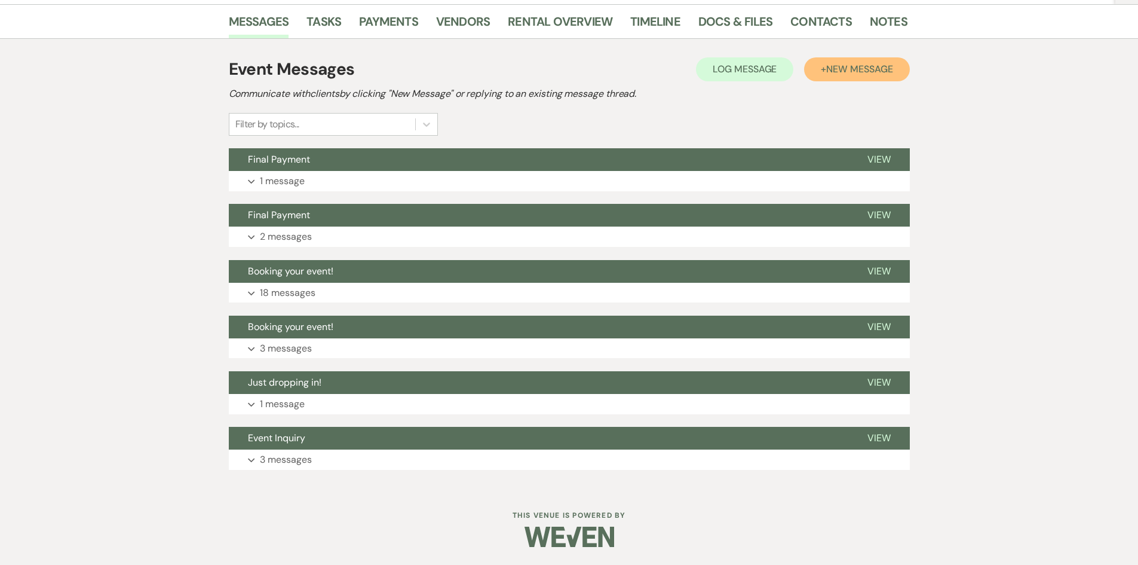
click at [851, 69] on span "New Message" at bounding box center [859, 69] width 66 height 13
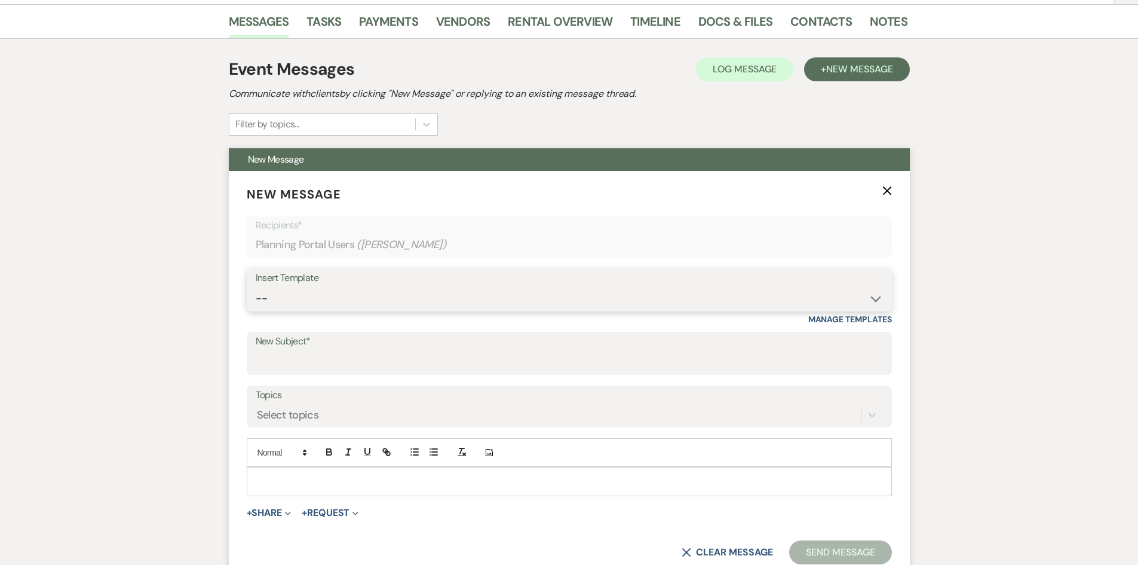
click at [872, 300] on select "-- Initial Inquiry Auto Response - Weddings Contract - Corporate & Private Even…" at bounding box center [569, 298] width 627 height 23
select select "2514"
click at [256, 287] on select "-- Initial Inquiry Auto Response - Weddings Contract - Corporate & Private Even…" at bounding box center [569, 298] width 627 height 23
type input "Security Deposit"
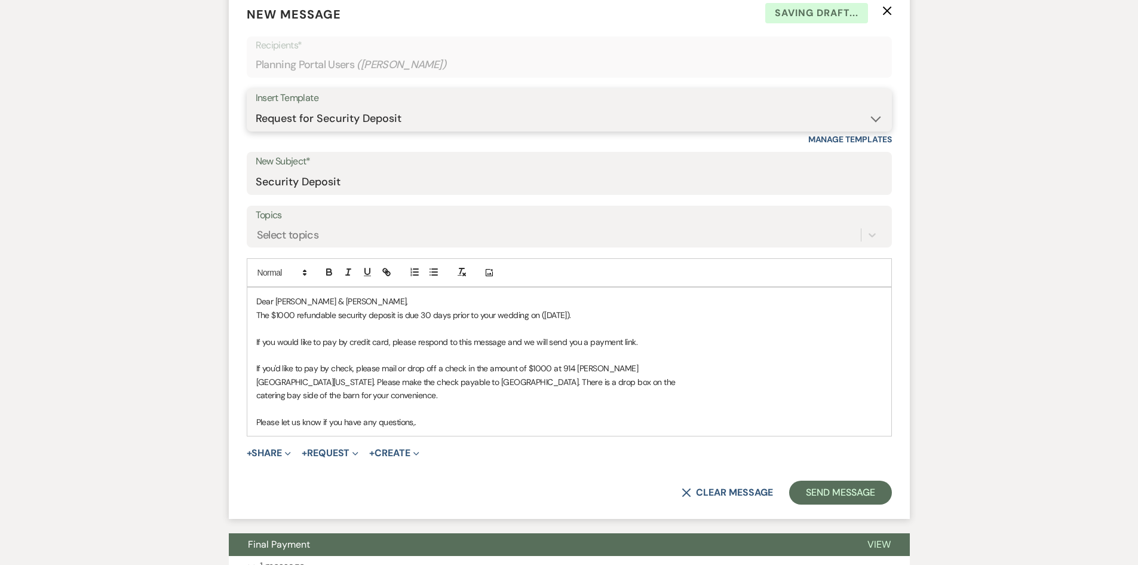
scroll to position [448, 0]
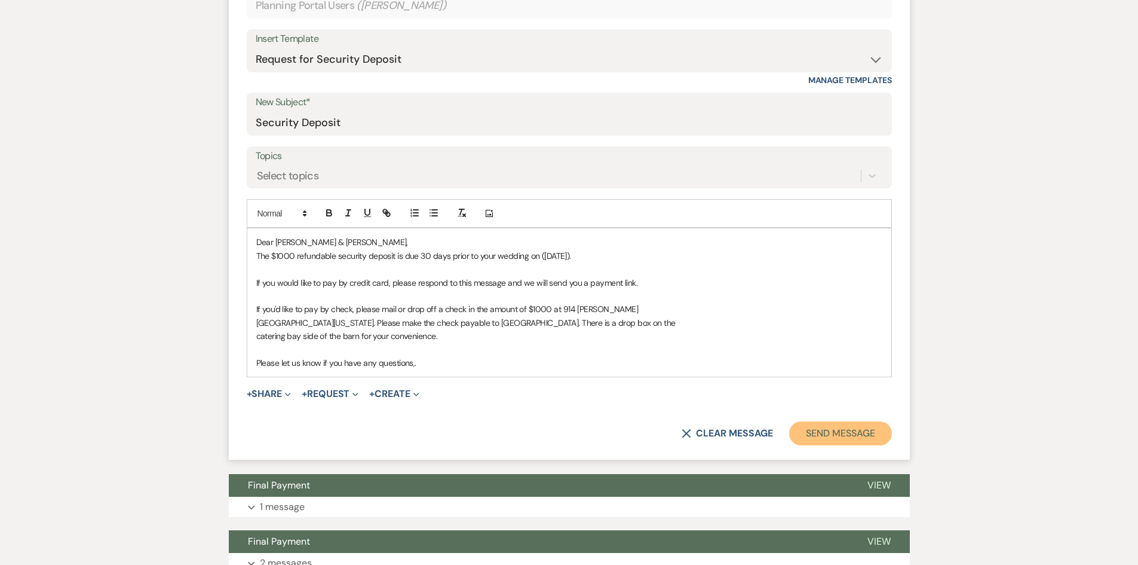
click at [830, 431] on button "Send Message" at bounding box center [840, 433] width 102 height 24
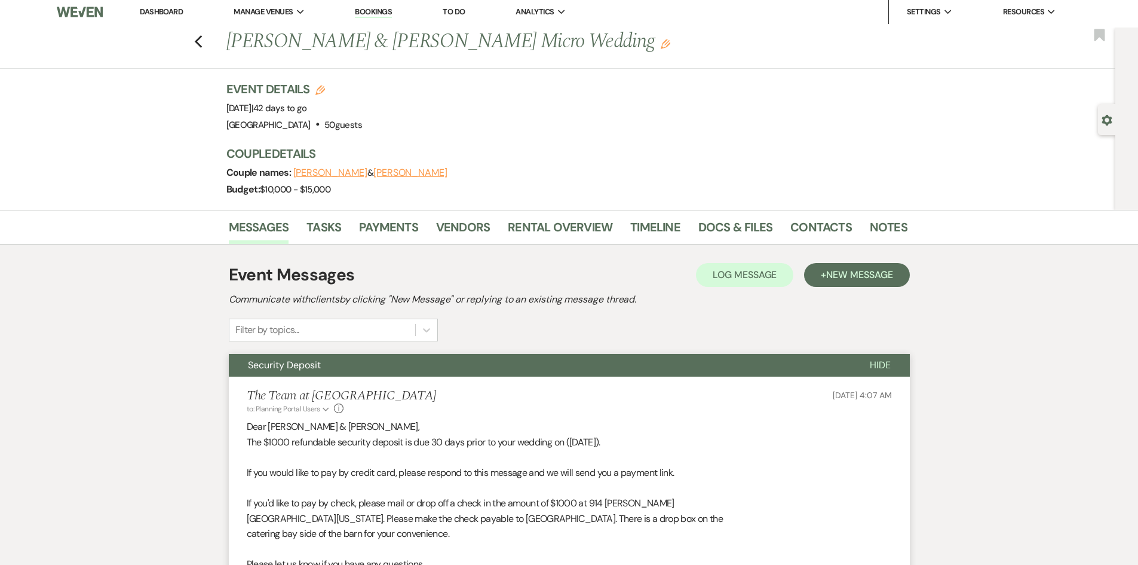
click at [158, 8] on link "Dashboard" at bounding box center [161, 12] width 43 height 10
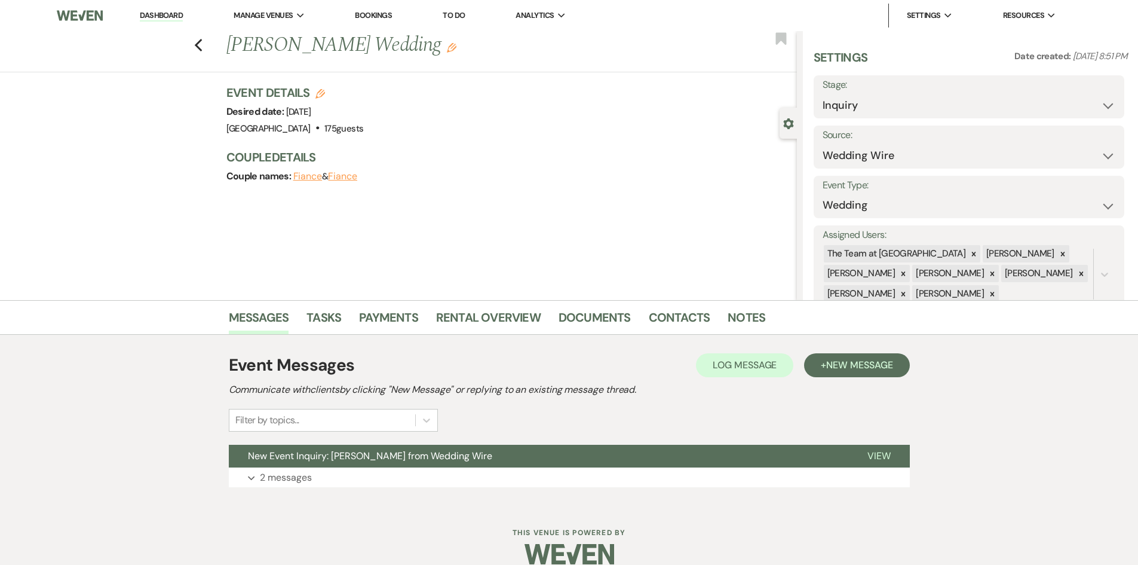
click at [169, 12] on link "Dashboard" at bounding box center [161, 15] width 43 height 11
click at [155, 15] on link "Dashboard" at bounding box center [161, 15] width 43 height 11
